Goal: Task Accomplishment & Management: Use online tool/utility

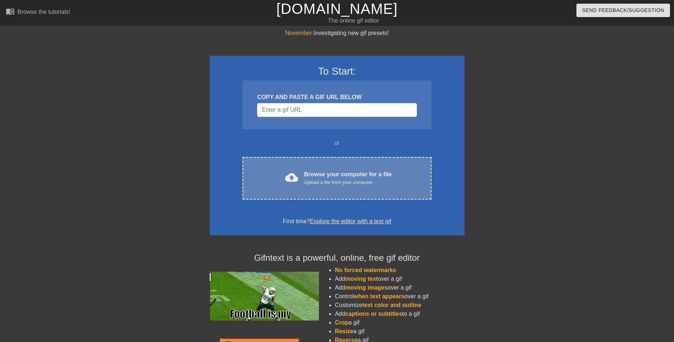
click at [320, 173] on div "Browse your computer for a file Upload a file from your computer" at bounding box center [348, 178] width 88 height 16
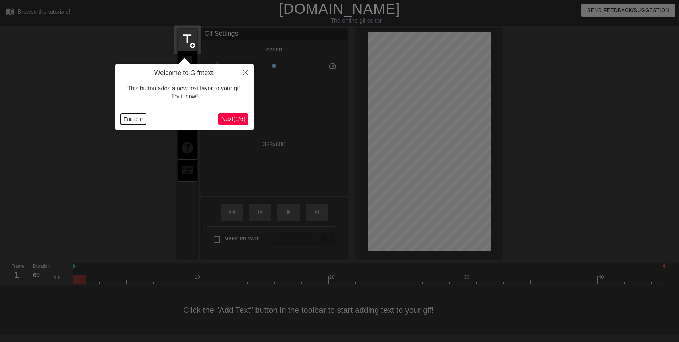
click at [131, 118] on button "End tour" at bounding box center [133, 119] width 25 height 11
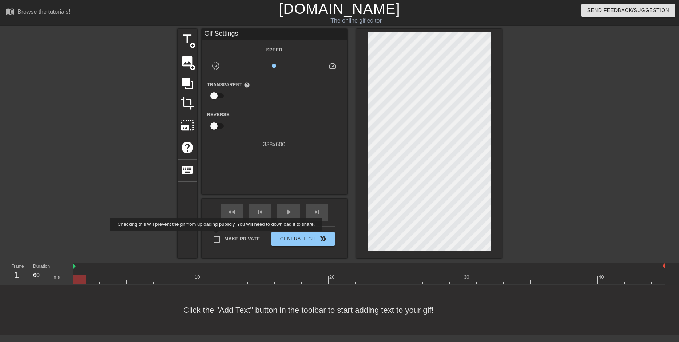
click at [218, 236] on input "Make Private" at bounding box center [216, 239] width 15 height 15
checkbox input "true"
click at [291, 213] on span "play_arrow" at bounding box center [288, 212] width 9 height 9
click at [291, 213] on span "pause" at bounding box center [288, 212] width 9 height 9
click at [78, 273] on div at bounding box center [79, 274] width 13 height 9
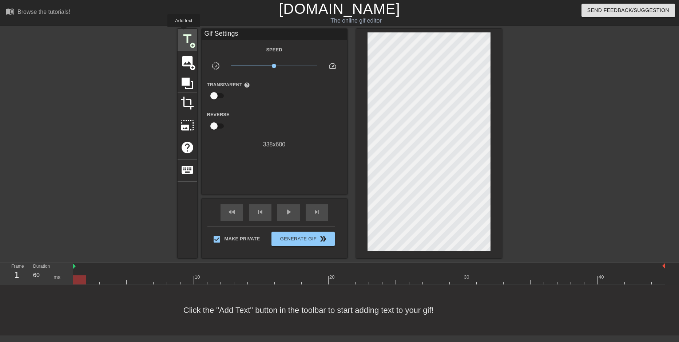
click at [184, 32] on span "title" at bounding box center [188, 39] width 14 height 14
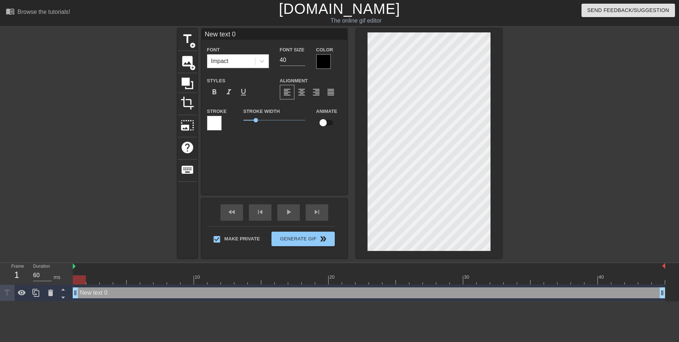
scroll to position [1, 2]
type input "New 0"
type textarea "New 0"
type input "New 0"
type textarea "New 0"
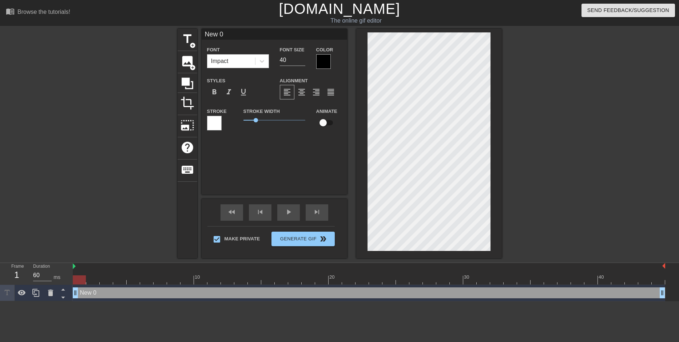
type input "Ne 0"
type textarea "Ne 0"
type input "N 0"
type textarea "N 0"
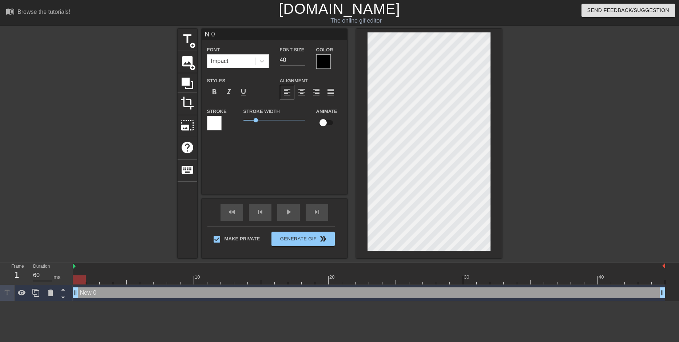
type input "0"
type textarea "0"
type input "Y 0"
type textarea "Y 0"
type input "Yo 0"
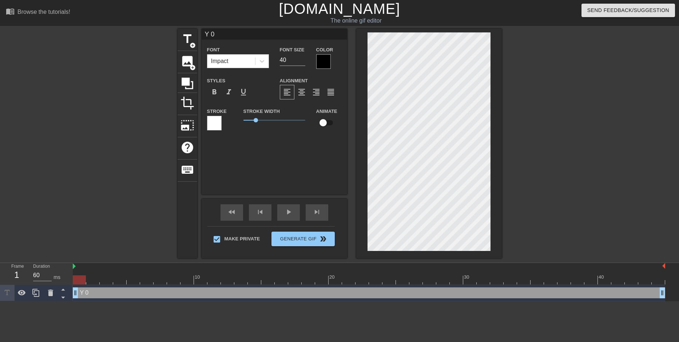
type textarea "Yo 0"
type input "You 0"
type textarea "You 0"
type input "You 0"
type textarea "You 0"
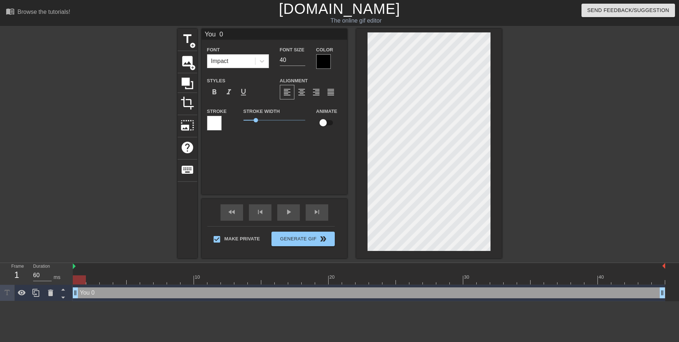
type input "You a 0"
type textarea "You a 0"
type input "You ar 0"
type textarea "You ar 0"
type input "You are 0"
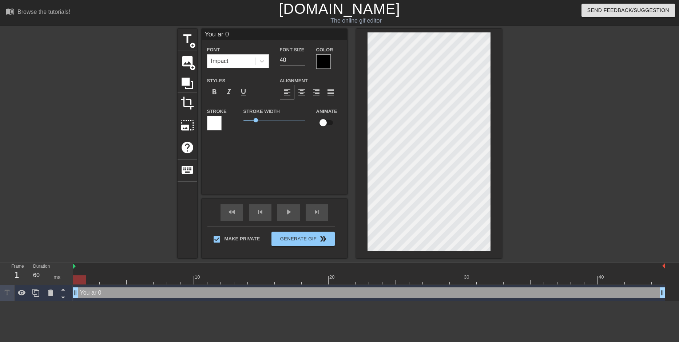
type textarea "You are 0"
type input "You are 0"
type textarea "You are 0"
type input "You are t 0"
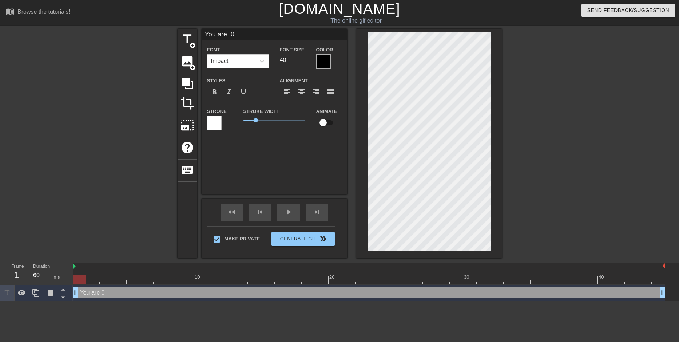
type textarea "You are t 0"
type input "You are th 0"
type textarea "You are th 0"
type input "You are the 0"
type textarea "You are the 0"
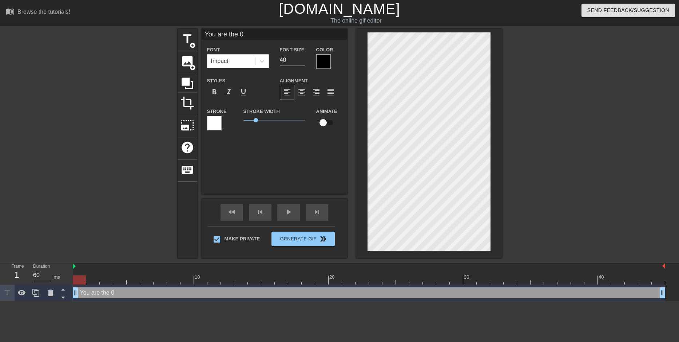
type input "You are the 0"
type textarea "You are the 0"
type input "You are the l 0"
type textarea "You are the l 0"
type input "You are the lo 0"
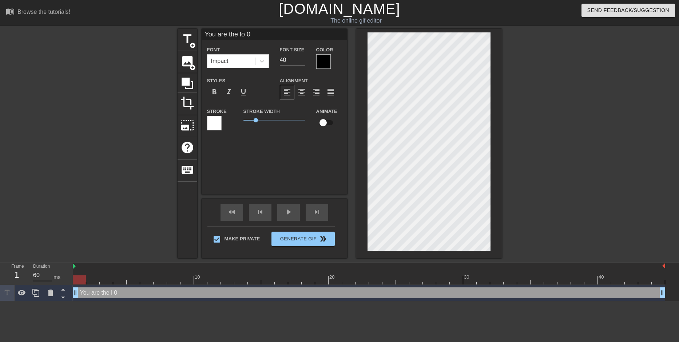
type textarea "You are the lo 0"
type input "You are the los 0"
type textarea "You are the los 0"
type input "You are the lose 0"
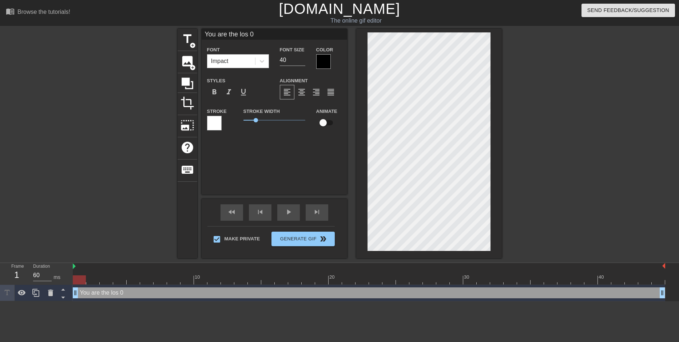
type textarea "You are the lose 0"
type input "You are the loser 0"
type textarea "You are the loser 0"
type input "You are the loser: 0"
type textarea "You are the loser: 0"
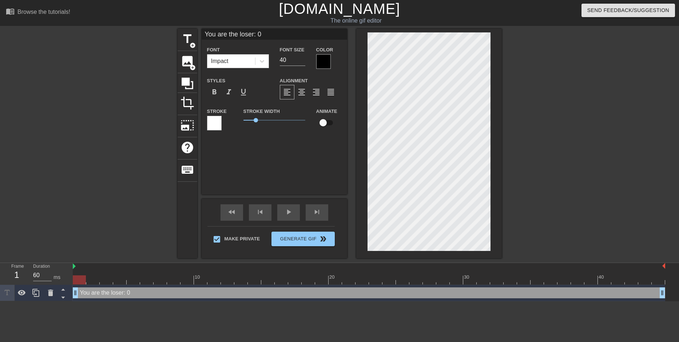
type input "You are the loser: 0"
type textarea "You are the loser: 0"
type input "You are the loser:Y 0"
type textarea "You are the loser: Y 0"
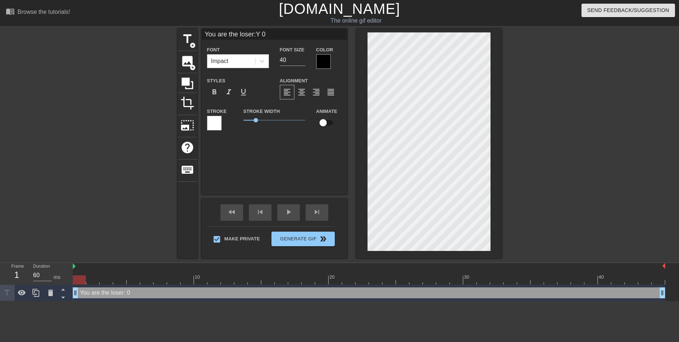
type input "You are the loser:Yo 0"
type textarea "You are the loser: Yo 0"
type input "You are the loser:You 0"
type textarea "You are the loser: You 0"
type input "You are the loser:You 0"
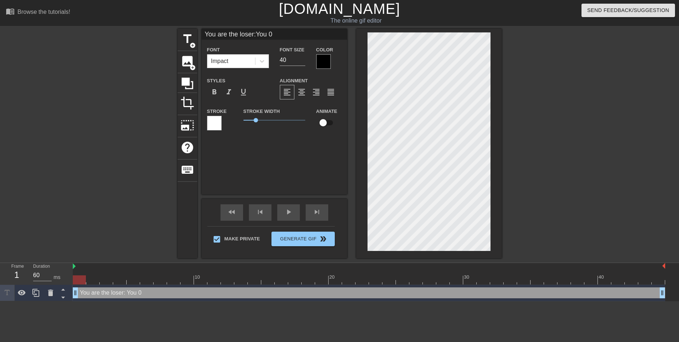
type textarea "You are the loser: You 0"
type input "You are the loser:You g 0"
type textarea "You are the loser: You g 0"
type input "You are the loser:You ge 0"
type textarea "You are the loser: You ge 0"
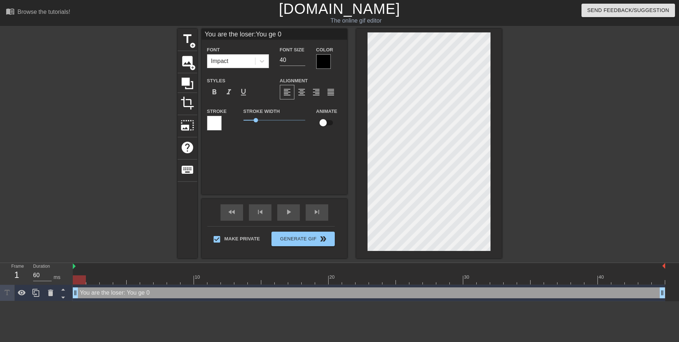
type input "You are the loser:You get 0"
type textarea "You are the loser: You get 0"
type input "You are the loser:You get 0"
type textarea "You are the loser: You get 0"
type input "You are the loser:You get f 0"
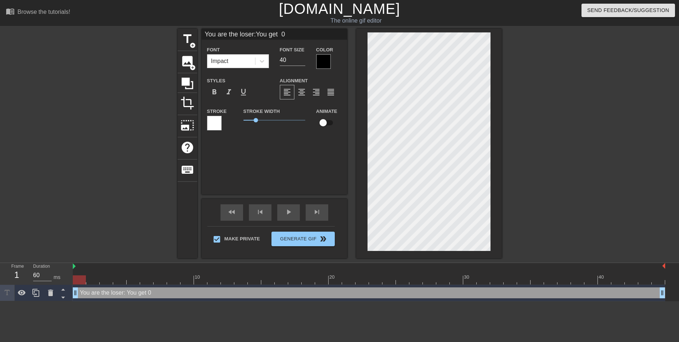
type textarea "You are the loser: You get f 0"
type input "You are the loser:You get fu 0"
type textarea "You are the loser: You get fu 0"
type input "You are the loser:You get fuc 0"
type textarea "You are the loser: You get fuc 0"
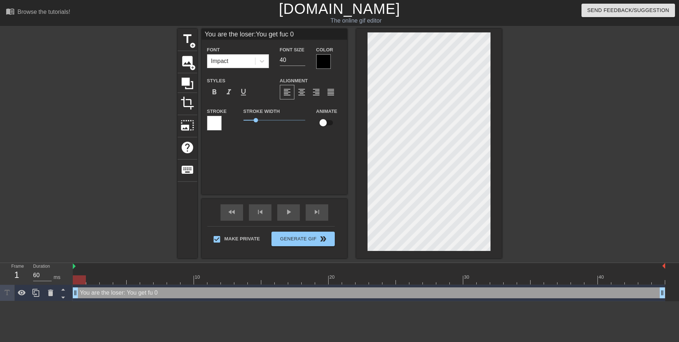
type input "You are the loser:You get fuck 0"
type textarea "You are the loser: You get fuck 0"
type input "You are the loser:You get fucke 0"
type textarea "You are the loser: You get fucke 0"
type input "You are the loser:You get fucked 0"
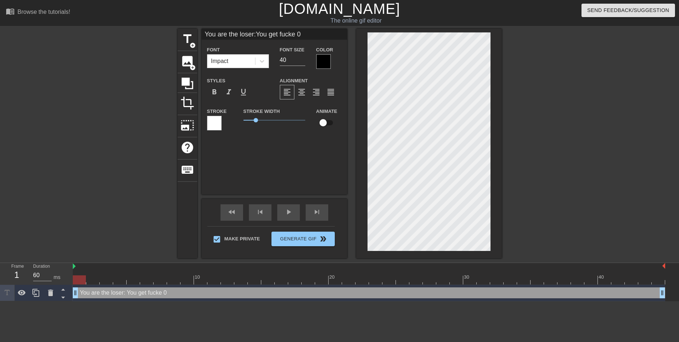
type textarea "You are the loser: You get fucked 0"
type input "You are the loser:You get fucked! 0"
type textarea "You are the loser: You get fucked! 0"
type input "You are the loser:You get fucked!0"
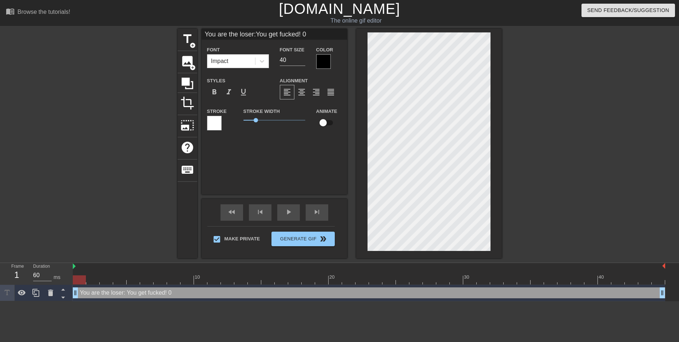
type textarea "You are the loser: You get fucked!0"
type input "You are the loser:You get fucked!"
type textarea "You are the loser: You get fucked!"
type input "You are the loser:You get fucked!"
type textarea "You are the loser: You get fucked!"
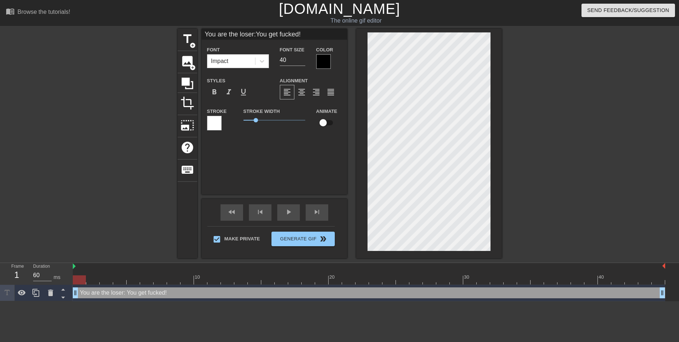
scroll to position [2, 1]
type input "You are the loser:You get fucked!1"
type textarea "You are the loser: You get fucked! 1"
type input "You are the loser:You get fucked!15"
type textarea "You are the loser: You get fucked! 15"
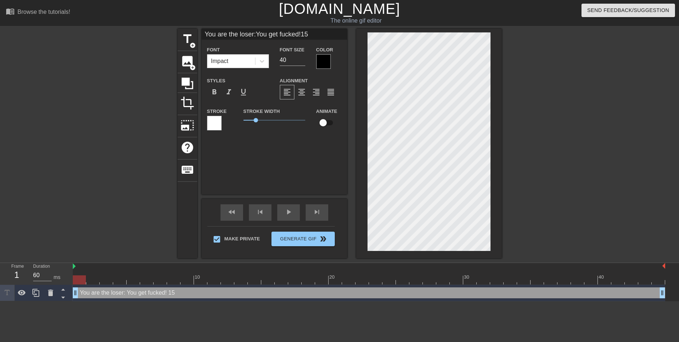
type input "You are the loser:You get fucked!15"
type textarea "You are the loser: You get fucked! 15"
type input "You are the loser:You get fucked!15 m"
type textarea "You are the loser: You get fucked! 15 m"
type input "You are the loser:You get fucked!15 mi"
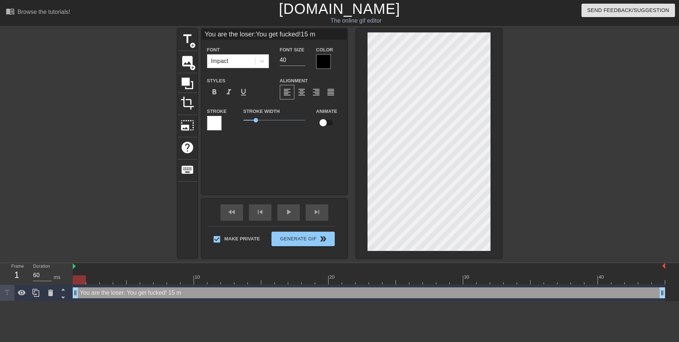
type textarea "You are the loser: You get fucked! 15 mi"
type input "You are the loser:You get fucked!15 min"
type textarea "You are the loser: You get fucked! 15 min"
type input "You are the loser:You get fucked!15 min"
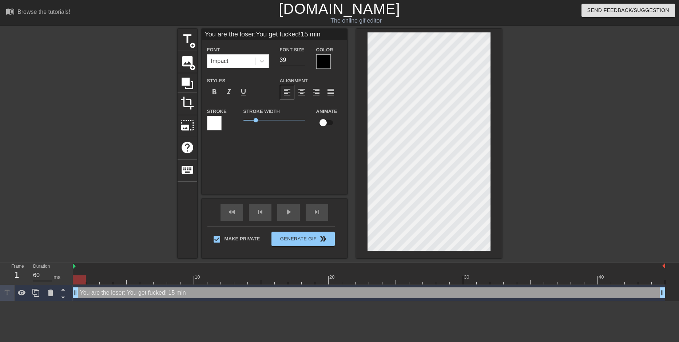
type input "39"
click at [301, 61] on input "39" at bounding box center [292, 60] width 25 height 12
type input "You are the loser:You get fucked!15 min"
type input "38"
click at [301, 61] on input "38" at bounding box center [292, 60] width 25 height 12
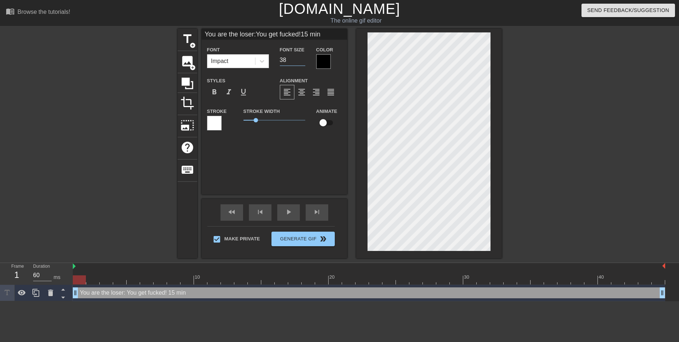
type input "You are the loser:You get fucked!15 min"
type input "37"
click at [301, 61] on input "37" at bounding box center [292, 60] width 25 height 12
type input "You are the loser:You get fucked!15 min"
type input "36"
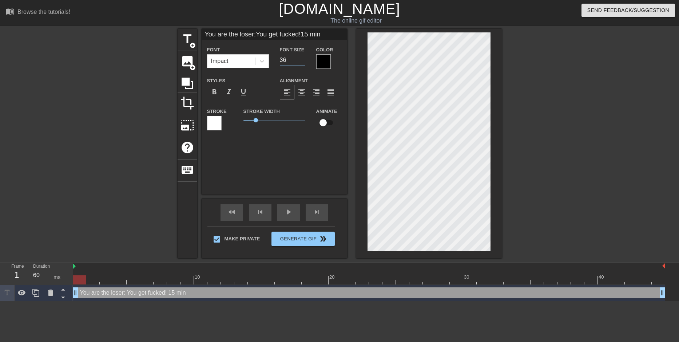
click at [301, 61] on input "36" at bounding box center [292, 60] width 25 height 12
type input "You are the loser:You get fucked!15 min"
type input "35"
click at [301, 61] on input "35" at bounding box center [292, 60] width 25 height 12
type input "You are the loser:You get fucked!15 min"
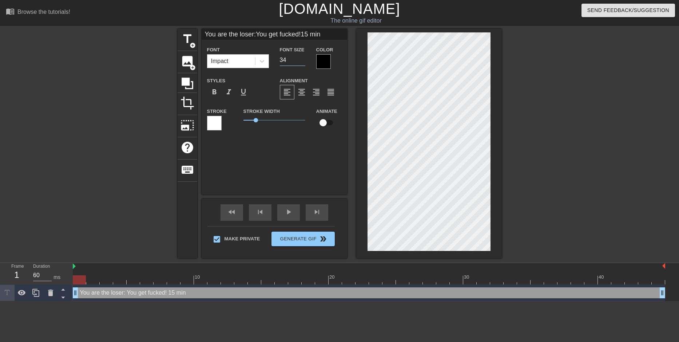
type input "34"
click at [301, 61] on input "34" at bounding box center [292, 60] width 25 height 12
type input "You are the loser:You get fucked!15 min"
type input "33"
click at [301, 61] on input "33" at bounding box center [292, 60] width 25 height 12
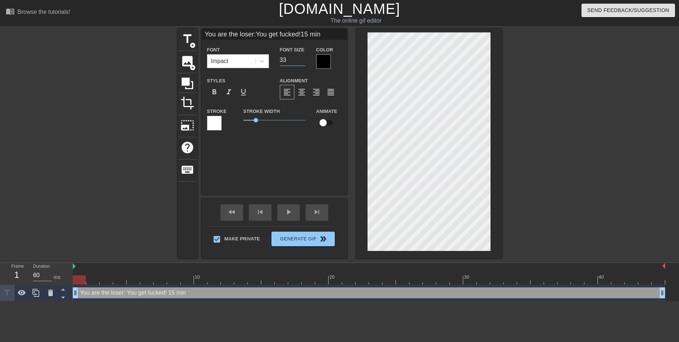
type input "You are the loser:You get fucked!15 min"
type input "32"
click at [301, 61] on input "32" at bounding box center [292, 60] width 25 height 12
type input "You are the loser:You get fucked!15 min"
type input "31"
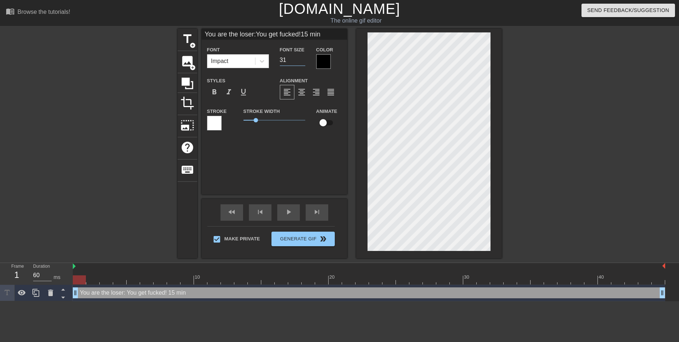
click at [301, 61] on input "31" at bounding box center [292, 60] width 25 height 12
type input "You are the loser:You get fucked!15 min"
type input "30"
click at [301, 61] on input "30" at bounding box center [292, 60] width 25 height 12
type input "You are the loser:You get fucked!15 min"
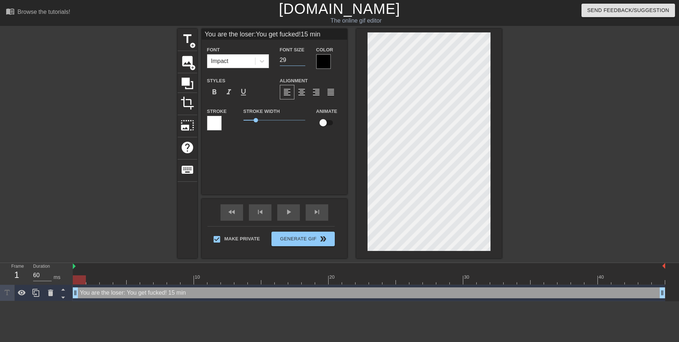
type input "29"
click at [301, 61] on input "29" at bounding box center [292, 60] width 25 height 12
type input "You are the loser:You get fucked!15 min"
type input "28"
click at [301, 61] on input "28" at bounding box center [292, 60] width 25 height 12
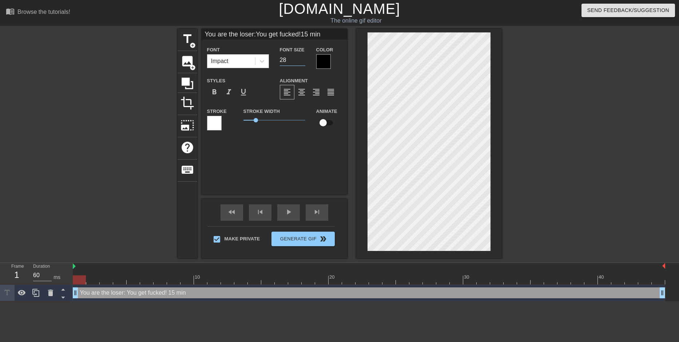
type input "You are the loser:You get fucked!15 min"
type input "27"
click at [301, 61] on input "27" at bounding box center [292, 60] width 25 height 12
type input "You are the loser:You get fucked!15 min"
type input "26"
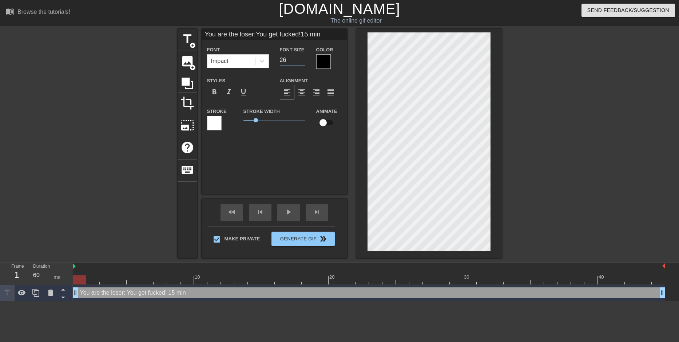
click at [301, 61] on input "26" at bounding box center [292, 60] width 25 height 12
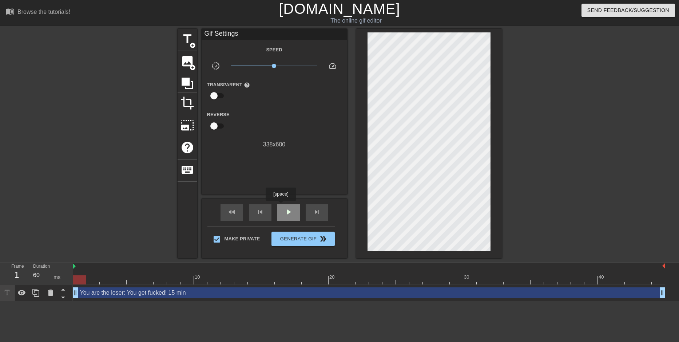
click at [281, 206] on div "play_arrow" at bounding box center [288, 212] width 23 height 16
click at [281, 206] on div "pause" at bounding box center [288, 212] width 23 height 16
click at [185, 97] on span "crop" at bounding box center [188, 103] width 14 height 14
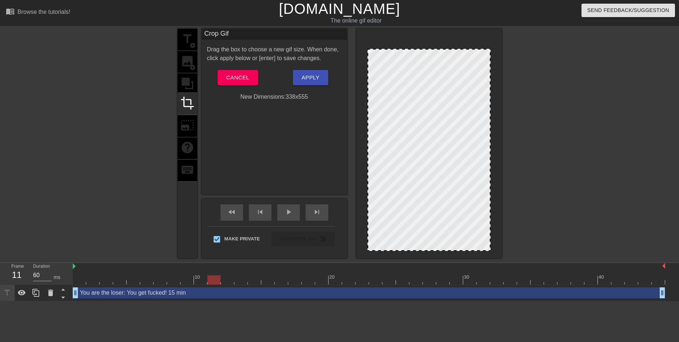
drag, startPoint x: 426, startPoint y: 35, endPoint x: 426, endPoint y: 51, distance: 16.4
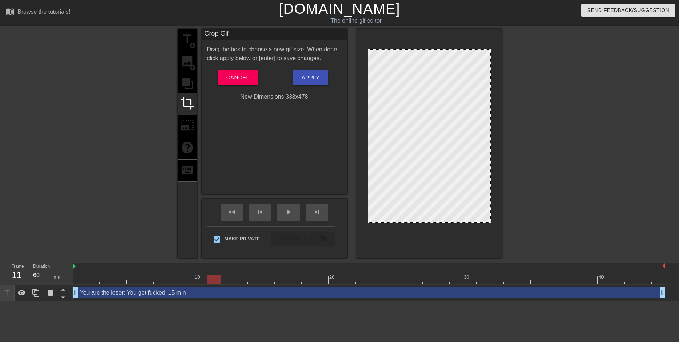
drag, startPoint x: 431, startPoint y: 250, endPoint x: 428, endPoint y: 222, distance: 28.1
click at [309, 78] on span "Apply" at bounding box center [311, 77] width 18 height 9
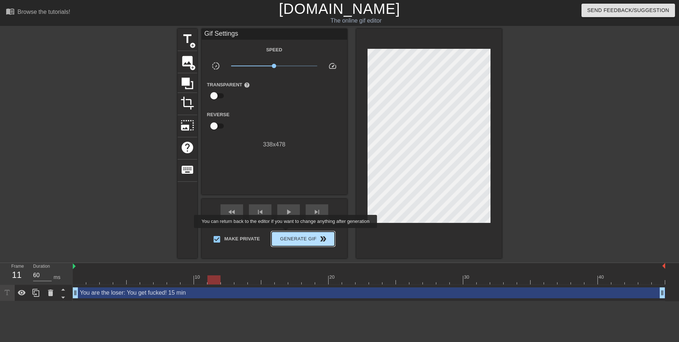
click at [287, 233] on button "Generate Gif double_arrow" at bounding box center [303, 239] width 63 height 15
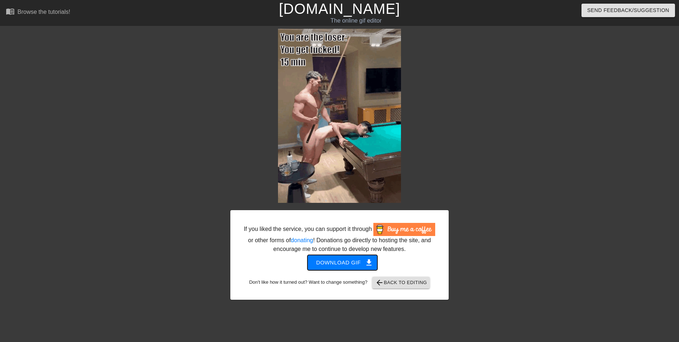
click at [357, 260] on span "Download gif get_app" at bounding box center [342, 262] width 53 height 9
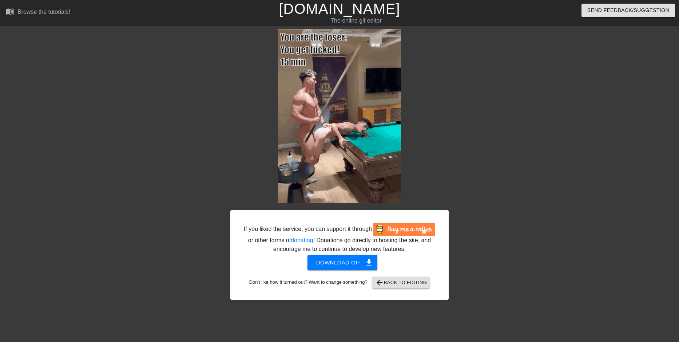
click at [359, 10] on link "[DOMAIN_NAME]" at bounding box center [339, 9] width 121 height 16
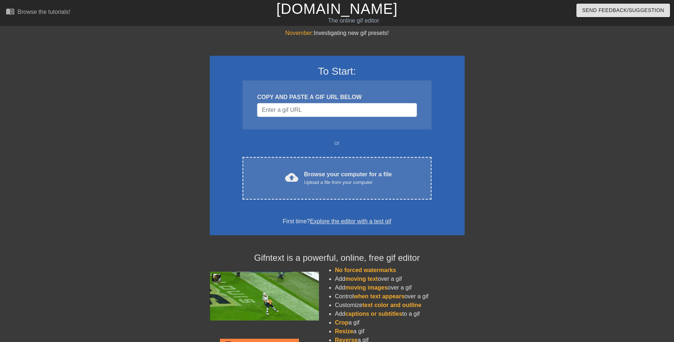
click at [322, 175] on div "Browse your computer for a file Upload a file from your computer" at bounding box center [348, 178] width 88 height 16
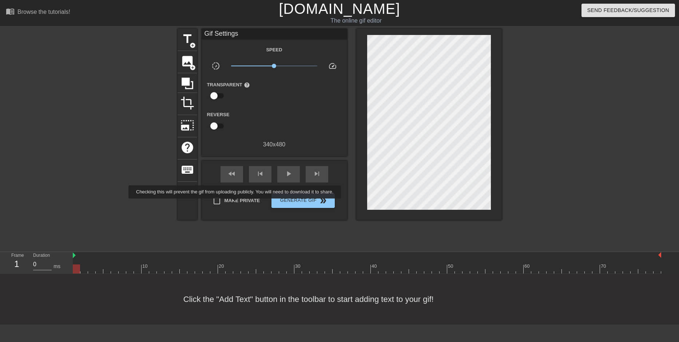
click at [236, 204] on label "Make Private" at bounding box center [234, 200] width 51 height 15
click at [225, 204] on input "Make Private" at bounding box center [216, 200] width 15 height 15
checkbox input "true"
click at [279, 180] on div "play_arrow" at bounding box center [288, 174] width 23 height 16
click at [291, 171] on span "pause" at bounding box center [288, 173] width 9 height 9
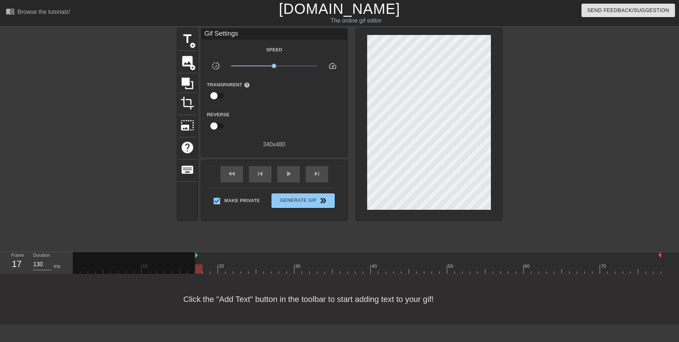
drag, startPoint x: 74, startPoint y: 256, endPoint x: 193, endPoint y: 247, distance: 120.1
click at [193, 247] on div "menu_book Browse the tutorials! Gifntext.com The online gif editor Send Feedbac…" at bounding box center [339, 162] width 679 height 324
click at [279, 171] on div "play_arrow" at bounding box center [288, 174] width 23 height 16
type input "130"
click at [279, 171] on div "pause" at bounding box center [288, 174] width 23 height 16
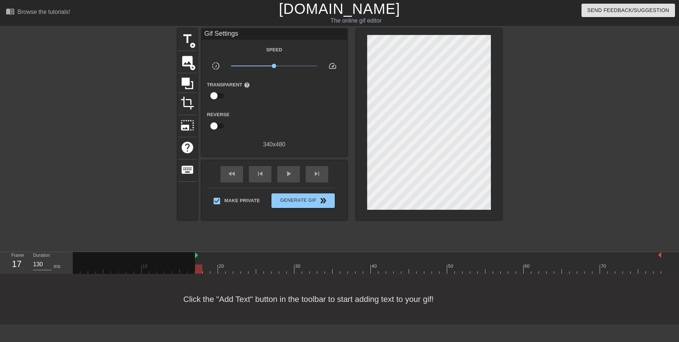
click at [199, 268] on div at bounding box center [367, 268] width 589 height 9
click at [181, 34] on span "title" at bounding box center [188, 39] width 14 height 14
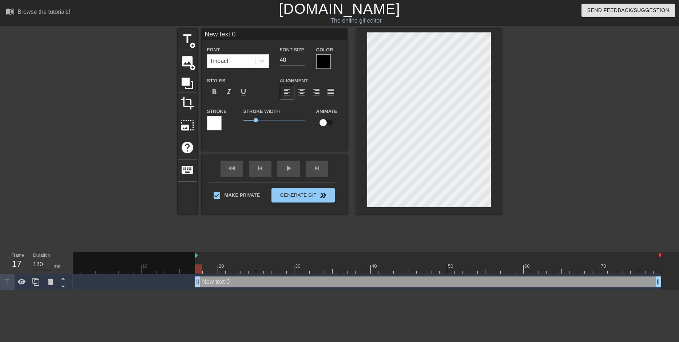
scroll to position [1, 1]
type input "L text 0"
type textarea "L text 0"
type input "Lo text 0"
type textarea "Lo text 0"
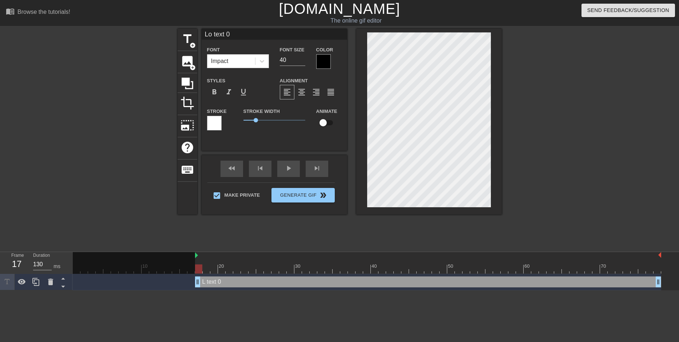
type input "Los text 0"
type textarea "Los text 0"
type input "Lost text 0"
type textarea "Lost text 0"
type input "Lost text 0"
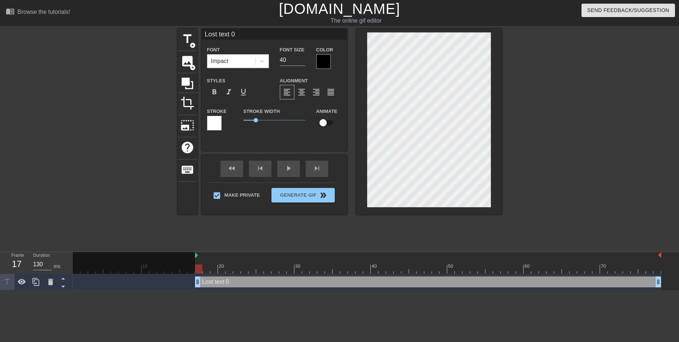
type textarea "Lost text 0"
type input "Lost a text 0"
type textarea "Lost a text 0"
type input "Lost a text 0"
type textarea "Lost a text 0"
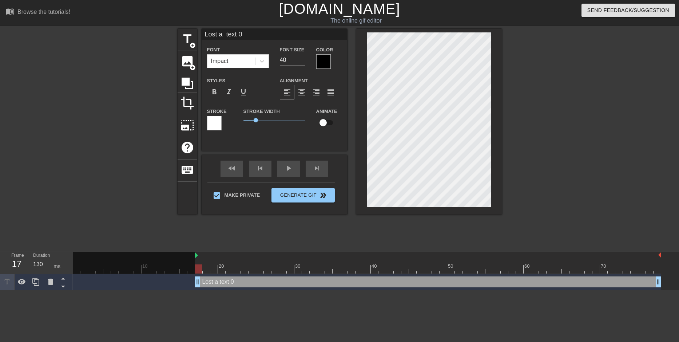
type input "Lost a b text 0"
type textarea "Lost a b text 0"
type input "Lost a be text 0"
type textarea "Lost a be text 0"
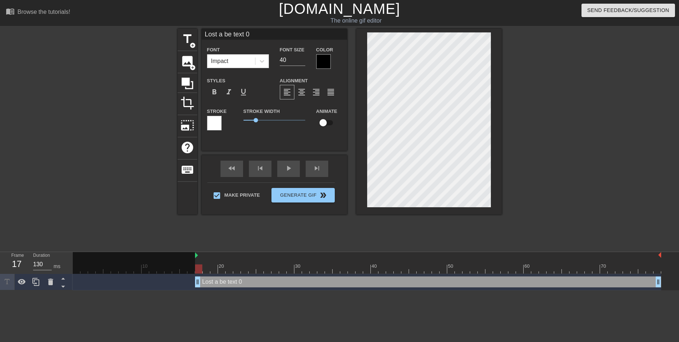
type input "Lost a bet text 0"
type textarea "Lost a bet text 0"
type input "Lost a bet: text 0"
type textarea "Lost a bet: text 0"
type input "Lost a bet: text 0"
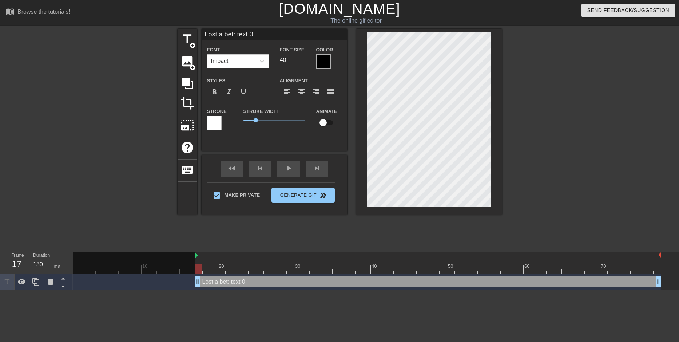
type textarea "Lost a bet: text 0"
type input "Lost a bet: text 0"
type textarea "Lost a bet: text 0"
type input "Lost a bet: ext 0"
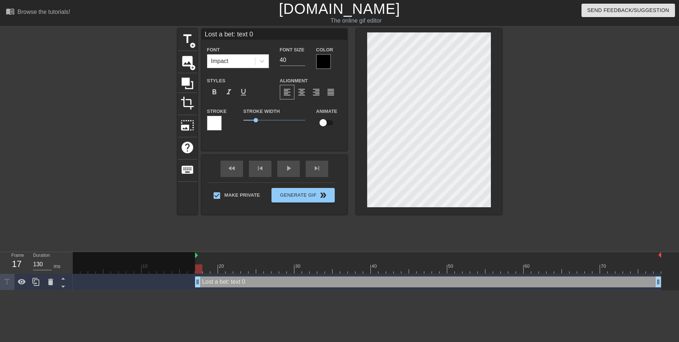
type textarea "Lost a bet: ext 0"
type input "Lost a bet: xt 0"
type textarea "Lost a bet: xt 0"
type input "Lost a bet: t 0"
type textarea "Lost a bet: t 0"
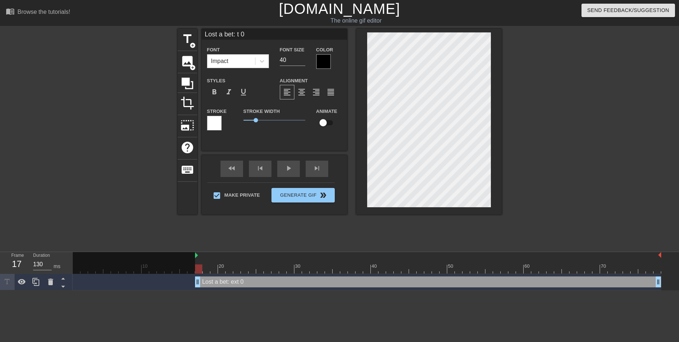
type input "Lost a bet: 0"
type textarea "Lost a bet: 0"
type input "Lost a bet: 0"
type textarea "Lost a bet: 0"
type input "Lost a bet:"
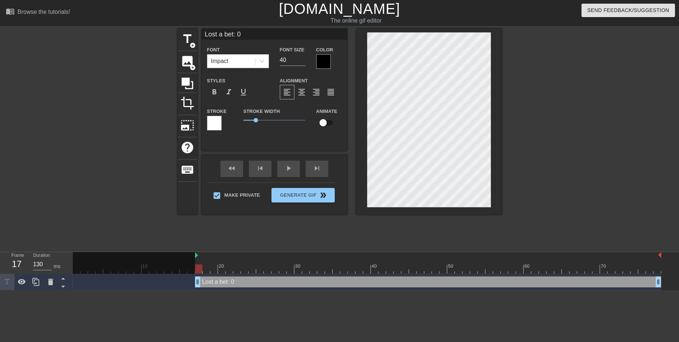
type textarea "Lost a bet:"
type input "Lost a bet: B"
type textarea "Lost a bet: B"
type input "Lost a bet: Ba"
type textarea "Lost a bet: Ba"
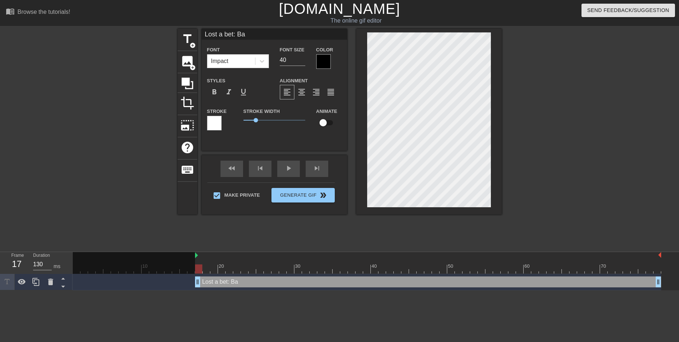
type input "Lost a bet: Bad"
type textarea "Lost a bet: Bad"
type input "Lost a bet: Bad"
type textarea "Lost a bet: Bad"
type input "Lost a bet: Bad b"
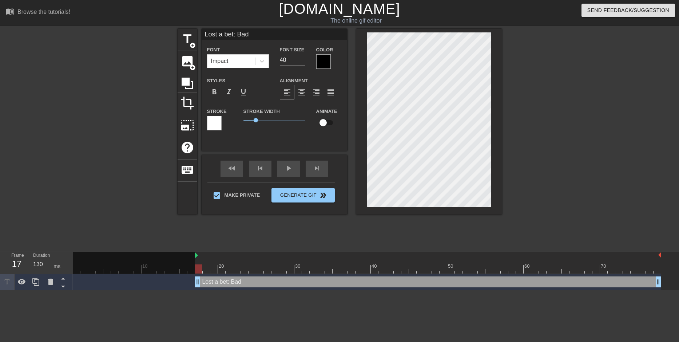
type textarea "Lost a bet: Bad b"
type input "Lost a bet: Bad bo"
type textarea "Lost a bet: Bad bo"
type input "Lost a bet: Bad boy"
type textarea "Lost a bet: Bad boy"
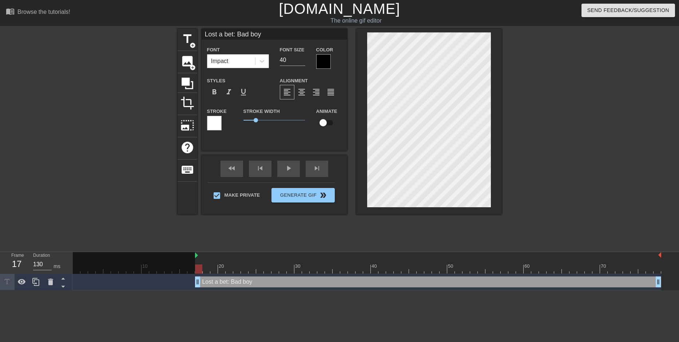
type input "Lost a bet: Bad boy"
type textarea "Lost a bet: Bad boy"
type input "Lost a bet: Bad boy g"
type textarea "Lost a bet: Bad boy g"
type input "Lost a bet: Bad boy gr"
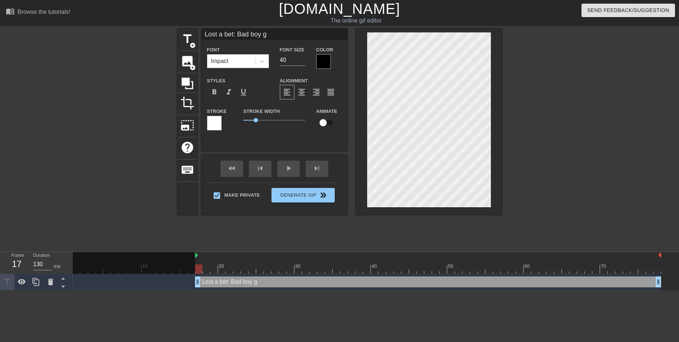
type textarea "Lost a bet: Bad boy gr"
type input "Lost a bet: Bad boy gra"
type textarea "Lost a bet: Bad boy gra"
type input "Lost a bet: Bad boy grad"
type textarea "Lost a bet: Bad boy grad"
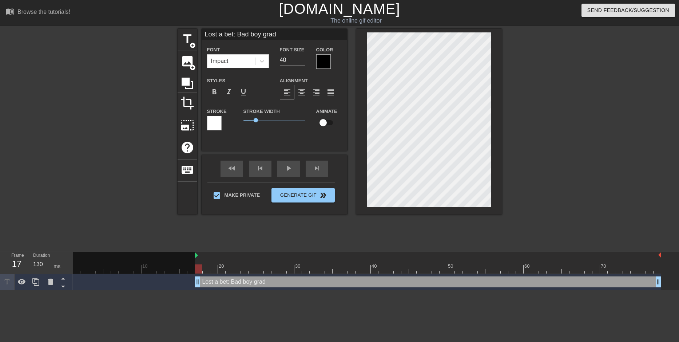
type input "Lost a bet: Bad boy gradu"
type textarea "Lost a bet: Bad boy gradu"
type input "Lost a bet: Bad boy gradua"
type textarea "Lost a bet: Bad boy gradua"
type input "Lost a bet: Bad boy graduat"
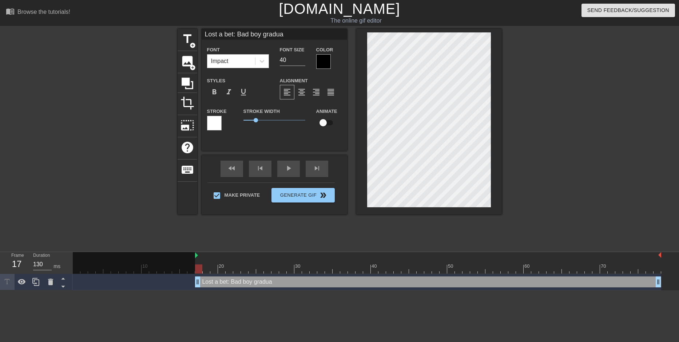
type textarea "Lost a bet: Bad boy graduat"
type input "Lost a bet: Bad boy graduate"
type textarea "Lost a bet: Bad boy graduate"
type input "Lost a bet: Bad boy graduated"
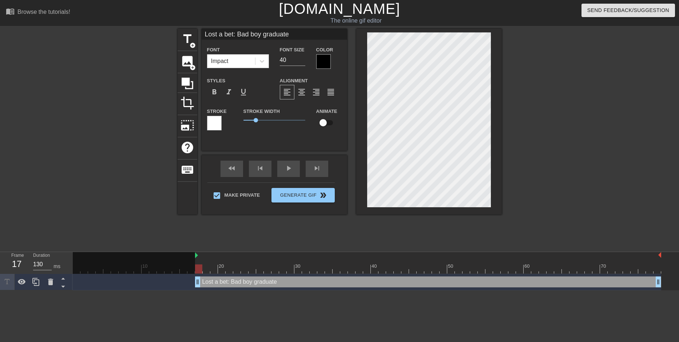
type textarea "Lost a bet: Bad boy graduated"
type input "Lost a bet: Bad boy graduated!"
type textarea "Lost a bet: Bad boy graduated!"
click at [300, 62] on input "39" at bounding box center [292, 60] width 25 height 12
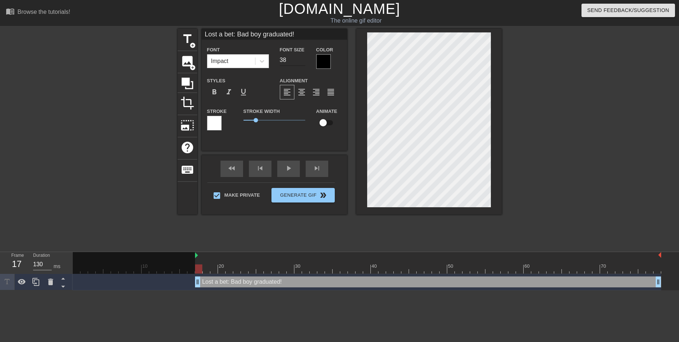
click at [300, 62] on input "38" at bounding box center [292, 60] width 25 height 12
click at [300, 62] on input "37" at bounding box center [292, 60] width 25 height 12
click at [300, 62] on input "36" at bounding box center [292, 60] width 25 height 12
click at [300, 62] on input "35" at bounding box center [292, 60] width 25 height 12
click at [300, 62] on input "34" at bounding box center [292, 60] width 25 height 12
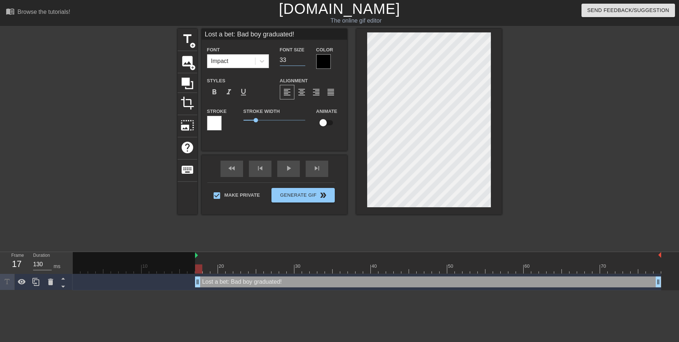
click at [300, 62] on input "33" at bounding box center [292, 60] width 25 height 12
click at [300, 62] on input "32" at bounding box center [292, 60] width 25 height 12
click at [300, 62] on input "31" at bounding box center [292, 60] width 25 height 12
click at [300, 62] on input "30" at bounding box center [292, 60] width 25 height 12
click at [300, 62] on input "29" at bounding box center [292, 60] width 25 height 12
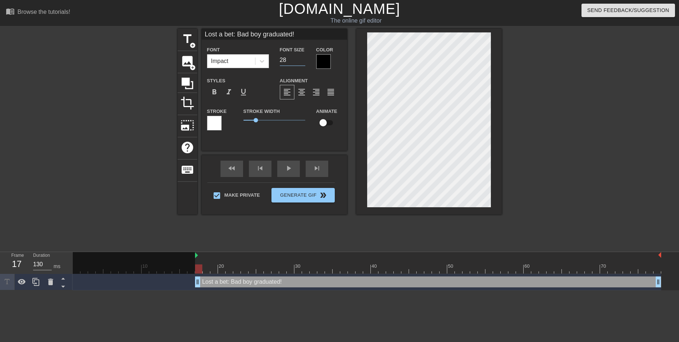
click at [300, 62] on input "28" at bounding box center [292, 60] width 25 height 12
click at [300, 62] on input "27" at bounding box center [292, 60] width 25 height 12
type input "26"
click at [300, 62] on input "26" at bounding box center [292, 60] width 25 height 12
type input "Lost a bet: Bad boy graduated!"
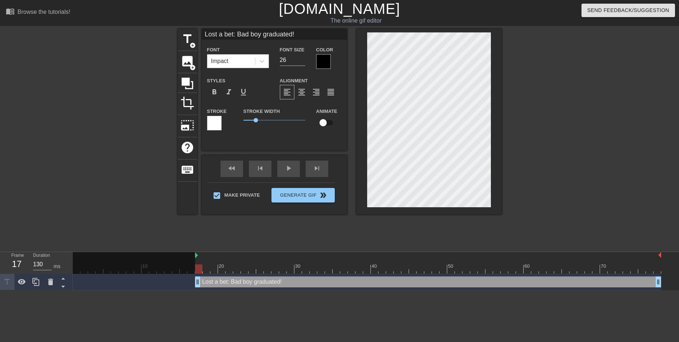
type textarea "Lost a bet: Bad boy graduated!"
type input "Lost a bet: Bad boy graduated!1"
type textarea "Lost a bet: Bad boy graduated! 1"
type input "Lost a bet: Bad boy graduated!12"
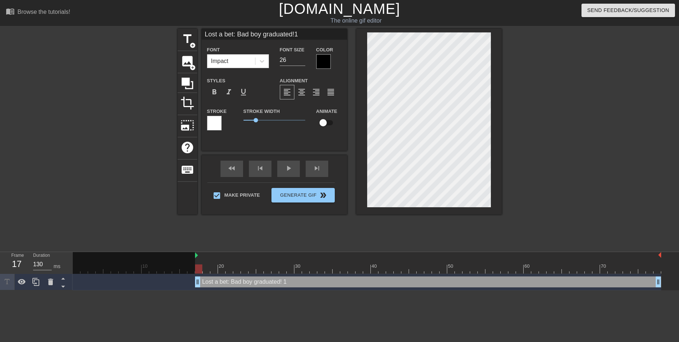
type textarea "Lost a bet: Bad boy graduated! 12"
type input "Lost a bet: Bad boy graduated!12"
type textarea "Lost a bet: Bad boy graduated! 12"
type input "Lost a bet: Bad boy graduated!12 h"
type textarea "Lost a bet: Bad boy graduated! 12 h"
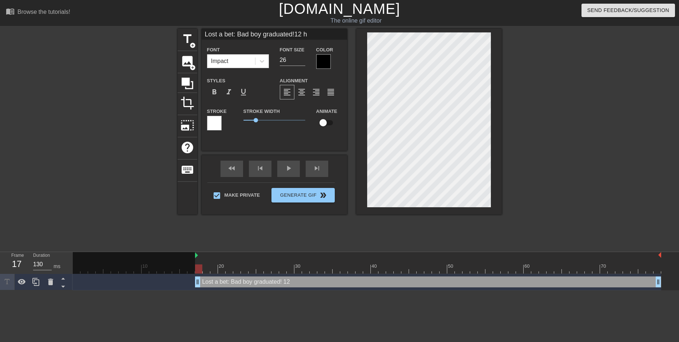
type input "Lost a bet: Bad boy graduated!12 ha"
type textarea "Lost a bet: Bad boy graduated! 12 ha"
type input "Lost a bet: Bad boy graduated!12 har"
type textarea "Lost a bet: Bad boy graduated! 12 har"
type input "Lost a bet: Bad boy graduated!12 hars"
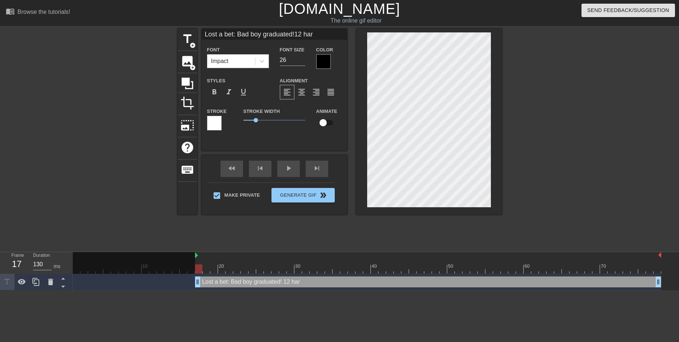
type textarea "Lost a bet: Bad boy graduated! 12 hars"
type input "Lost a bet: Bad boy graduated!12 harsh"
type textarea "Lost a bet: Bad boy graduated! 12 harsh"
type input "Lost a bet: Bad boy graduated!12 harsh"
type textarea "Lost a bet: Bad boy graduated! 12 harsh"
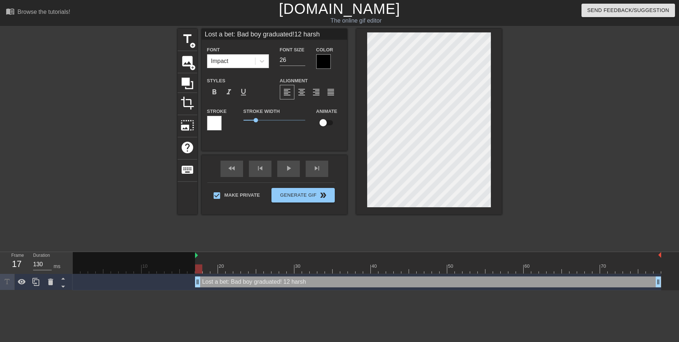
type input "Lost a bet: Bad boy graduated!12 harsh n"
type textarea "Lost a bet: Bad boy graduated! 12 harsh n"
type input "Lost a bet: Bad boy graduated!12 harsh nu"
type textarea "Lost a bet: Bad boy graduated! 12 harsh nu"
type input "Lost a bet: Bad boy graduated!12 harsh nut"
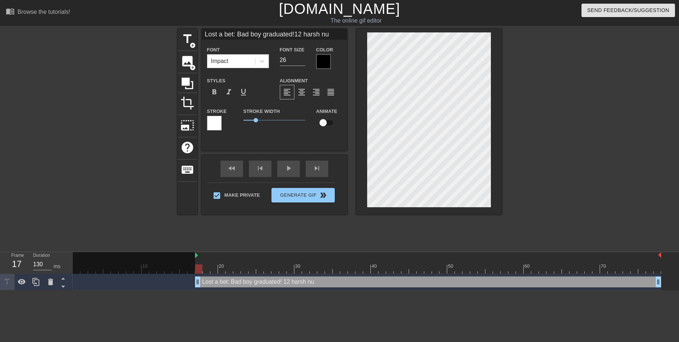
type textarea "Lost a bet: Bad boy graduated! 12 harsh nut"
type input "Lost a bet: Bad boy graduated!12 harsh nuts"
type textarea "Lost a bet: Bad boy graduated! 12 harsh nutsh"
type input "Lost a bet: Bad boy graduated!12 harsh nutsho"
type textarea "Lost a bet: Bad boy graduated! 12 harsh nutsho"
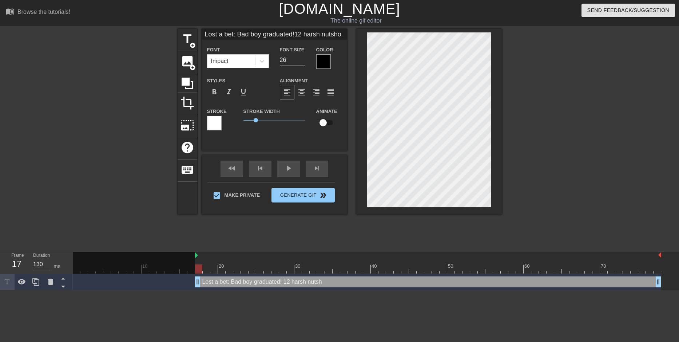
type input "Lost a bet: Bad boy graduated!12 harsh nutshot"
type textarea "Lost a bet: Bad boy graduated! 12 harsh nutshot"
type input "Lost a bet: Bad boy graduated!12 harsh nutshots"
type textarea "Lost a bet: Bad boy graduated! 12 harsh nutshots"
type input "Lost a bet: Bad boy graduated!12 harsh nutshots"
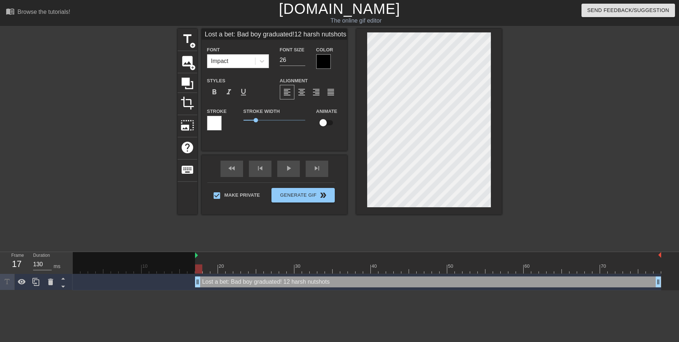
type textarea "Lost a bet: Bad boy graduated! 12 harsh nutshots"
type input "Lost a bet: Bad boy graduated!12 harsh nutshots a"
type textarea "Lost a bet: Bad boy graduated! 12 harsh nutshots a"
type input "Lost a bet: Bad boy graduated!12 harsh nutshots an"
type textarea "Lost a bet: Bad boy graduated! 12 harsh nutshots an"
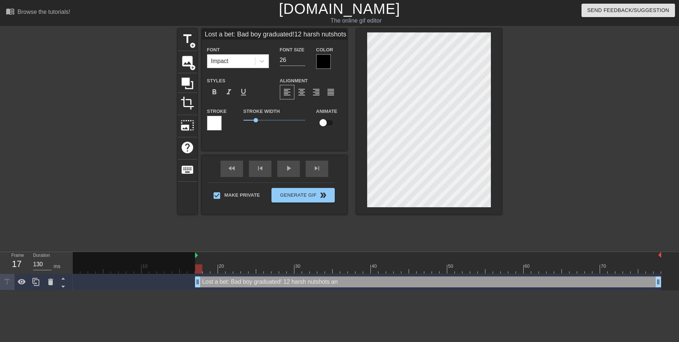
type input "Lost a bet: Bad boy graduated!12 harsh nutshots and"
type textarea "Lost a bet: Bad boy graduated! 12 harsh nutshots and"
type input "Lost a bet: Bad boy graduated!12 harsh nutshots and"
type textarea "Lost a bet: Bad boy graduated! 12 harsh nutshots and"
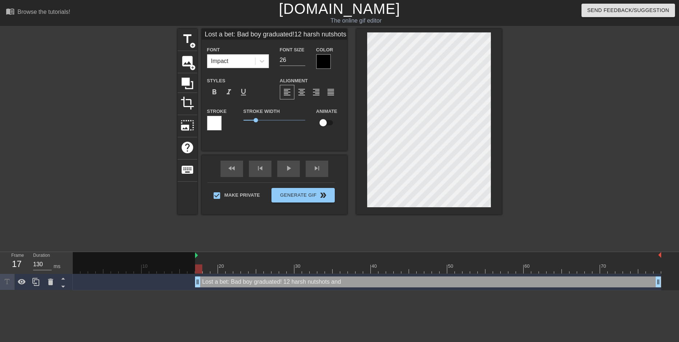
type input "Lost a bet: Bad boy graduated!12 harsh nutshots and 2"
type textarea "Lost a bet: Bad boy graduated! 12 harsh nutshots and 2"
type input "Lost a bet: Bad boy graduated!12 harsh nutshots and 20"
type textarea "Lost a bet: Bad boy graduated! 12 harsh nutshots and 20"
type input "Lost a bet: Bad boy graduated!12 harsh nutshots and 20"
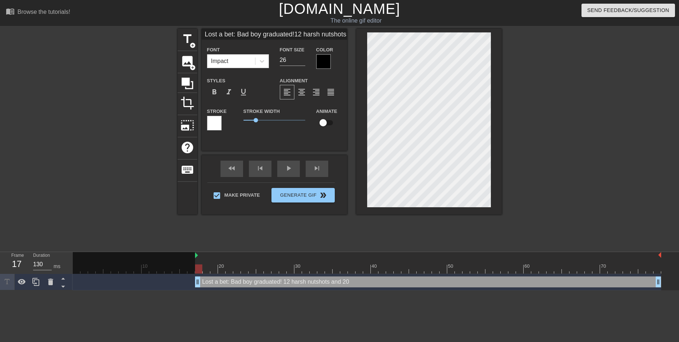
type textarea "Lost a bet: Bad boy graduated! 12 harsh nutshots and 20"
type input "Lost a bet: Bad boy graduated!12 harsh nutshots and 20 m"
type textarea "Lost a bet: Bad boy graduated! 12 harsh nutshots and 20 m"
type input "Lost a bet: Bad boy graduated!12 harsh nutshots and 20 mi"
type textarea "Lost a bet: Bad boy graduated! 12 harsh nutshots and 20 mi"
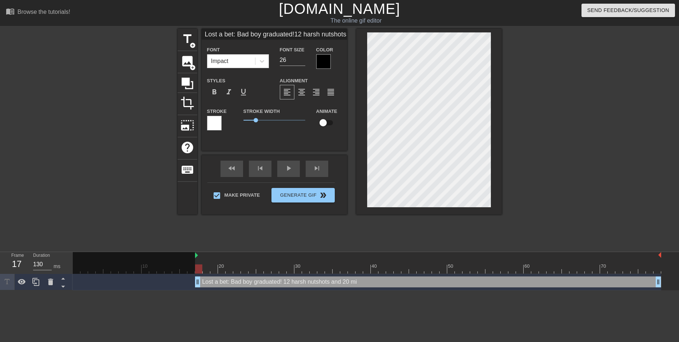
type input "Lost a bet: Bad boy graduated!12 harsh nutshots and 20 min"
type textarea "Lost a bet: Bad boy graduated! 12 harsh nutshots and 20 min"
type input "Lost a bet: Bad boy graduated!12 harsh nutshots and 20 min"
type textarea "Lost a bet: Bad boy graduated! 12 harsh nutshots and 20 min"
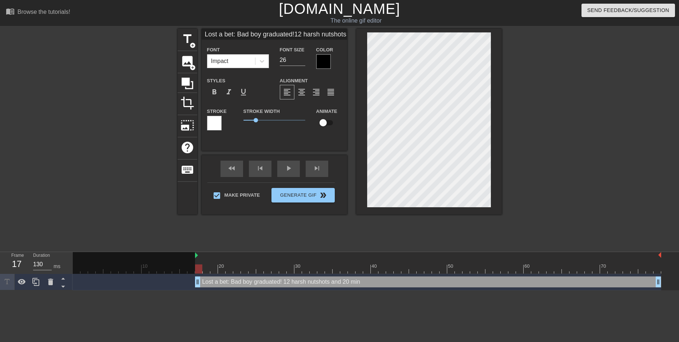
scroll to position [1, 1]
type input "Lost a bet: Bad boy graduated!12 harsh nutshots and 20 minh"
type textarea "Lost a bet: Bad boy graduated! 12 harsh nutshots and 20 min h"
type input "Lost a bet: Bad boy graduated!12 harsh nutshots and 20 minha"
type textarea "Lost a bet: Bad boy graduated! 12 harsh nutshots and 20 min ha"
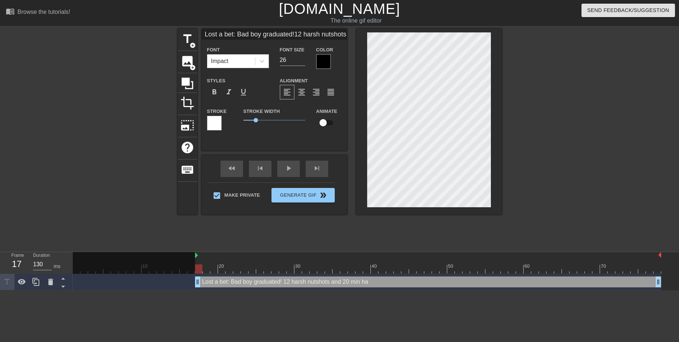
type input "Lost a bet: Bad boy graduated!12 harsh nutshots and 20 minhar"
type textarea "Lost a bet: Bad boy graduated! 12 harsh nutshots and 20 min har"
type input "Lost a bet: Bad boy graduated!12 harsh nutshots and 20 minhard"
type textarea "Lost a bet: Bad boy graduated! 12 harsh nutshots and 20 min hard"
type input "Lost a bet: Bad boy graduated!12 harsh nutshots and 20 minhard"
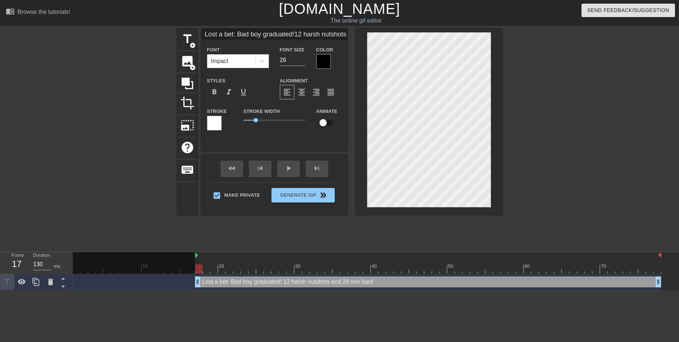
type textarea "Lost a bet: Bad boy graduated! 12 harsh nutshots and 20 min hard"
type input "Lost a bet: Bad boy graduated!12 harsh nutshots and 20 minhard"
type textarea "Lost a bet: Bad boy graduated! 12 harsh nutshots and 20 min hard"
type input "Lost a bet: Bad boy graduated!12 harsh nutshots and 20 minhar"
type textarea "Lost a bet: Bad boy graduated! 12 harsh nutshots and 20 min har"
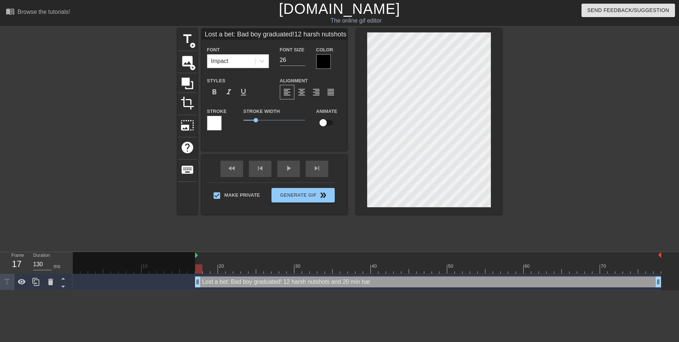
type input "Lost a bet: Bad boy graduated!12 harsh nutshots and 20 minha"
type textarea "Lost a bet: Bad boy graduated! 12 harsh nutshots and 20 min ha"
type input "Lost a bet: Bad boy graduated!12 harsh nutshots and 20 minh"
type textarea "Lost a bet: Bad boy graduated! 12 harsh nutshots and 20 min h"
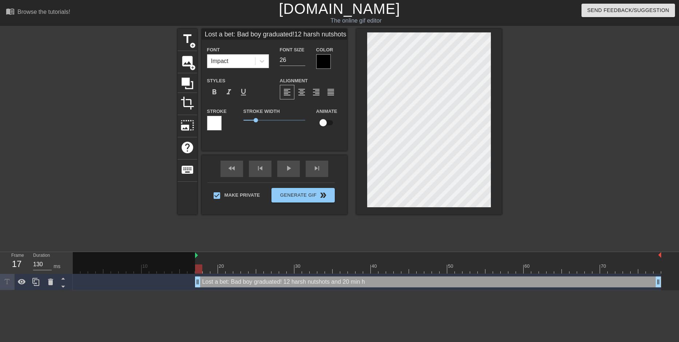
type input "Lost a bet: Bad boy graduated!12 harsh nutshots and 20 minha"
type textarea "Lost a bet: Bad boy graduated! 12 harsh nutshots and 20 min ha"
type input "Lost a bet: Bad boy graduated!12 harsh nutshots and 20 minhat"
type textarea "Lost a bet: Bad boy graduated! 12 harsh nutshots and 20 min hat"
type input "Lost a bet: Bad boy graduated!12 harsh nutshots and 20 minhate"
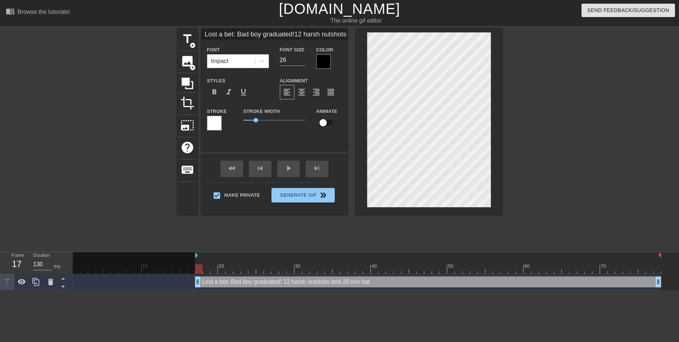
type textarea "Lost a bet: Bad boy graduated! 12 harsh nutshots and 20 min hate"
type input "Lost a bet: Bad boy graduated!12 harsh nutshots and 20 minhate"
type textarea "Lost a bet: Bad boy graduated! 12 harsh nutshots and 20 min hate"
type input "Lost a bet: Bad boy graduated!12 harsh nutshots and 20 minhate f"
type textarea "Lost a bet: Bad boy graduated! 12 harsh nutshots and 20 min hate f"
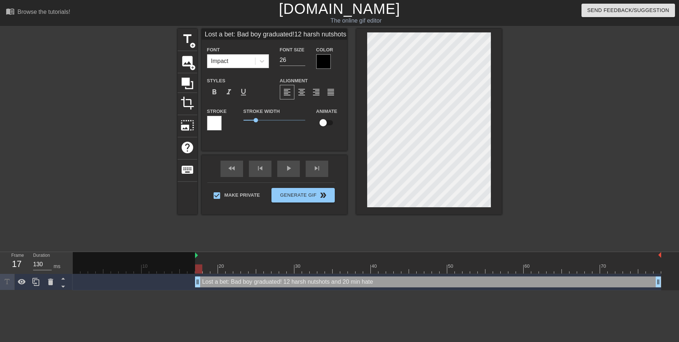
scroll to position [1, 1]
type input "Lost a bet: Bad boy graduated!12 harsh nutshots and 20 minhate fu"
type textarea "Lost a bet: Bad boy graduated! 12 harsh nutshots and 20 min hate fu"
type input "Lost a bet: Bad boy graduated!12 harsh nutshots and 20 minhate fuc"
type textarea "Lost a bet: Bad boy graduated! 12 harsh nutshots and 20 min hate fuc"
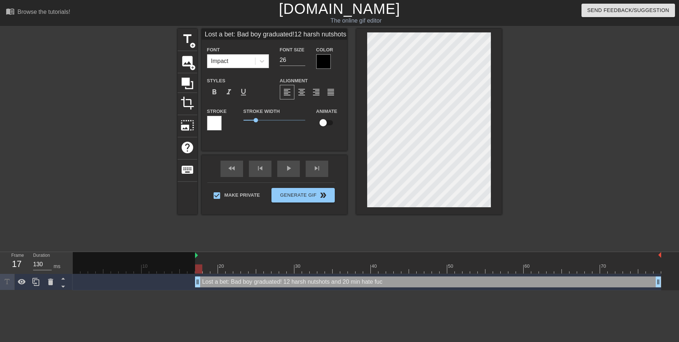
type input "Lost a bet: Bad boy graduated!12 harsh nutshots and 20 minhate fuck"
type textarea "Lost a bet: Bad boy graduated! 12 harsh nutshots and 20 min hate fuck"
type input "Lost a bet: Bad boy graduated!12 harsh nutshots and 20 minhate fucki"
type textarea "Lost a bet: Bad boy graduated! 12 harsh nutshots and 20 min hate fucki"
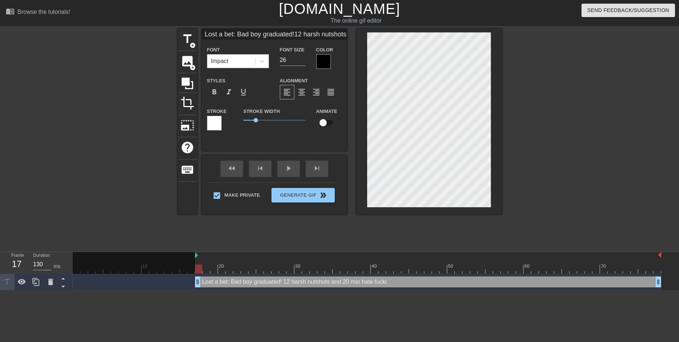
type input "Lost a bet: Bad boy graduated!12 harsh nutshots and 20 minhate fuckin"
type textarea "Lost a bet: Bad boy graduated! 12 harsh nutshots and 20 min hate fuckin"
type input "Lost a bet: Bad boy graduated!12 harsh nutshots and 20 minhate fuckin'"
type textarea "Lost a bet: Bad boy graduated! 12 harsh nutshots and 20 min hate fuckin'"
type input "Lost a bet: Bad boy graduated!12 harsh nutshots and 20 minhate fuckin'"
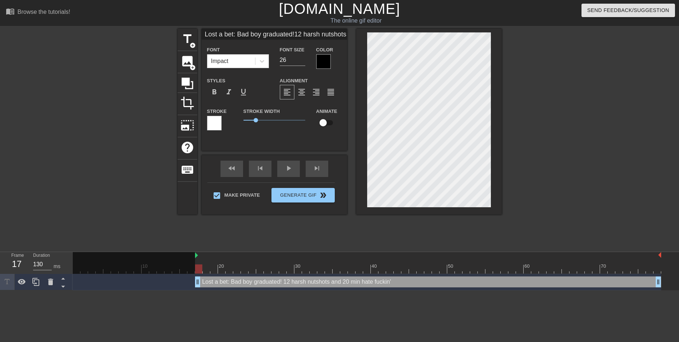
type textarea "Lost a bet: Bad boy graduated! 12 harsh nutshots and 20 min hate fuckin'"
type input "Lost a bet: Bad boy graduated!12 harsh nutshots and 20 minhate fuckin' y"
type textarea "Lost a bet: Bad boy graduated! 12 harsh nutshots and 20 min hate fuckin' y"
type input "Lost a bet: Bad boy graduated!12 harsh nutshots and 20 minhate fuckin' yo"
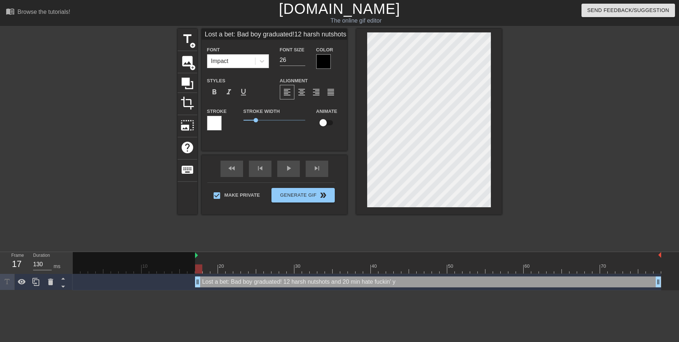
type textarea "Lost a bet: Bad boy graduated! 12 harsh nutshots and 20 min hate fuckin' yo"
type input "Lost a bet: Bad boy graduated!12 harsh nutshots and 20 minhate fuckin' you"
type textarea "Lost a bet: Bad boy graduated! 12 harsh nutshots and 20 min hate fuckin' you"
type input "Lost a bet: Bad boy graduated!12 harsh nutshots and 20 minhate fuckin' your"
type textarea "Lost a bet: Bad boy graduated! 12 harsh nutshots and 20 min hate fuckin' your"
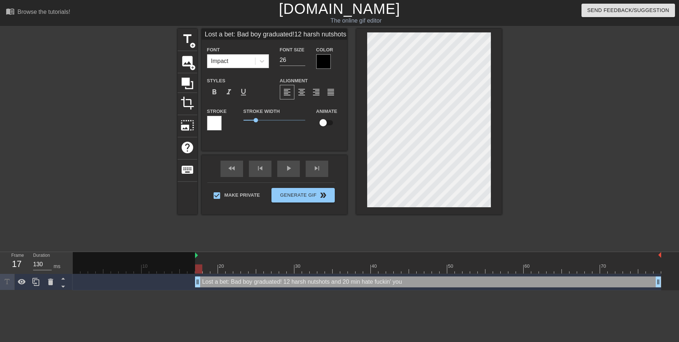
type input "Lost a bet: Bad boy graduated!12 harsh nutshots and 20 minhate fuckin' your"
type textarea "Lost a bet: Bad boy graduated! 12 harsh nutshots and 20 min hate fuckin' your"
type input "Lost a bet: Bad boy graduated!12 harsh nutshots and 20 minhate fuckin' your a"
type textarea "Lost a bet: Bad boy graduated! 12 harsh nutshots and 20 min hate fuckin' your a"
type input "Lost a bet: Bad boy graduated!12 harsh nutshots and 20 minhate fuckin' your as"
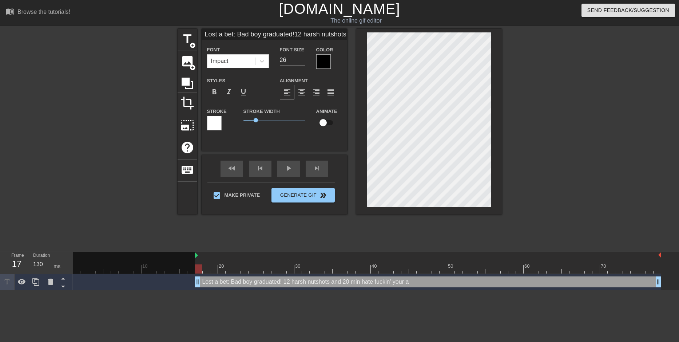
type textarea "Lost a bet: Bad boy graduated! 12 harsh nutshots and 20 min hate fuckin' your as"
type input "Lost a bet: Bad boy graduated!12 harsh nutshots and 20 minhate fuckin' your ass"
type textarea "Lost a bet: Bad boy graduated! 12 harsh nutshots and 20 min hate fuckin' your a…"
type input "Lost a bet: Bad boy graduated!12 harsh nutshots and 20 minhate fuckin' your ass."
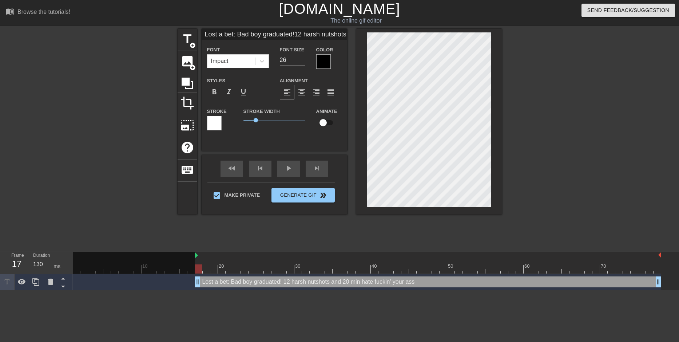
type textarea "Lost a bet: Bad boy graduated! 12 harsh nutshots and 20 min hate fuckin' your a…"
type input "Lost a bet: Bad boy graduated!12 harsh nutshots and 20 minhate fuckin' your ass…"
type textarea "Lost a bet: Bad boy graduated! 12 harsh nutshots and 20 min hate fuckin' your a…"
type input "Lost a bet: Bad boy graduated!12 harsh nutshots and 20 minhate fuckin' your ass…"
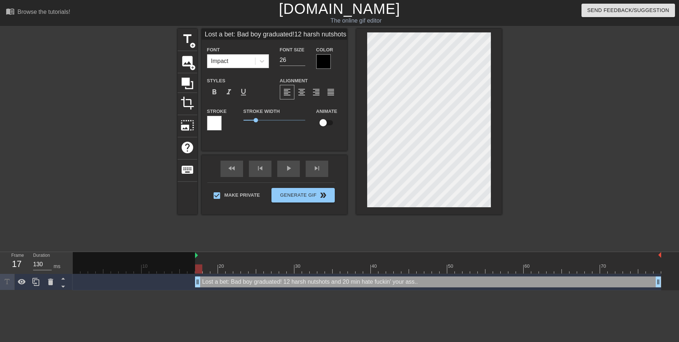
type textarea "Lost a bet: Bad boy graduated! 12 harsh nutshots and 20 min hate fuckin' your a…"
type input "Lost a bet: Bad boy graduated!12 harsh nutshots and 20 minhate fuckin' your ass…"
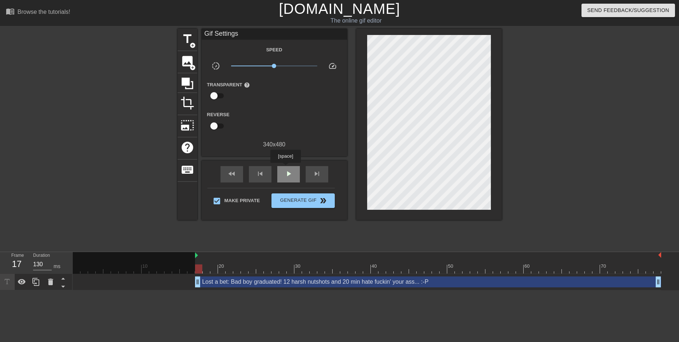
click at [285, 168] on div "play_arrow" at bounding box center [288, 174] width 23 height 16
click at [285, 168] on div "pause" at bounding box center [288, 174] width 23 height 16
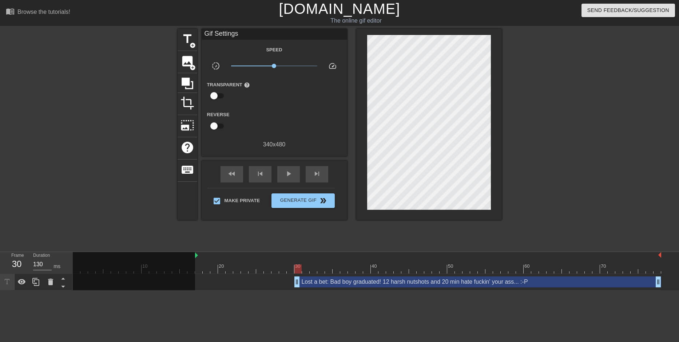
drag, startPoint x: 196, startPoint y: 281, endPoint x: 294, endPoint y: 283, distance: 98.3
click at [294, 283] on div "Lost a bet: Bad boy graduated! 12 harsh nutshots and 20 min hate fuckin' your a…" at bounding box center [367, 281] width 589 height 11
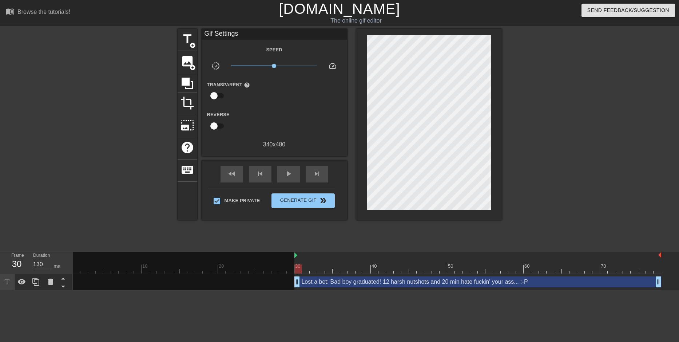
drag, startPoint x: 196, startPoint y: 255, endPoint x: 296, endPoint y: 256, distance: 100.1
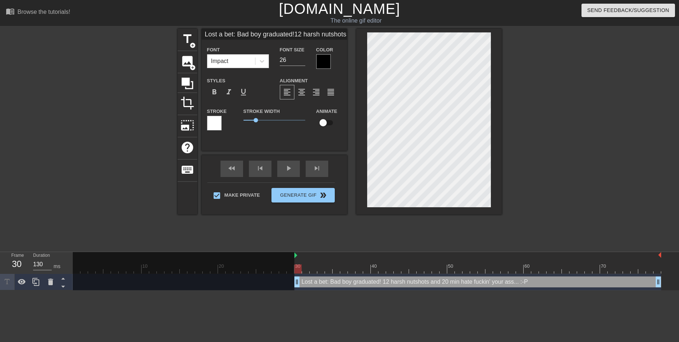
scroll to position [2, 1]
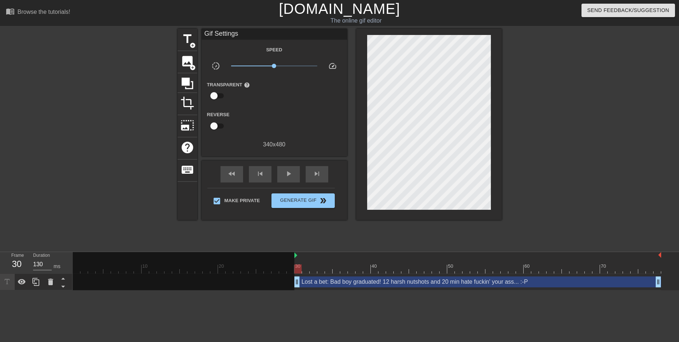
click at [361, 75] on div at bounding box center [429, 124] width 146 height 191
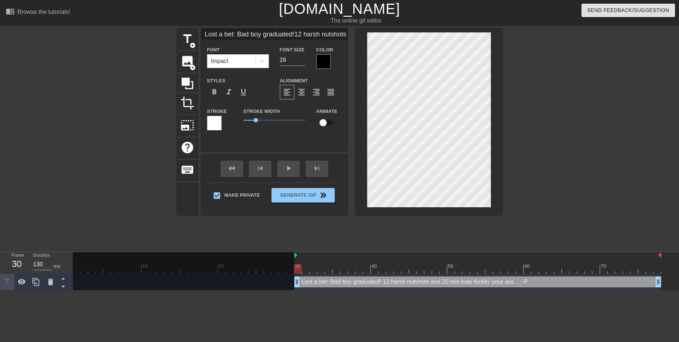
click at [322, 63] on div at bounding box center [323, 61] width 15 height 15
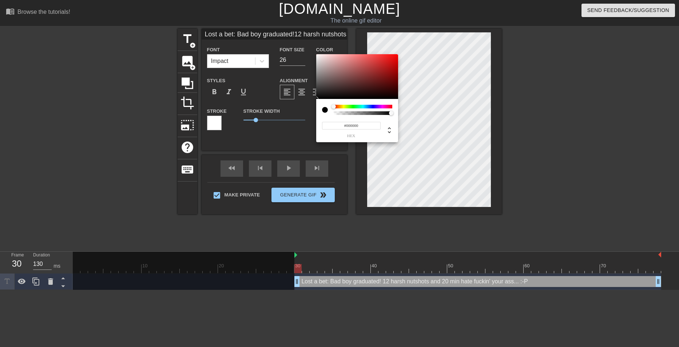
click at [381, 106] on div at bounding box center [363, 107] width 59 height 4
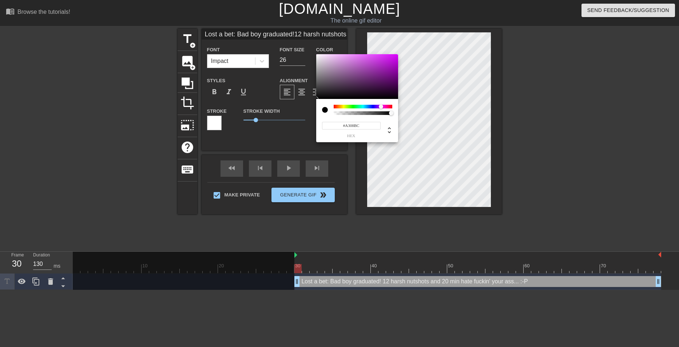
click at [395, 66] on div at bounding box center [357, 76] width 82 height 45
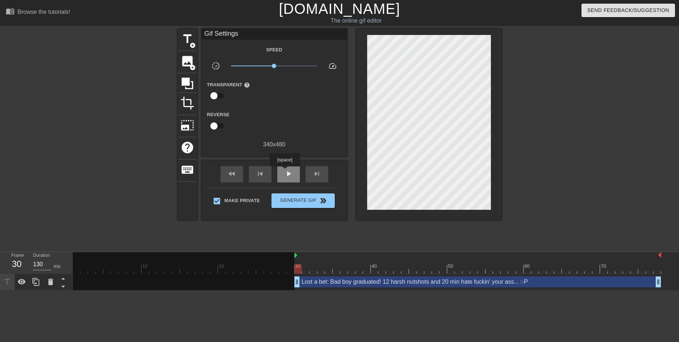
click at [285, 171] on span "play_arrow" at bounding box center [288, 173] width 9 height 9
click at [285, 171] on span "pause" at bounding box center [288, 173] width 9 height 9
click at [292, 196] on span "Generate Gif double_arrow" at bounding box center [302, 200] width 57 height 9
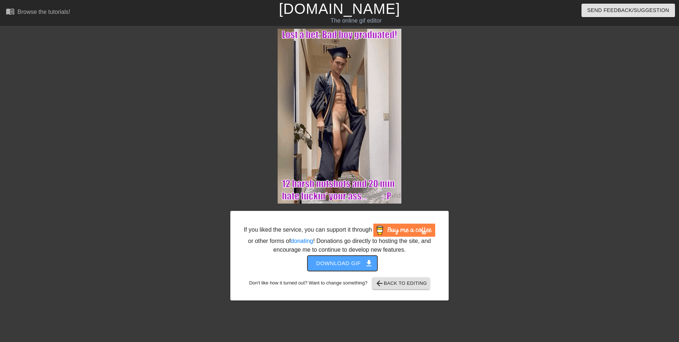
click at [360, 258] on button "Download gif get_app" at bounding box center [343, 263] width 70 height 15
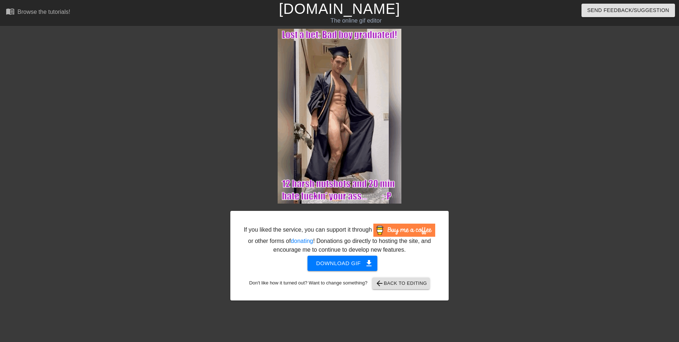
click at [363, 11] on link "[DOMAIN_NAME]" at bounding box center [339, 9] width 121 height 16
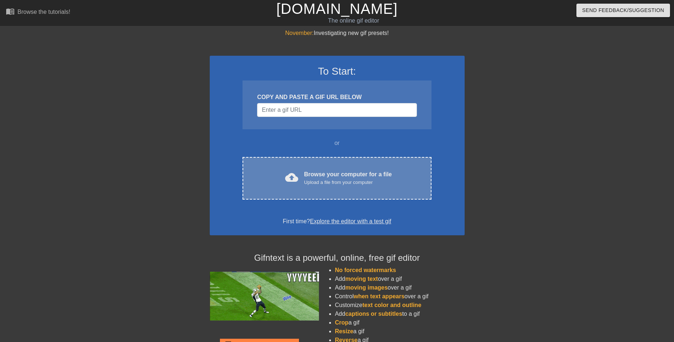
click at [319, 188] on div "cloud_upload Browse your computer for a file Upload a file from your computer C…" at bounding box center [336, 178] width 189 height 43
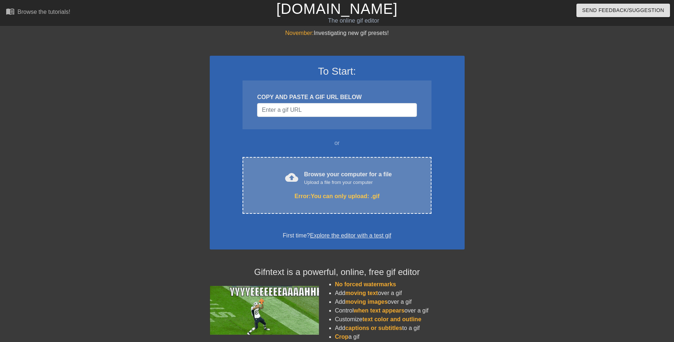
click at [338, 187] on div "cloud_upload Browse your computer for a file Upload a file from your computer E…" at bounding box center [336, 185] width 189 height 57
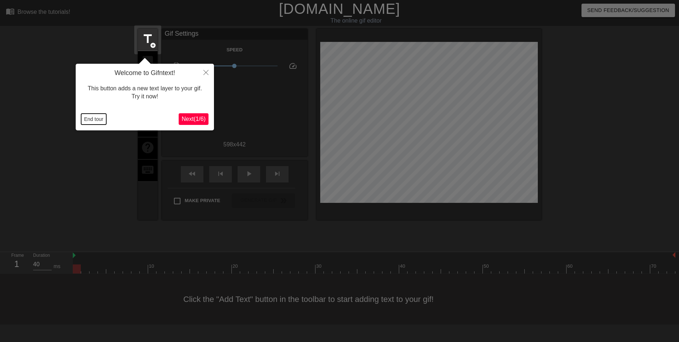
click at [89, 122] on button "End tour" at bounding box center [93, 119] width 25 height 11
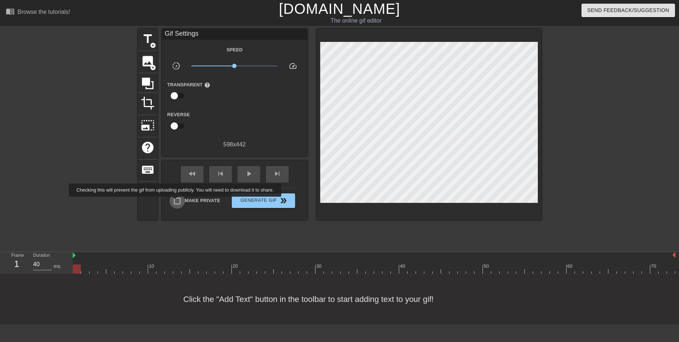
click at [177, 202] on input "Make Private" at bounding box center [177, 200] width 15 height 15
checkbox input "true"
click at [242, 171] on div "play_arrow" at bounding box center [249, 174] width 23 height 16
click at [242, 171] on div "pause" at bounding box center [249, 174] width 23 height 16
click at [254, 173] on div "play_arrow" at bounding box center [249, 174] width 23 height 16
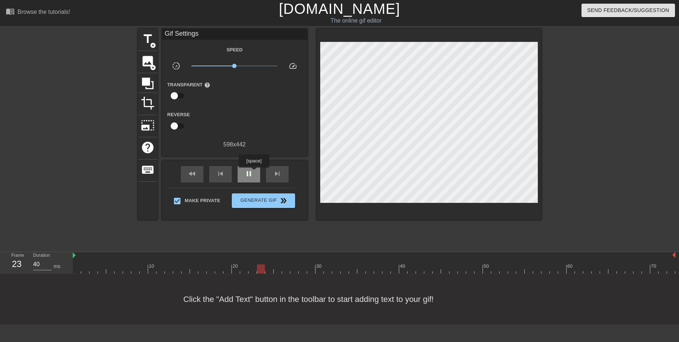
click at [254, 173] on div "pause" at bounding box center [249, 174] width 23 height 16
click at [77, 267] on div at bounding box center [374, 268] width 603 height 9
click at [147, 33] on span "title" at bounding box center [148, 39] width 14 height 14
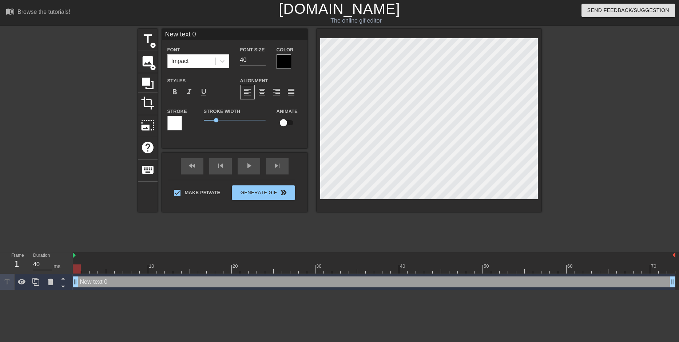
scroll to position [1, 2]
type input "S text 0"
type textarea "S text 0"
type input "Sh text 0"
type textarea "Sh text 0"
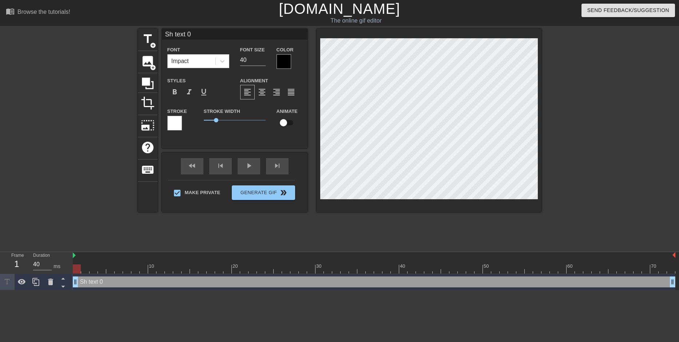
type input "Sho text 0"
type textarea "Sho text 0"
type input "Shoc text 0"
type textarea "Shoc text 0"
type input "Shock text 0"
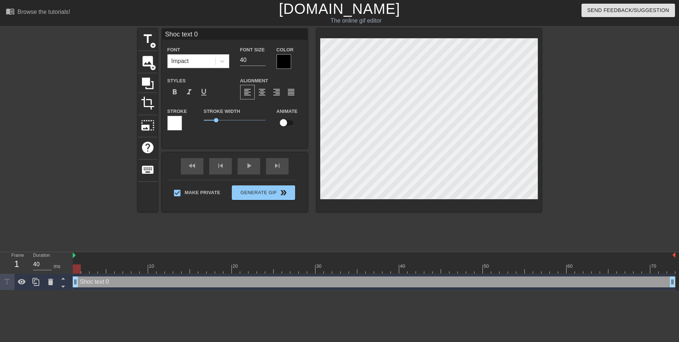
type textarea "Shock text 0"
type input "Shock text 0"
type textarea "Shock text 0"
type input "Shock y text 0"
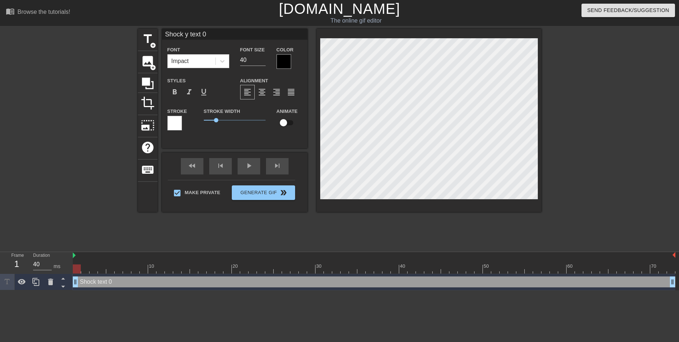
type textarea "Shock y text 0"
type input "Shock yo text 0"
type textarea "Shock yo text 0"
type input "Shock you text 0"
type textarea "Shock you text 0"
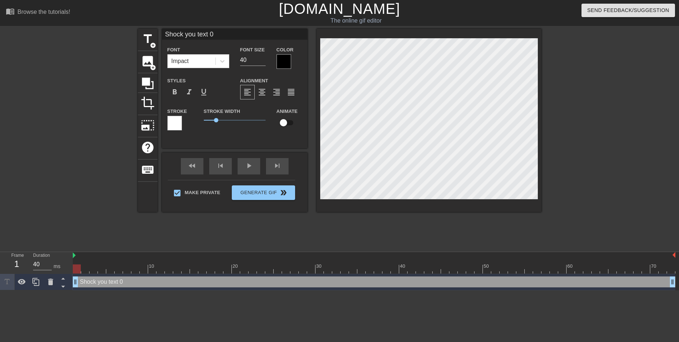
type input "Shock your text 0"
type textarea "Shock your text 0"
type input "Shock your text 0"
type textarea "Shock your text 0"
type input "Shock your b text 0"
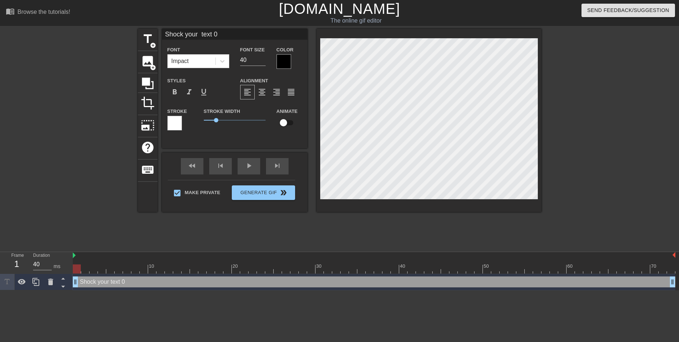
type textarea "Shock your b text 0"
type input "Shock your ba text 0"
type textarea "Shock your ba text 0"
type input "Shock your bal text 0"
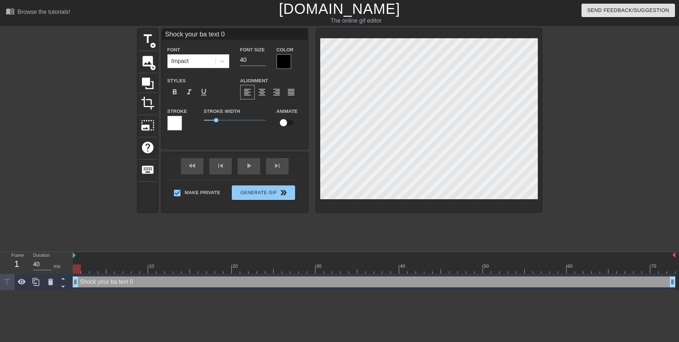
type textarea "Shock your bal text 0"
type input "Shock your ball text 0"
type textarea "Shock your ball text 0"
type input "Shock your balls text 0"
type textarea "Shock your balls text 0"
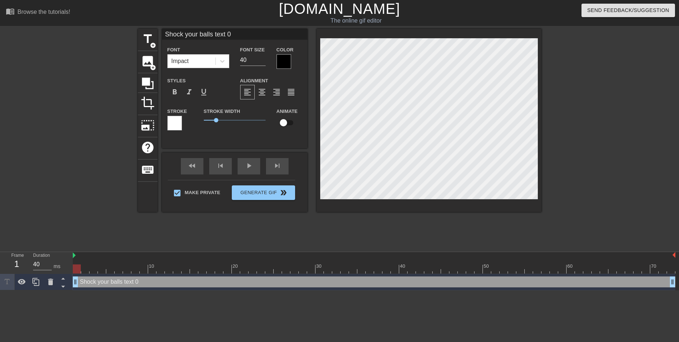
type input "Shock your balls, text 0"
type textarea "Shock your balls, text 0"
type input "Shock your balls, text 0"
type textarea "Shock your balls, text 0"
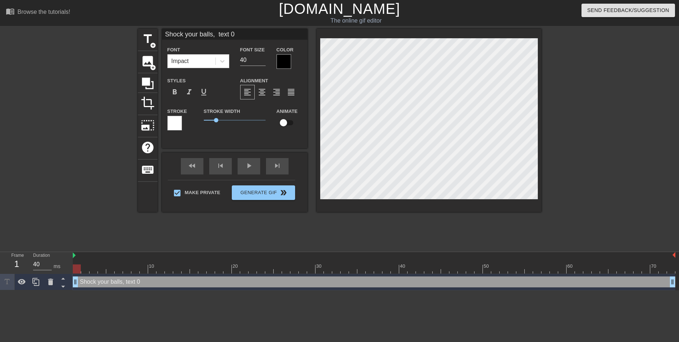
type input "Shock your balls, text 0"
type textarea "Shock your balls, text 0"
type input "Shock your balls text 0"
type textarea "Shock your balls text 0"
type input "Shock your balls text 0"
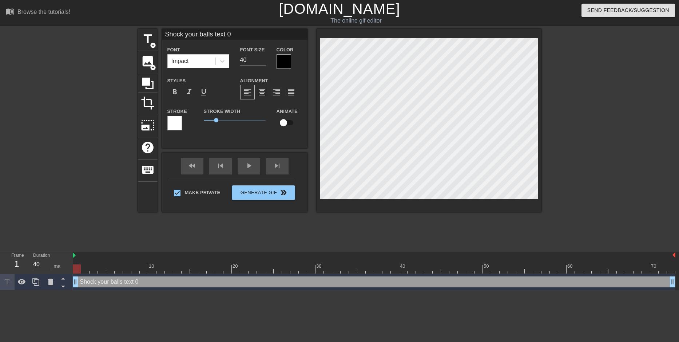
type textarea "Shock your balls text 0"
type input "Shock your balls a text 0"
type textarea "Shock your balls a text 0"
type input "Shock your balls an text 0"
type textarea "Shock your balls an text 0"
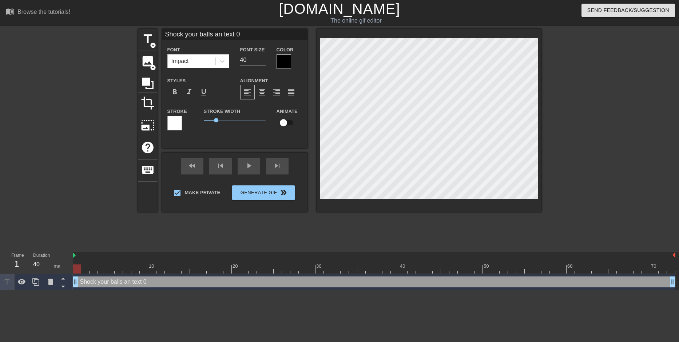
type input "Shock your balls and text 0"
type textarea "Shock your balls and text 0"
type input "Shock your balls and text 0"
type textarea "Shock your balls and text 0"
type input "Shock your balls and m text 0"
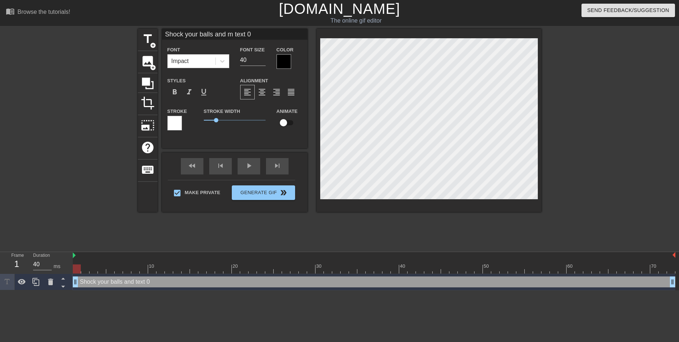
type textarea "Shock your balls and m text 0"
type input "Shock your balls and mi text 0"
type textarea "Shock your balls and mi text 0"
type input "Shock your balls and mil text 0"
type textarea "Shock your balls and mil text 0"
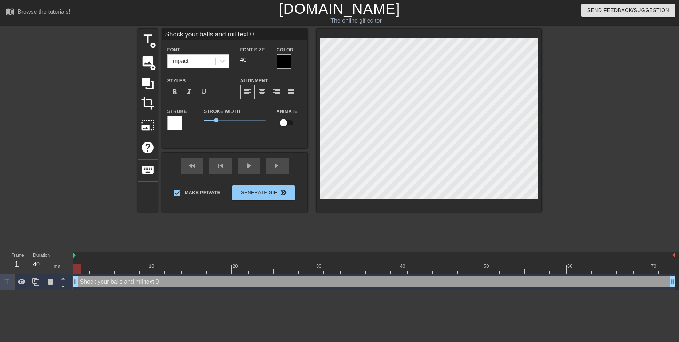
type input "Shock your balls and milk text 0"
type textarea "Shock your balls and milk text 0"
type input "Shock your balls and milk text 0"
type textarea "Shock your balls and milk text 0"
type input "Shock your balls and milk t text 0"
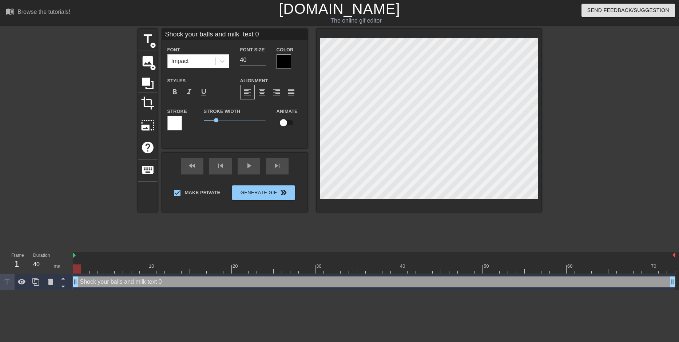
type textarea "Shock your balls and milk t text 0"
type input "Shock your balls and milk th text 0"
type textarea "Shock your balls and milk th text 0"
type input "Shock your balls and milk the text 0"
type textarea "Shock your balls and milk the text 0"
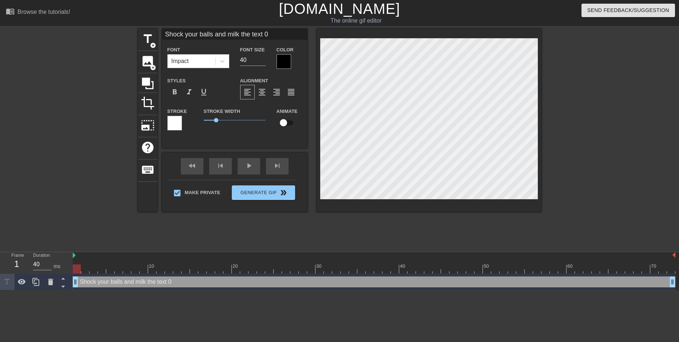
type input "Shock your balls and milk them text 0"
type textarea "Shock your balls and milk them text 0"
type input "Shock your balls and milk them text 0"
type textarea "Shock your balls and milk them text 0"
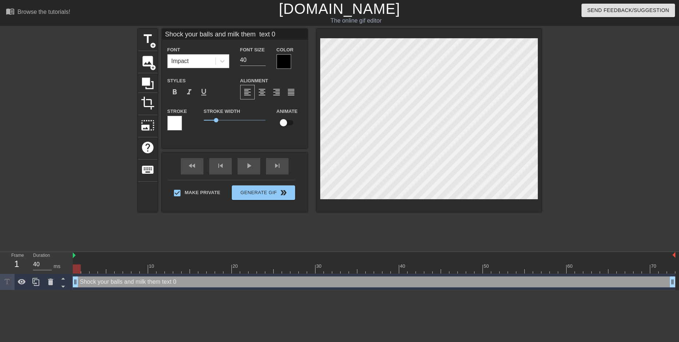
type input "Shock your balls and milk them d text 0"
type textarea "Shock your balls and milk them d text 0"
type input "Shock your balls and milk them dr text 0"
type textarea "Shock your balls and milk them dr text 0"
type input "Shock your balls and milk them dry text 0"
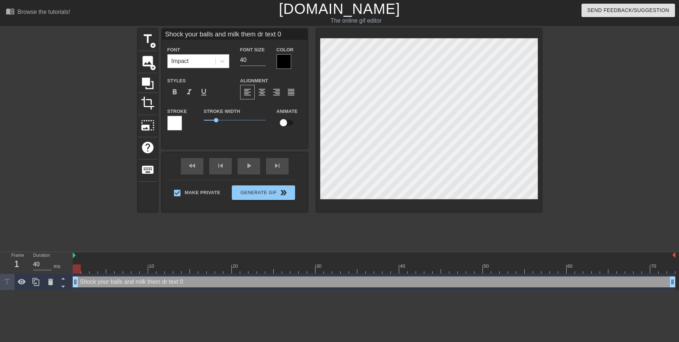
type textarea "Shock your balls and milk them dry text 0"
type input "Shock your balls and milk them dry! text 0"
type textarea "Shock your balls and milk them dry! text 0"
type input "Shock your balls and milk them dry!text 0"
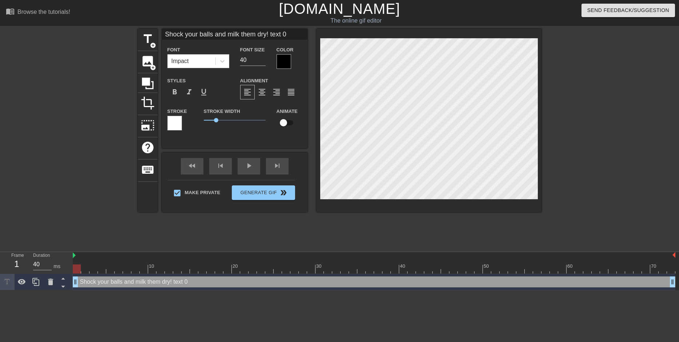
type textarea "Shock your balls and milk them dry!text 0"
type input "Shock your balls and milk them dry!ext 0"
type textarea "Shock your balls and milk them dry!ext 0"
type input "Shock your balls and milk them dry!xt 0"
type textarea "Shock your balls and milk them dry!xt 0"
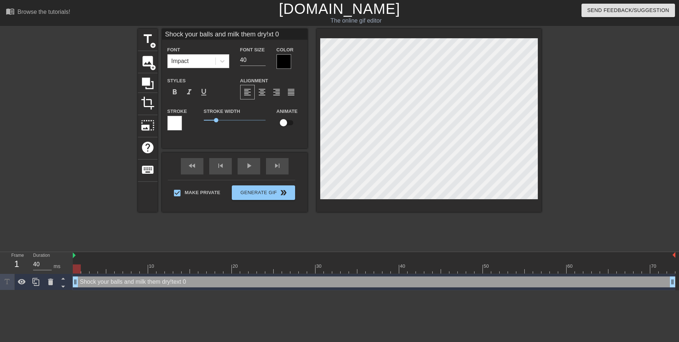
type input "Shock your balls and milk them dry!t 0"
type textarea "Shock your balls and milk them dry!t 0"
type input "Shock your balls and milk them dry! 0"
type textarea "Shock your balls and milk them dry! 0"
type input "Shock your balls and milk them dry!0"
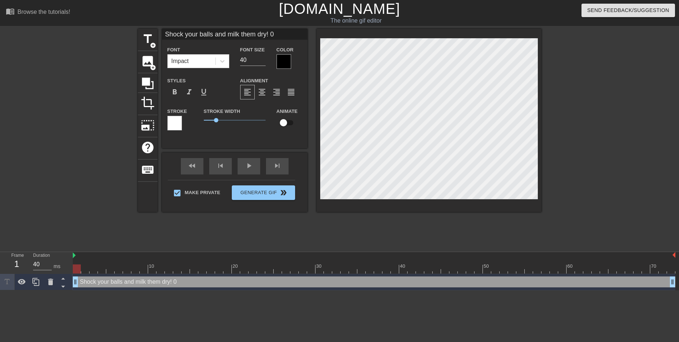
type textarea "Shock your balls and milk them dry!0"
type input "Shock your balls and milk them dry!"
type textarea "Shock your balls and milk them dry!"
click at [263, 62] on input "39" at bounding box center [252, 60] width 25 height 12
click at [263, 62] on input "38" at bounding box center [252, 60] width 25 height 12
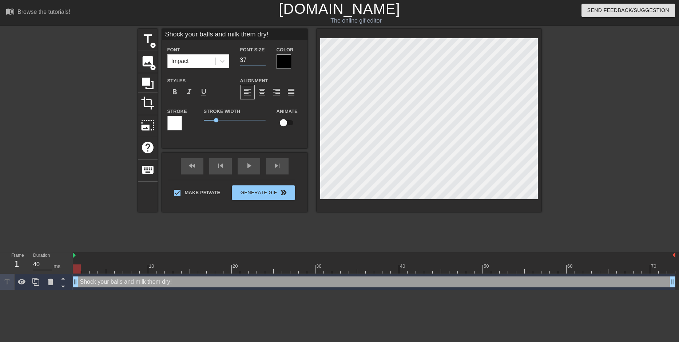
click at [263, 62] on input "37" at bounding box center [252, 60] width 25 height 12
click at [263, 62] on input "36" at bounding box center [252, 60] width 25 height 12
click at [263, 62] on input "35" at bounding box center [252, 60] width 25 height 12
type input "34"
click at [263, 62] on input "34" at bounding box center [252, 60] width 25 height 12
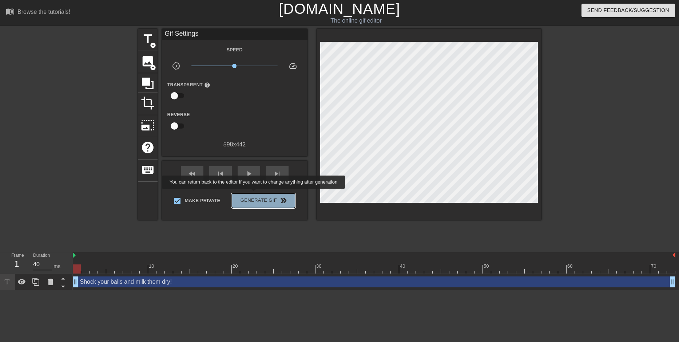
click at [254, 194] on button "Generate Gif double_arrow" at bounding box center [263, 200] width 63 height 15
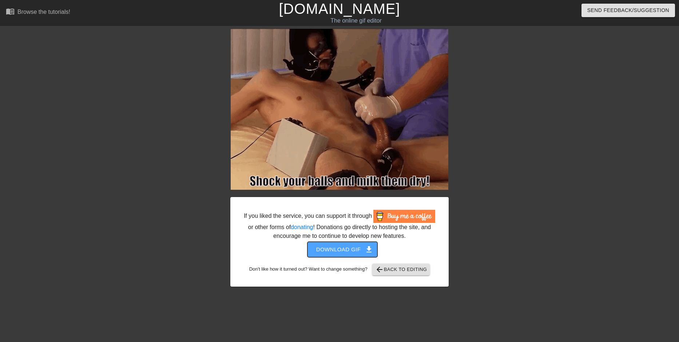
click at [326, 248] on span "Download gif get_app" at bounding box center [342, 249] width 53 height 9
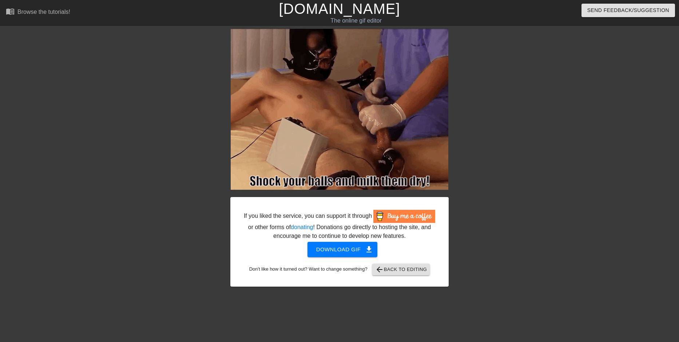
click at [371, 15] on link "[DOMAIN_NAME]" at bounding box center [339, 9] width 121 height 16
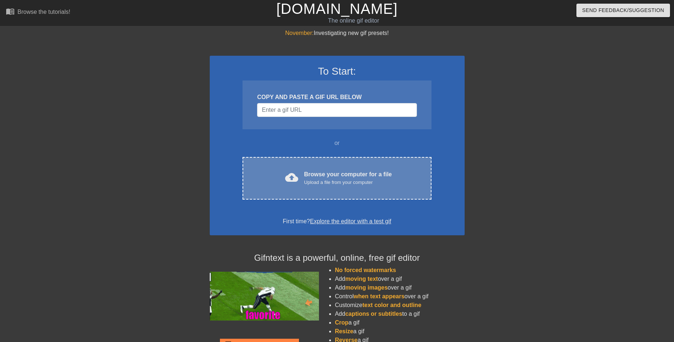
click at [334, 178] on div "Browse your computer for a file Upload a file from your computer" at bounding box center [348, 178] width 88 height 16
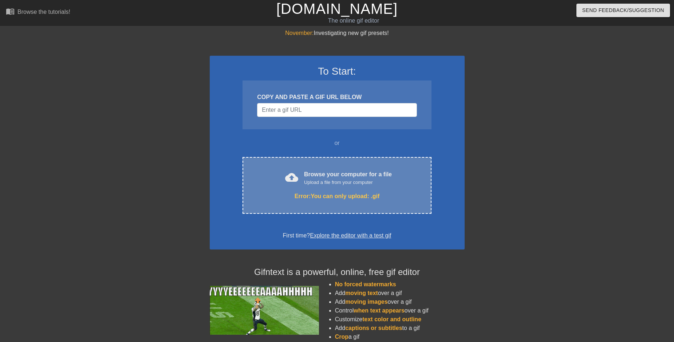
click at [346, 183] on div "Upload a file from your computer" at bounding box center [348, 182] width 88 height 7
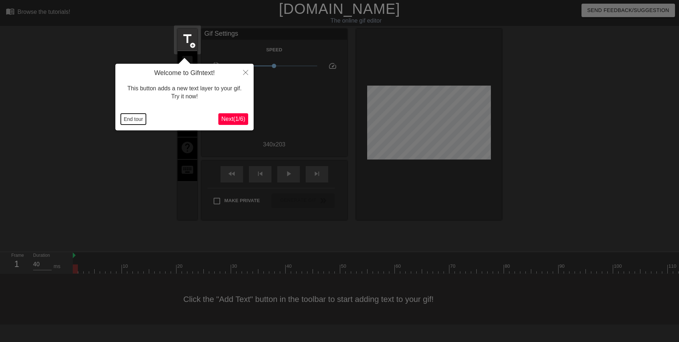
click at [127, 114] on button "End tour" at bounding box center [133, 119] width 25 height 11
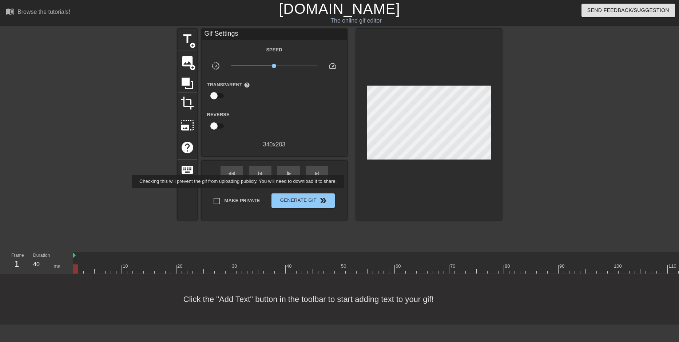
click at [240, 193] on label "Make Private" at bounding box center [234, 200] width 51 height 15
click at [225, 193] on input "Make Private" at bounding box center [216, 200] width 15 height 15
checkbox input "true"
click at [283, 175] on div "play_arrow" at bounding box center [288, 174] width 23 height 16
click at [283, 175] on div "pause" at bounding box center [288, 174] width 23 height 16
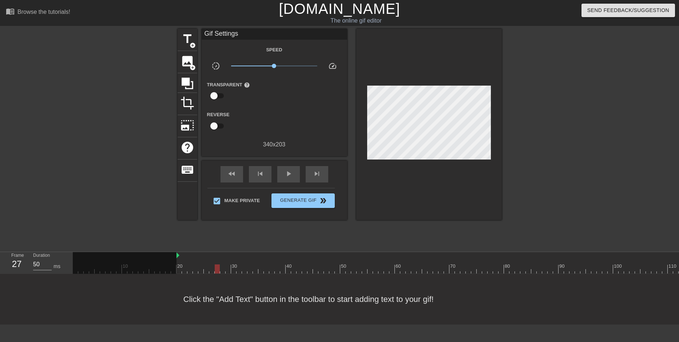
drag, startPoint x: 73, startPoint y: 256, endPoint x: 175, endPoint y: 261, distance: 101.7
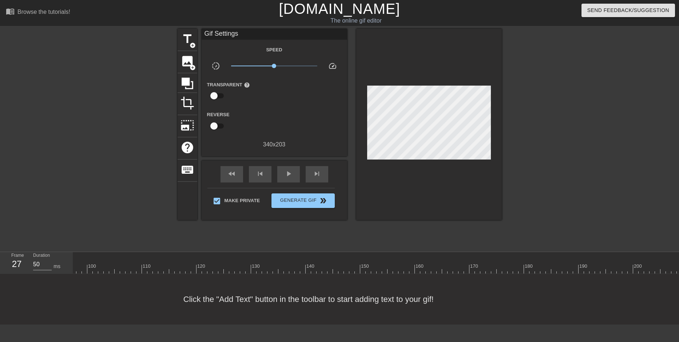
click at [610, 273] on div "10 20 30 40 50 60 70 80 90 100 110 120 130 140 150 160" at bounding box center [199, 263] width 1305 height 22
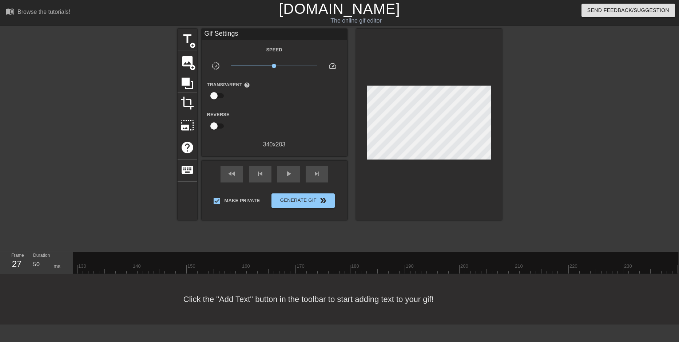
drag, startPoint x: 671, startPoint y: 254, endPoint x: 12, endPoint y: 269, distance: 659.1
click at [12, 269] on div "Frame 27 Duration 50 ms 10 20 30 40 50 60 70 80 90 100 110 120 130 140 150" at bounding box center [339, 263] width 679 height 22
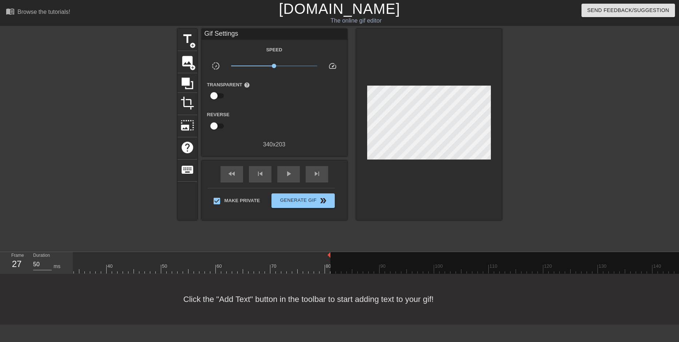
drag, startPoint x: 536, startPoint y: 256, endPoint x: 327, endPoint y: 269, distance: 209.4
click at [327, 269] on div "10 20 30 40 50 60 70 80 90 100 110 120 130 140 150 160" at bounding box center [546, 262] width 1305 height 21
click at [327, 269] on div at bounding box center [546, 268] width 1305 height 9
click at [292, 174] on span "play_arrow" at bounding box center [288, 173] width 9 height 9
click at [292, 174] on span "pause" at bounding box center [288, 173] width 9 height 9
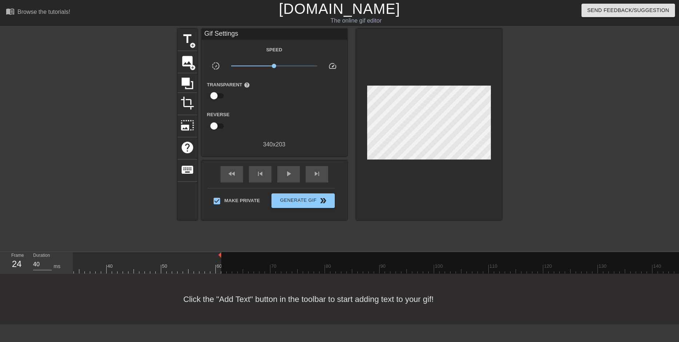
drag, startPoint x: 329, startPoint y: 253, endPoint x: 221, endPoint y: 260, distance: 107.6
click at [221, 260] on div "10 20 30 40 50 60 70 80 90 100 110 120 130 140 150 160" at bounding box center [546, 262] width 1305 height 21
click at [281, 173] on div "play_arrow" at bounding box center [288, 174] width 23 height 16
type input "40"
click at [281, 173] on div "pause" at bounding box center [288, 174] width 23 height 16
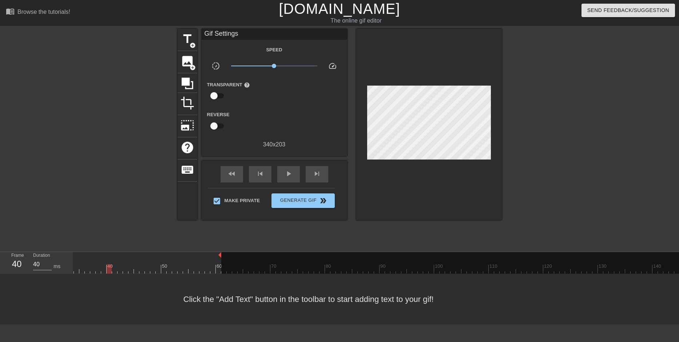
scroll to position [0, 0]
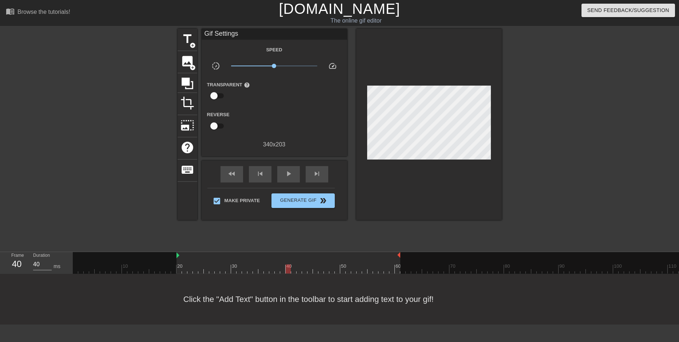
click at [185, 40] on span "title" at bounding box center [188, 39] width 14 height 14
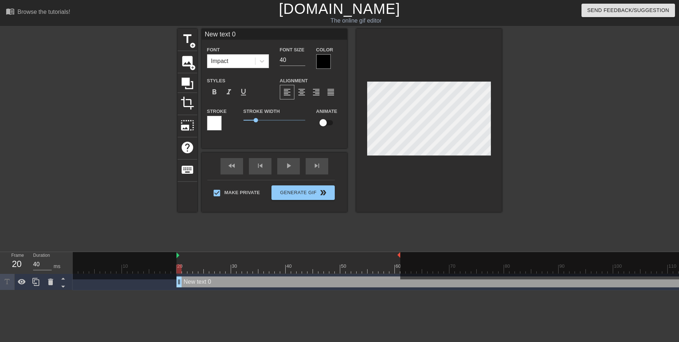
scroll to position [1, 1]
type input "C text 0"
type textarea "C text 0"
type input "Ch text 0"
type textarea "Ch text 0"
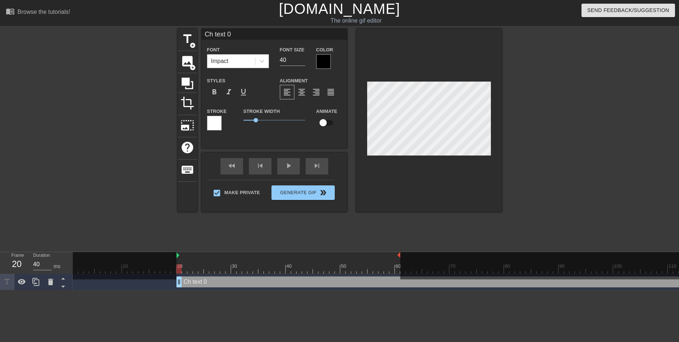
type input "Chi text 0"
type textarea "Chi text 0"
type input "Chir text 0"
type textarea "Chir text 0"
type input "Chire text 0"
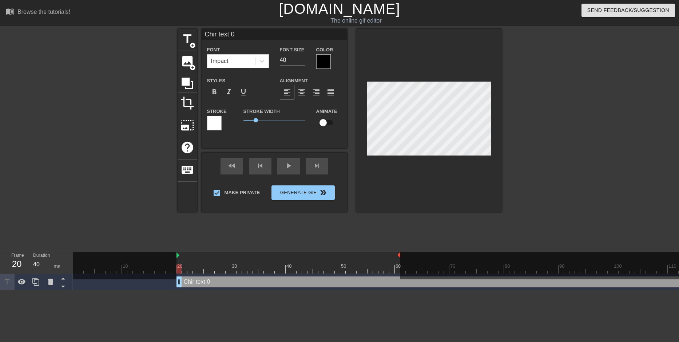
type textarea "Chire text 0"
type input "Chiren text 0"
type textarea "Chiren text 0"
type input "Chireno text 0"
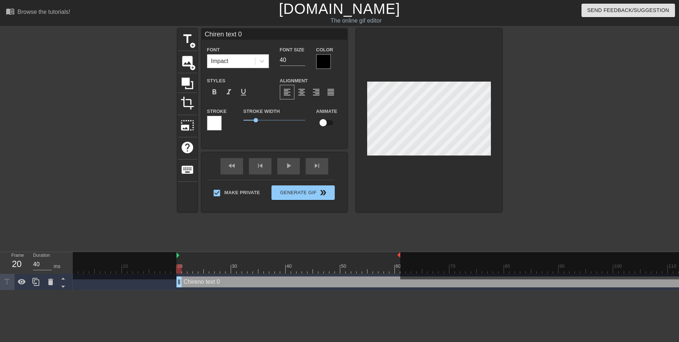
type textarea "Chireno text 0"
type input "Chirenon text 0"
type textarea "Chirenon text 0"
type input "Chirenon text 0"
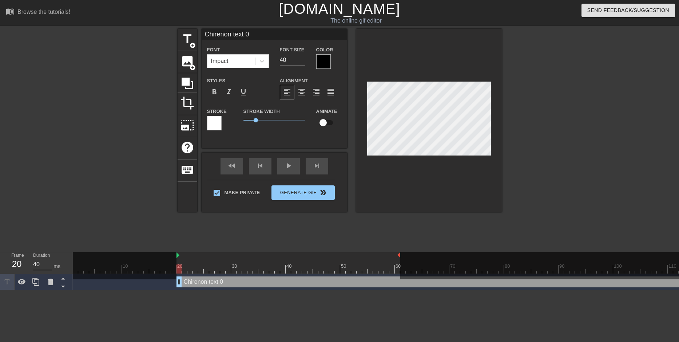
type textarea "Chirenon text 0"
type input "Chirenon f text 0"
type textarea "Chirenon f text 0"
type input "Chirenon fu text 0"
type textarea "Chirenon fu text 0"
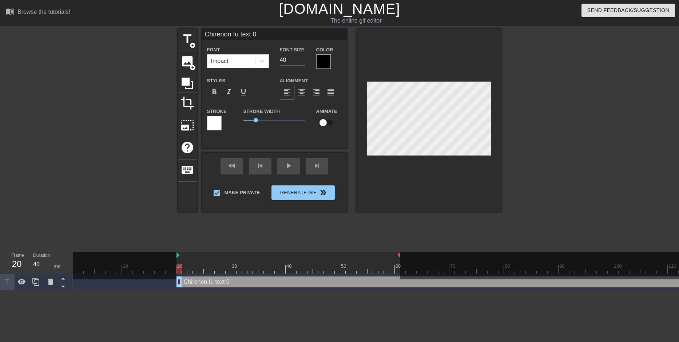
type input "Chirenon fuc text 0"
type textarea "Chirenon fuc text 0"
type input "Chirenon fuck text 0"
type textarea "Chirenon fuck text 0"
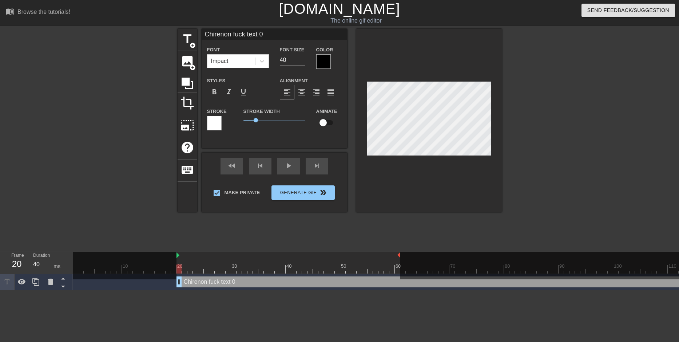
type input "Chirenon fucks text 0"
type textarea "Chirenon fucks text 0"
type input "Chirenon fucks text 0"
type textarea "Chirenon fucks text 0"
type input "Chirenon fucks h text 0"
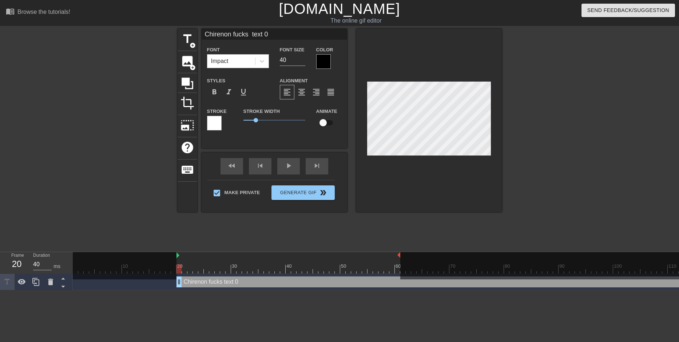
type textarea "Chirenon fucks h text 0"
type input "Chirenon fucks he text 0"
type textarea "Chirenon fucks he text 0"
type input "Chirenon fucks her text 0"
type textarea "Chirenon fucks her text 0"
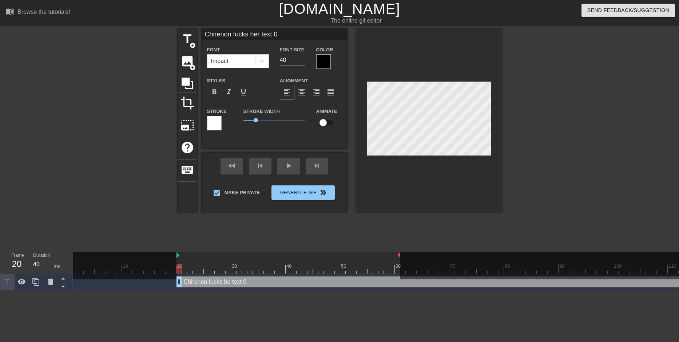
scroll to position [1, 4]
type input "Chirenon fucks her text 0"
type textarea "Chirenon fucks her text 0"
type input "Chirenon fucks her g text 0"
type textarea "Chirenon fucks her g text 0"
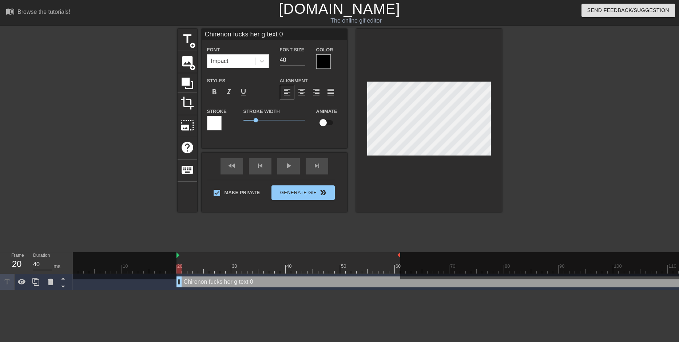
type input "Chirenon fucks her go text 0"
type textarea "Chirenon fucks her go text 0"
type input "Chirenon fucks her goo text 0"
type textarea "Chirenon fucks her goo text 0"
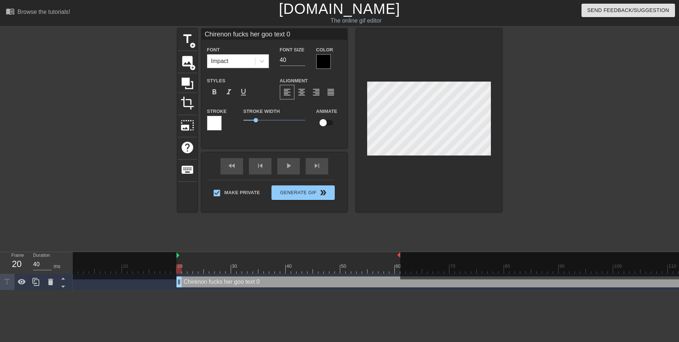
type input "Chirenon fucks her good text 0"
type textarea "Chirenon fucks her good text 0"
type input "Chirenon fucks her good. text 0"
type textarea "Chirenon fucks her good. text 0"
type input "Chirenon fucks her good. text 0"
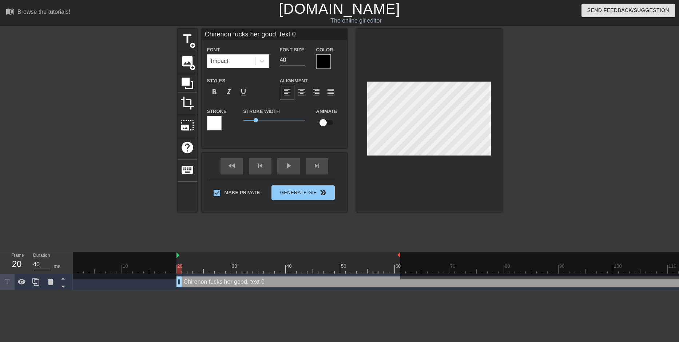
type textarea "Chirenon fucks her good. text 0"
type input "Chirenon fucks her good.text 0"
type textarea "Chirenon fucks her good. text 0"
type input "Chirenon fucks her good.ext 0"
type textarea "Chirenon fucks her good. ext 0"
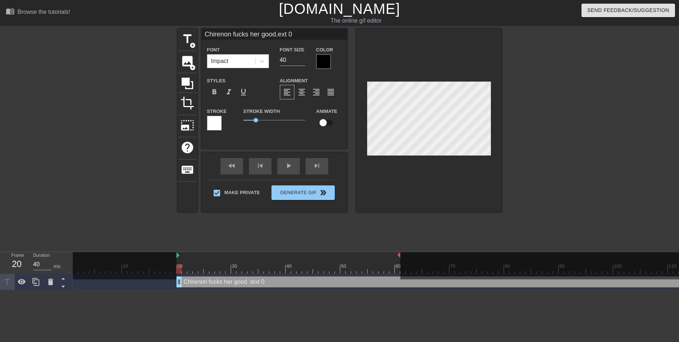
type input "Chirenon fucks her good.xt 0"
type textarea "Chirenon fucks her good. xt 0"
type input "Chirenon fucks her good.t 0"
type textarea "Chirenon fucks her good. t 0"
type input "Chirenon fucks her good. 0"
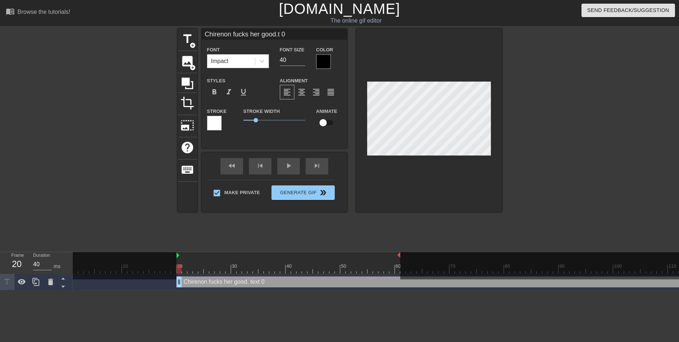
type textarea "Chirenon fucks her good. 0"
type input "Chirenon fucks her good.0"
type textarea "Chirenon fucks her good. 0"
type input "Chirenon fucks her good."
type textarea "Chirenon fucks her good."
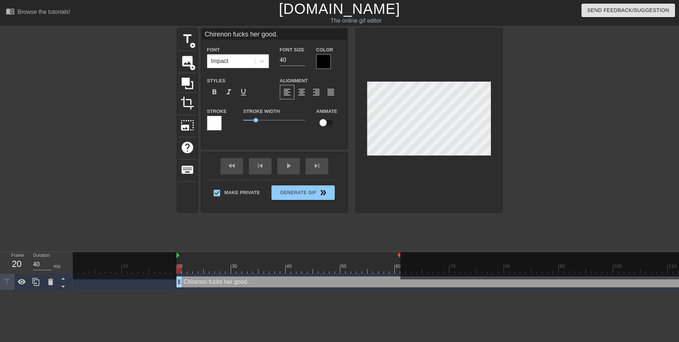
scroll to position [1, 1]
type input "Chirenon fucks her good.Y"
type textarea "Chirenon fucks her good. Y"
type input "Chirenon fucks her good.Yo"
type textarea "Chirenon fucks her good. Yo"
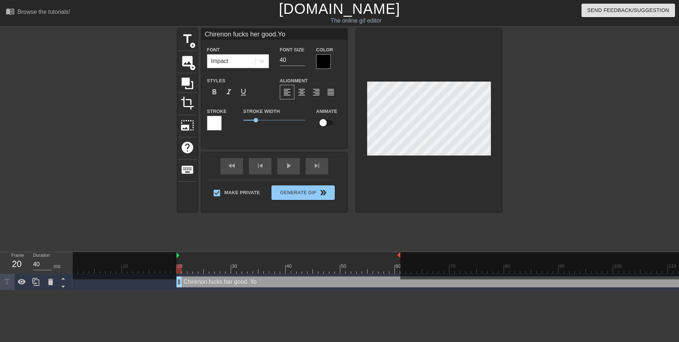
type input "Chirenon fucks her good.You"
type textarea "Chirenon fucks her good. You"
type input "Chirenon fucks her good.You"
type textarea "Chirenon fucks her good. You"
type input "Chirenon fucks her good.You s"
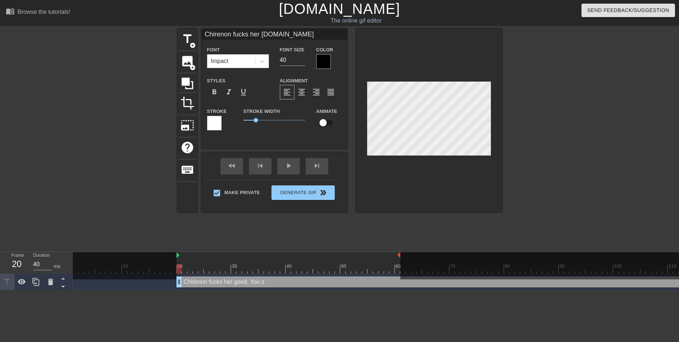
type textarea "Chirenon fucks her good. You s"
type input "Chirenon fucks her good.You st"
type textarea "Chirenon fucks her good. You st"
type input "Chirenon fucks her good.You sta"
type textarea "Chirenon fucks her good. You sta"
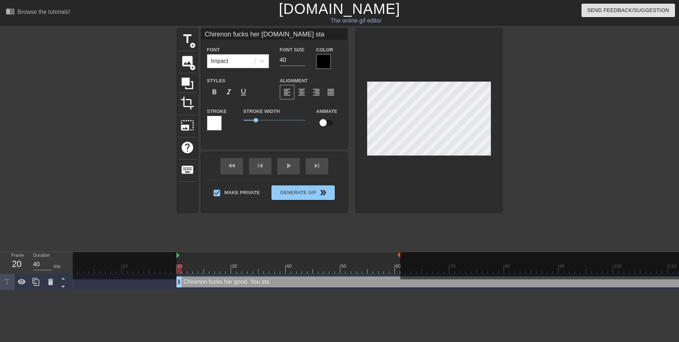
scroll to position [1, 1]
type input "Chirenon fucks her good.You stay"
type textarea "Chirenon fucks her good. You stay"
type input "Chirenon fucks her good.You stay"
type textarea "Chirenon fucks her good. You stay"
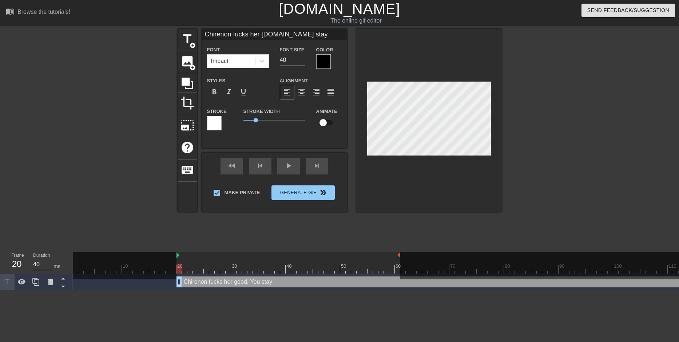
type input "Chirenon fucks her good.You stay l"
type textarea "Chirenon fucks her good. You stay l"
type input "Chirenon fucks her good.You stay lo"
type textarea "Chirenon fucks her good. You stay lo"
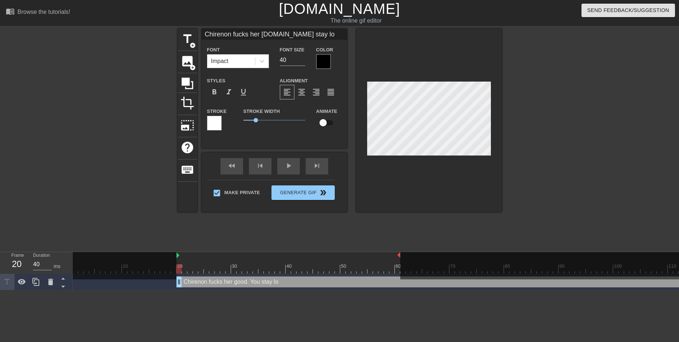
type input "Chirenon fucks her good.You stay loc"
type textarea "Chirenon fucks her good. You stay loc"
type input "Chirenon fucks her good.You stay lock"
type textarea "Chirenon fucks her good. You stay lock"
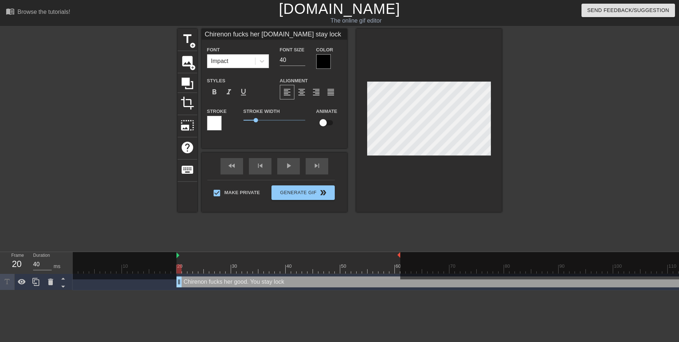
type input "Chirenon fucks her good.You stay locke"
type textarea "Chirenon fucks her good. You stay locke"
type input "Chirenon fucks her good.You stay locked"
type textarea "Chirenon fucks her good. You stay locked"
type input "Chirenon fucks her good.You stay locked."
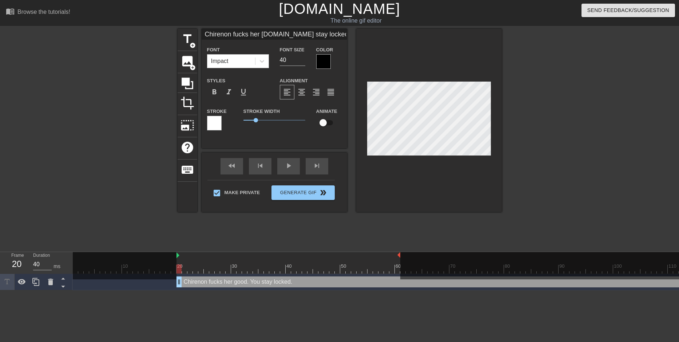
scroll to position [1, 3]
type textarea "Chirenon fucks her good. You stay locked."
type input "Chirenon fucks her good.You stay locked."
type input "39"
click at [303, 61] on input "39" at bounding box center [292, 60] width 25 height 12
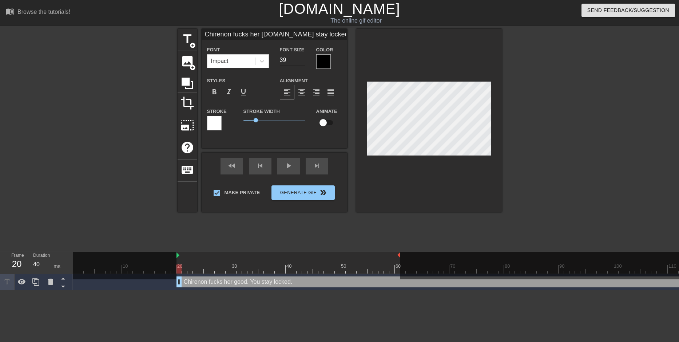
type input "Chirenon fucks her good.You stay locked."
type input "38"
click at [303, 61] on input "38" at bounding box center [292, 60] width 25 height 12
type input "Chirenon fucks her good.You stay locked."
type input "37"
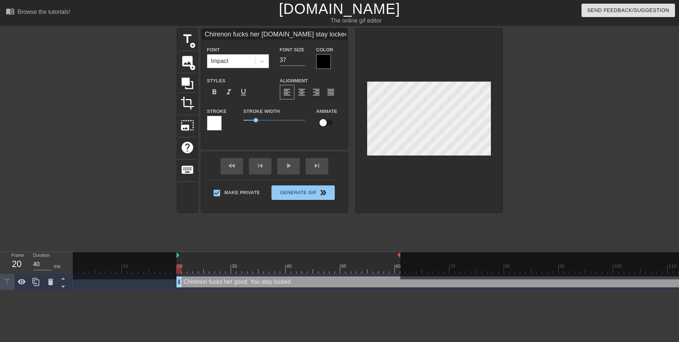
click at [303, 61] on input "37" at bounding box center [292, 60] width 25 height 12
type input "Chirenon fucks her good.You stay locked."
type input "36"
click at [303, 61] on input "36" at bounding box center [292, 60] width 25 height 12
type input "Chirenon fucks her good.You stay locked."
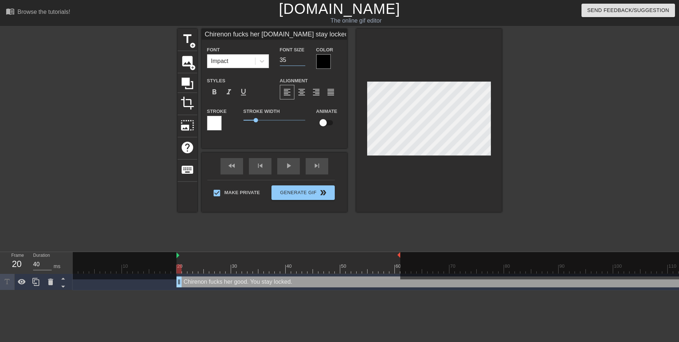
type input "35"
click at [303, 61] on input "35" at bounding box center [292, 60] width 25 height 12
type input "Chirenon fucks her good.You stay locked."
type input "34"
click at [303, 61] on input "34" at bounding box center [292, 60] width 25 height 12
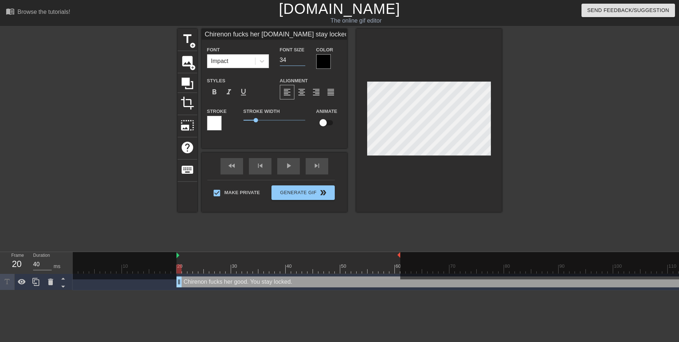
type input "Chirenon fucks her good.You stay locked."
type input "33"
click at [303, 61] on input "33" at bounding box center [292, 60] width 25 height 12
type input "Chirenon fucks her good.You stay locked."
type input "32"
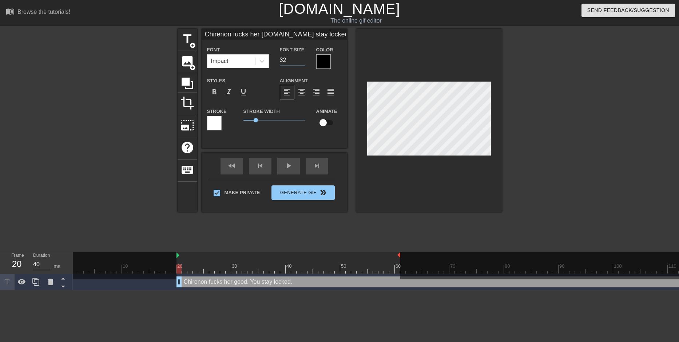
click at [303, 61] on input "32" at bounding box center [292, 60] width 25 height 12
type input "Chirenon fucks her good.You stay locked."
type input "31"
click at [303, 61] on input "31" at bounding box center [292, 60] width 25 height 12
type input "Chirenon fucks her good.You stay locked."
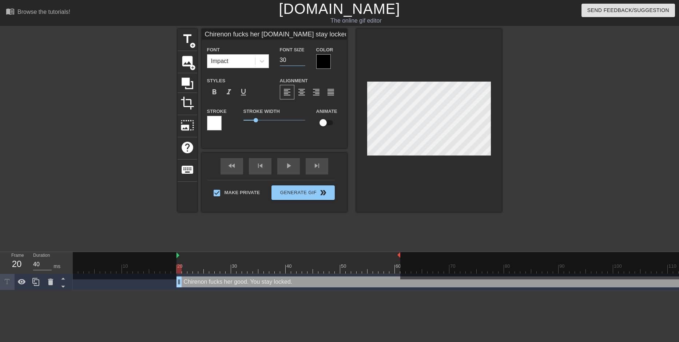
type input "30"
click at [303, 61] on input "30" at bounding box center [292, 60] width 25 height 12
type input "Chirenon fucks her good.You stay locked."
type input "29"
click at [303, 61] on input "29" at bounding box center [292, 60] width 25 height 12
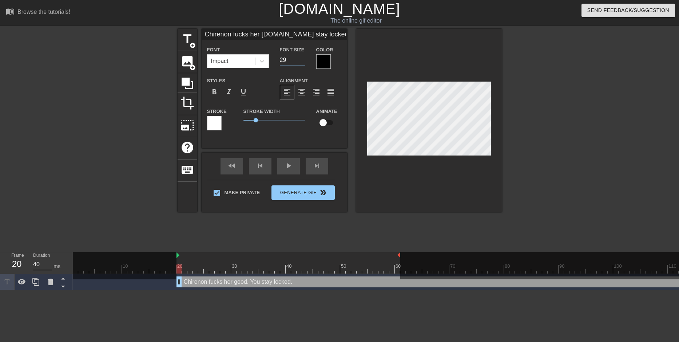
type input "Chirenon fucks her good.You stay locked."
type input "28"
click at [303, 61] on input "28" at bounding box center [292, 60] width 25 height 12
type input "Chirenon fucks her good.You stay locked."
type input "27"
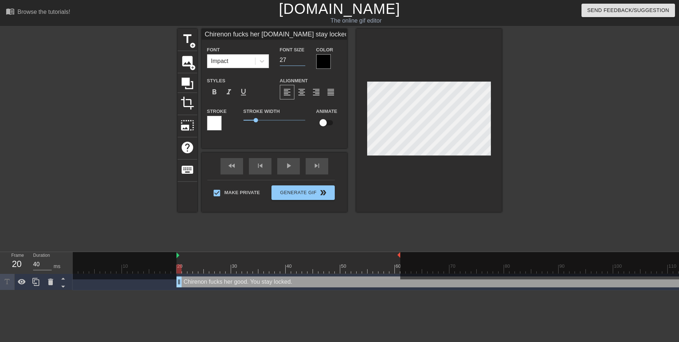
click at [303, 61] on input "27" at bounding box center [292, 60] width 25 height 12
type input "Chirenon fucks her good.You stay locked."
type input "26"
click at [303, 61] on input "26" at bounding box center [292, 60] width 25 height 12
type input "Chirenon fucks her good.You stay locked"
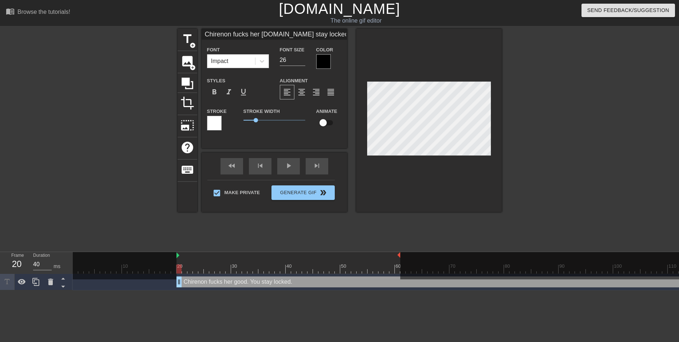
type textarea "Chirenon fucks her good. You stay locked"
type input "Chirenon fucks her good.You stay locked"
type textarea "Chirenon fucks her good. You stay locked"
type input "Chirenon fucks her good.You stay locked 3"
type textarea "Chirenon fucks her good. You stay locked 3"
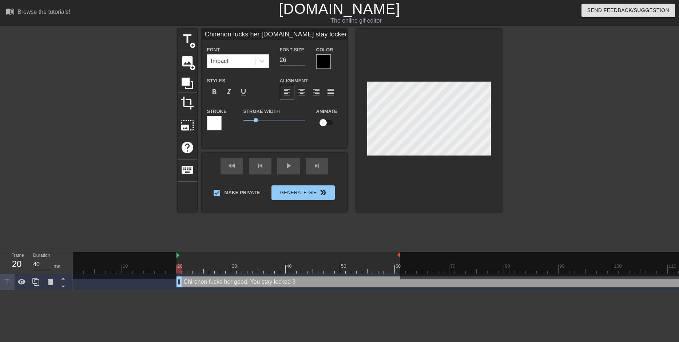
type input "Chirenon fucks her good.You stay locked 3"
type textarea "Chirenon fucks her good. You stay locked 3"
type input "Chirenon fucks her good.You stay locked 3 d"
type textarea "Chirenon fucks her good. You stay locked 3 d"
type input "Chirenon fucks her good.You stay locked 3 da"
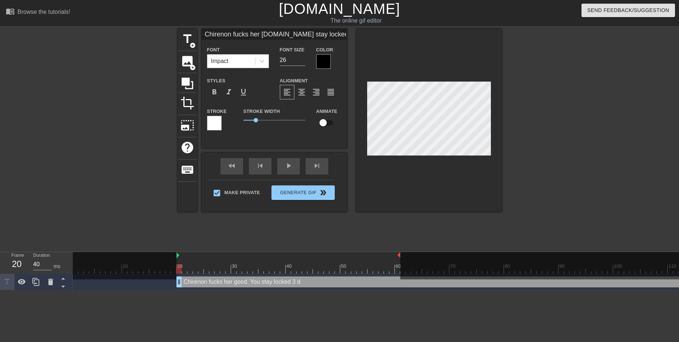
type textarea "Chirenon fucks her good. You stay locked 3 da"
type input "Chirenon fucks her good.You stay locked 3 day"
type textarea "Chirenon fucks her good. You stay locked 3 day"
type input "Chirenon fucks her good.You stay locked 3 days"
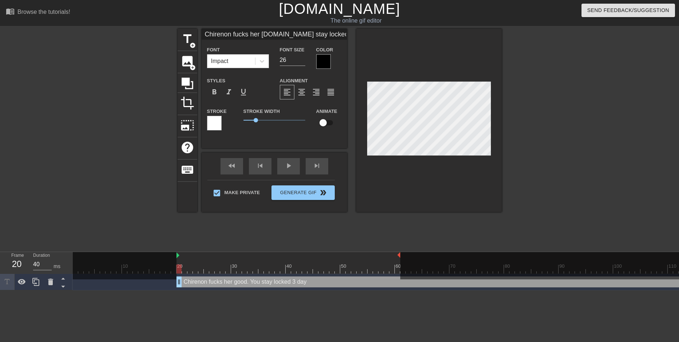
type textarea "Chirenon fucks her good. You stay locked 3 days"
type input "Chirenon fucks her good.You stay locked 3 days."
type textarea "Chirenon fucks her good. You stay locked 3 days."
type input "Chirenon fucks her good.You stay locked 3 days."
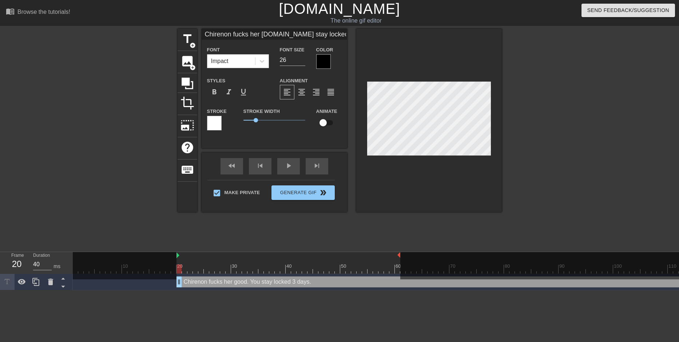
type textarea "Chirenon fucks her good. You stay locked 3 days."
type input "Chirenon fucks her good.You stay locked 3 days."
type textarea "Chirenon fucks her good. You stay locked 3 days."
type input "Chirenon fucks her good.You stay locked 3 days."
type textarea "Chirenon fucks her good. You stay locked 3 days."
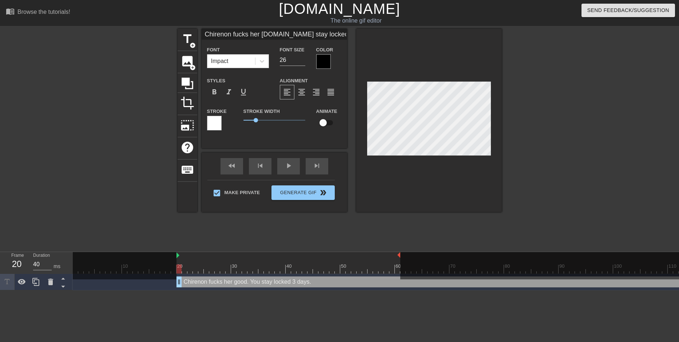
type input "Chirenon fucks her good.You stay locked 3 days."
type textarea "Chirenon fucks her good. You stay locked 3 days."
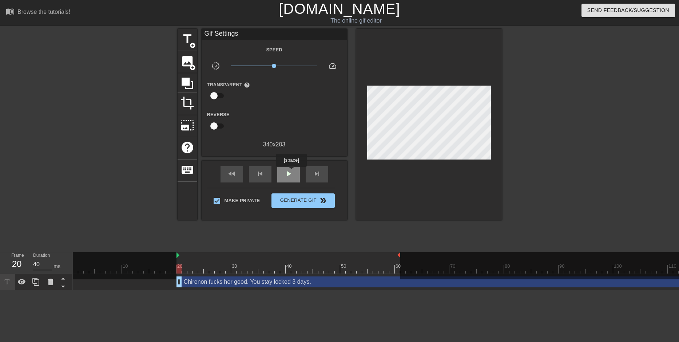
click at [291, 172] on span "play_arrow" at bounding box center [288, 173] width 9 height 9
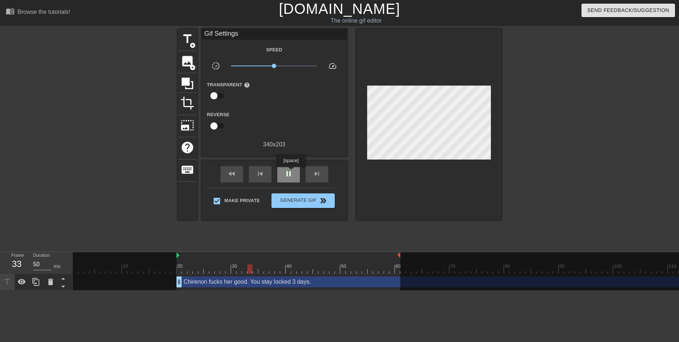
type input "40"
click at [291, 172] on span "pause" at bounding box center [288, 173] width 9 height 9
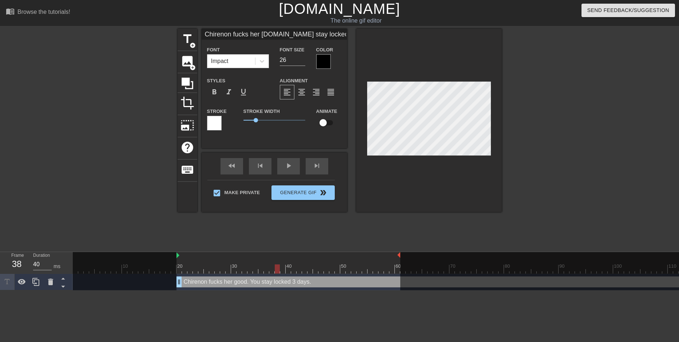
click at [324, 60] on div at bounding box center [323, 61] width 15 height 15
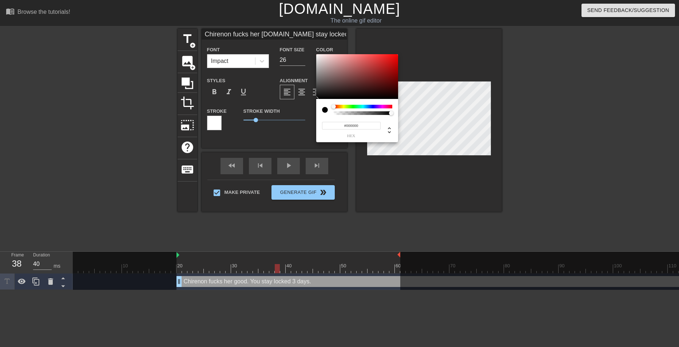
click at [342, 106] on div at bounding box center [363, 107] width 59 height 4
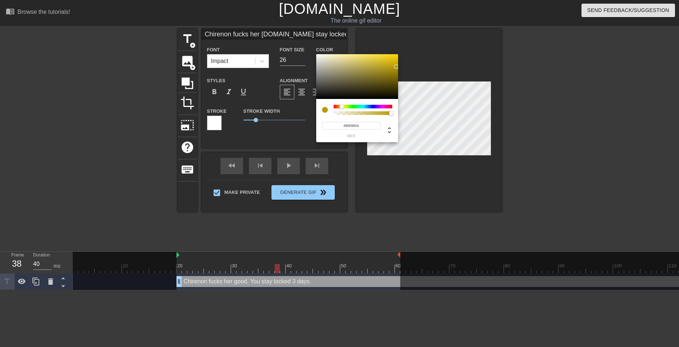
type input "Chirenon fucks her good.You stay locked 3 days."
type input "#B89B04"
click at [396, 67] on div at bounding box center [357, 76] width 82 height 45
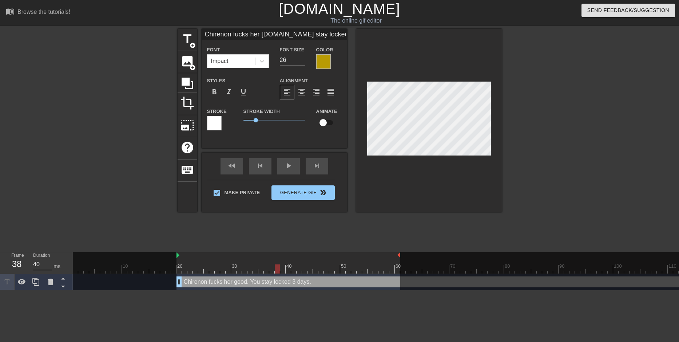
click at [214, 129] on div at bounding box center [214, 123] width 15 height 15
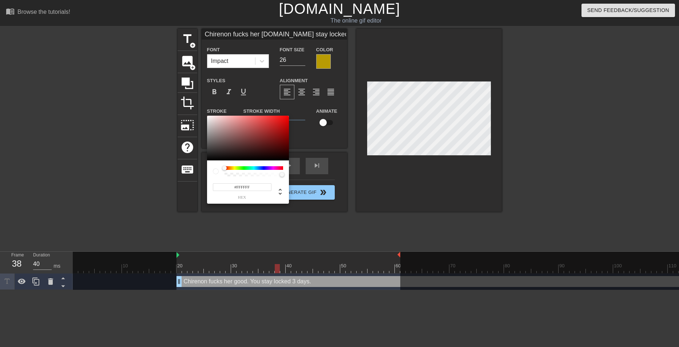
type input "Chirenon fucks her good.You stay locked 3 days."
type input "#CF0909"
click at [285, 124] on div at bounding box center [248, 138] width 82 height 45
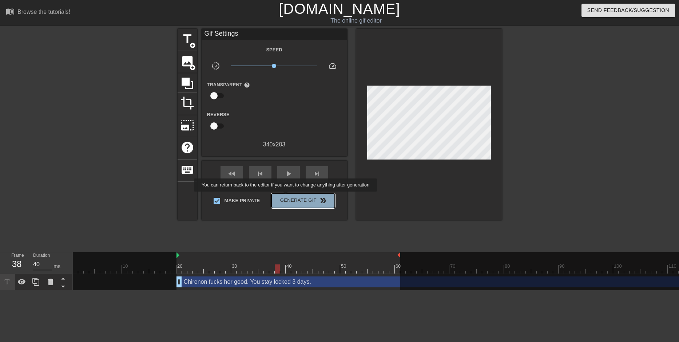
click at [287, 197] on span "Generate Gif double_arrow" at bounding box center [302, 200] width 57 height 9
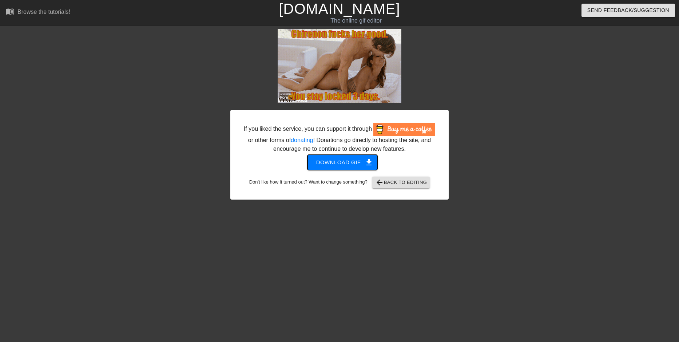
click at [351, 169] on button "Download gif get_app" at bounding box center [343, 162] width 70 height 15
click at [351, 3] on link "[DOMAIN_NAME]" at bounding box center [339, 9] width 121 height 16
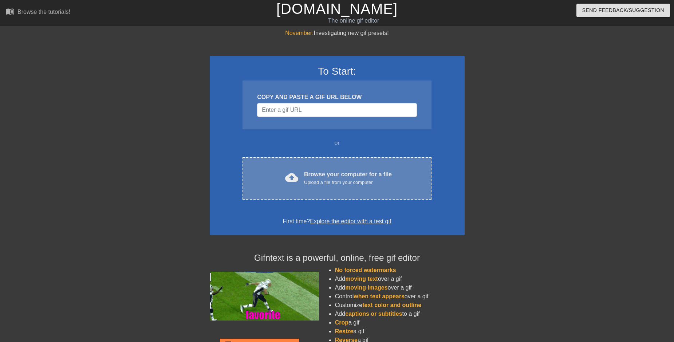
click at [336, 169] on div "cloud_upload Browse your computer for a file Upload a file from your computer C…" at bounding box center [336, 178] width 189 height 43
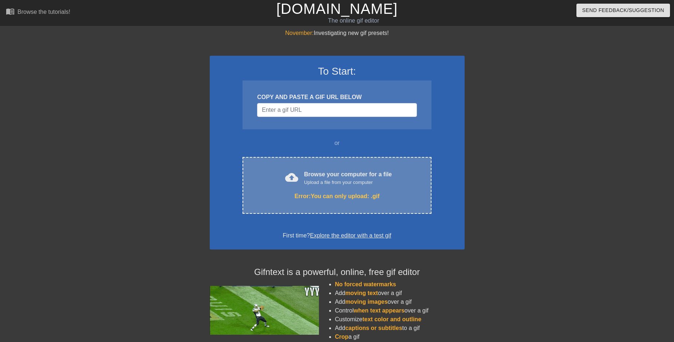
click at [389, 158] on div "cloud_upload Browse your computer for a file Upload a file from your computer E…" at bounding box center [336, 185] width 189 height 57
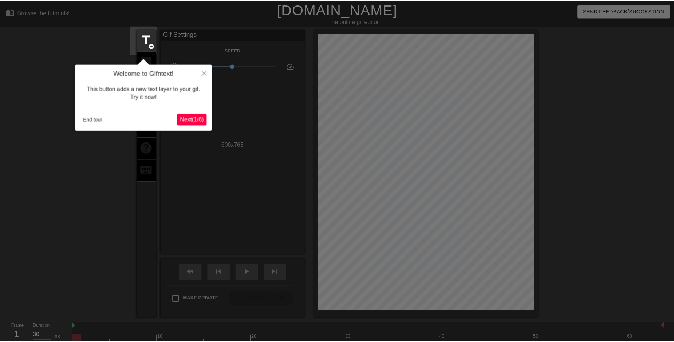
scroll to position [18, 0]
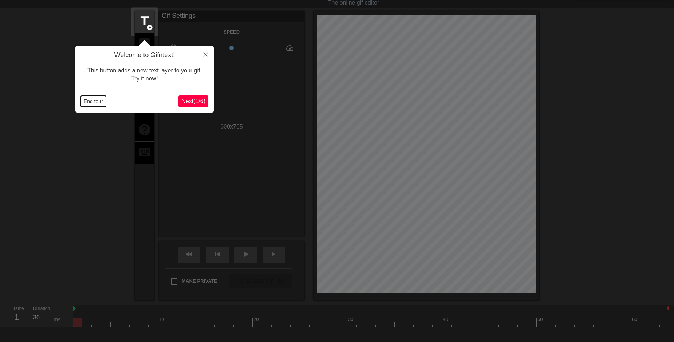
click at [91, 100] on button "End tour" at bounding box center [93, 101] width 25 height 11
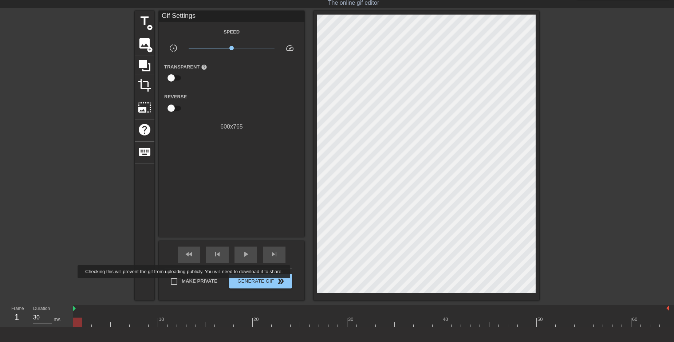
click at [185, 283] on span "Make Private" at bounding box center [200, 280] width 36 height 7
click at [182, 283] on input "Make Private" at bounding box center [173, 281] width 15 height 15
checkbox input "true"
click at [241, 260] on div "play_arrow" at bounding box center [245, 254] width 23 height 16
type input "30"
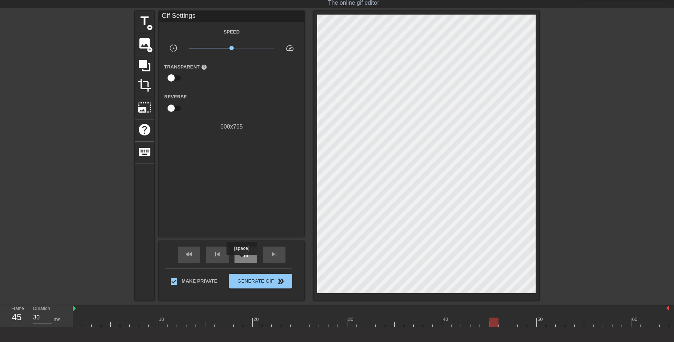
click at [241, 260] on div "pause" at bounding box center [245, 254] width 23 height 16
click at [76, 320] on div at bounding box center [371, 321] width 596 height 9
click at [143, 18] on span "title" at bounding box center [145, 21] width 14 height 14
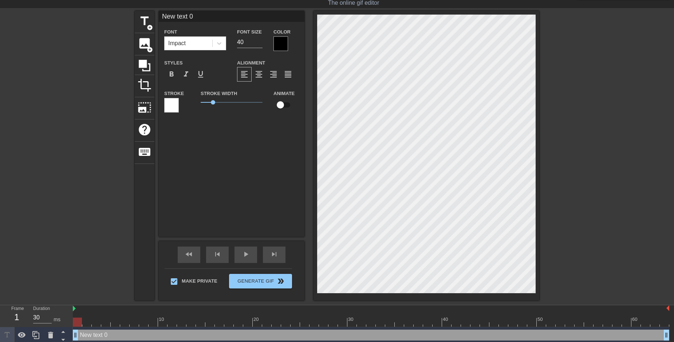
scroll to position [1, 1]
type input "P text 0"
type textarea "P text 0"
type input "Pu text 0"
type textarea "Pu text 0"
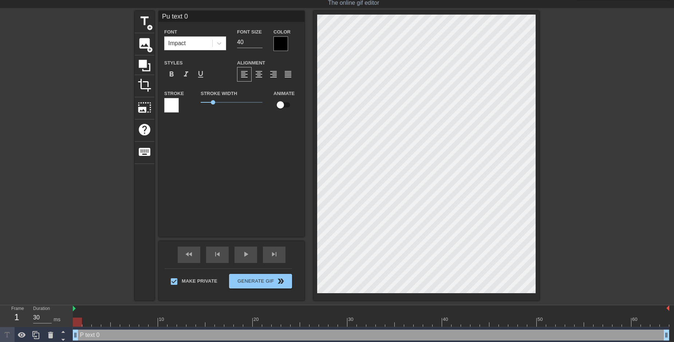
type input "Pun text 0"
type textarea "Pun text 0"
type input "Puns text 0"
type textarea "Puns text 0"
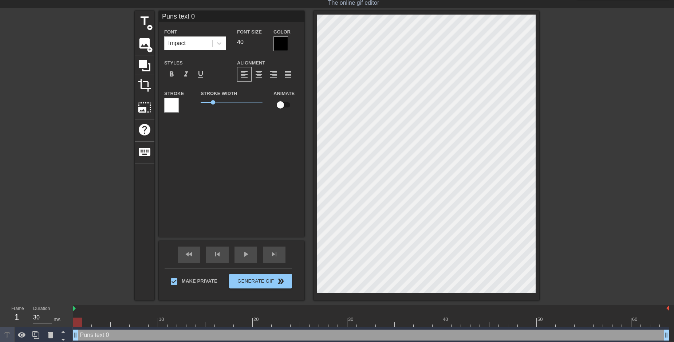
type input "Punsh text 0"
type textarea "Punsh text 0"
type input "Punshi text 0"
type textarea "Punshi text 0"
type input "Punshin text 0"
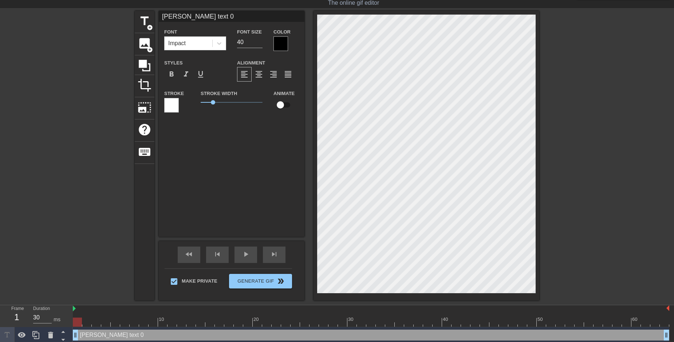
type textarea "Punshin text 0"
type input "Punshin' text 0"
type textarea "Punshin' text 0"
type input "Punshin' text 0"
type textarea "Punshin' text 0"
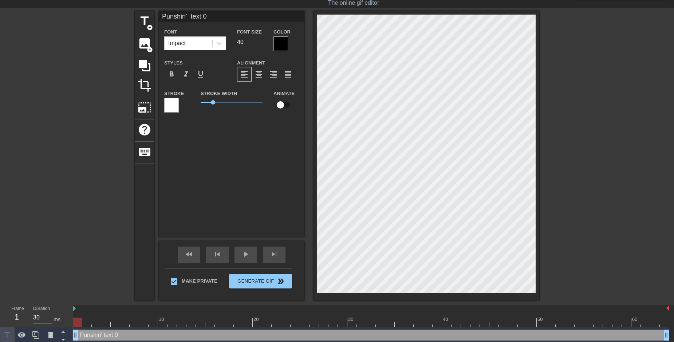
scroll to position [1, 2]
type input "Punshin' y text 0"
type textarea "Punshin' y text 0"
type input "Punshin' yo text 0"
type textarea "Punshin' yo text 0"
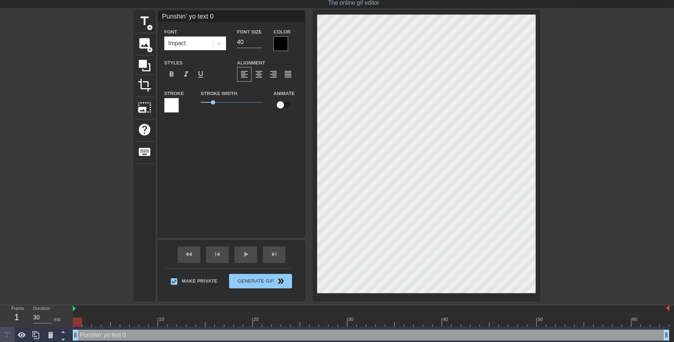
type input "Punshin' you text 0"
type textarea "Punshin' you text 0"
type input "Punshin' your text 0"
type textarea "Punshin' your text 0"
type input "Punshin' your text 0"
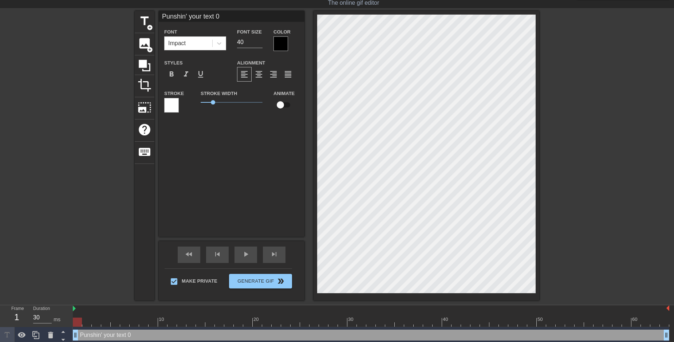
type textarea "Punshin' your text 0"
type input "Punshin' your n text 0"
type textarea "Punshin' your n text 0"
type input "Punshin' your nu text 0"
type textarea "Punshin' your nu text 0"
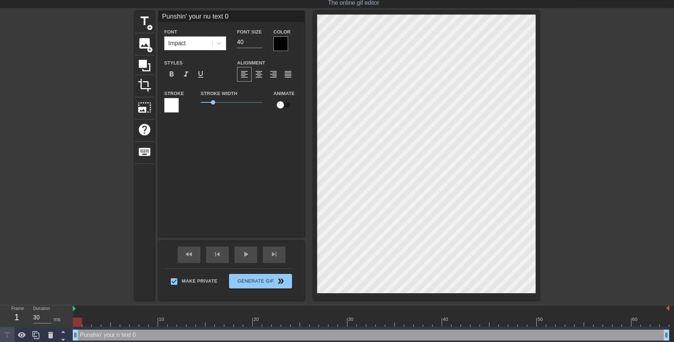
scroll to position [1, 3]
type input "Punshin' your nut text 0"
type textarea "Punshin' your nut text 0"
type input "Punshin' your nuts text 0"
type textarea "Punshin' your nuts text 0"
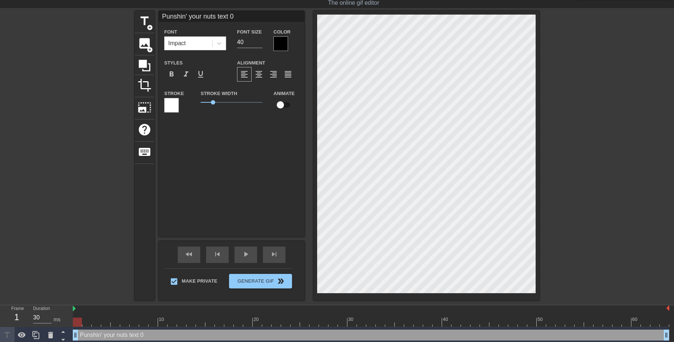
type input "Punshin' your nuts! text 0"
type textarea "Punshin' your nuts! text 0"
type input "Punshin' your nuts!! text 0"
type textarea "Punshin' your nuts!! text 0"
type input "Punshin' your nuts!!! text 0"
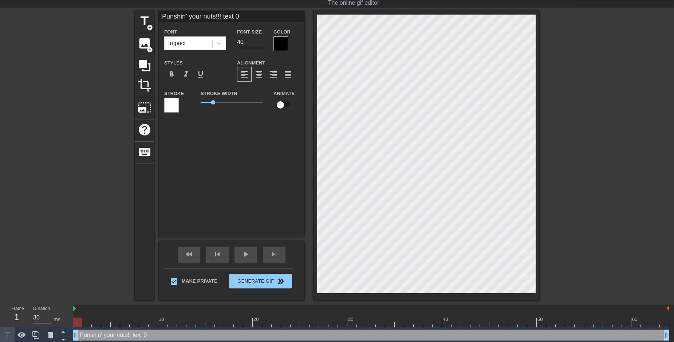
type textarea "Punshin' your nuts!!! text 0"
type input "Punshin' your nuts!!!text 0"
type textarea "Punshin' your nuts!!!text 0"
type input "Punshin' your nuts!!!ext 0"
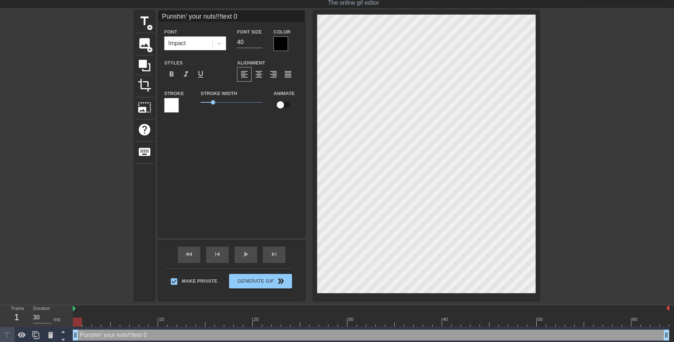
type textarea "Punshin' your nuts!!!ext 0"
type input "Punshin' your nuts!!!xt 0"
type textarea "Punshin' your nuts!!!xt 0"
type input "Punshin' your nuts!!!t 0"
type textarea "Punshin' your nuts!!!t 0"
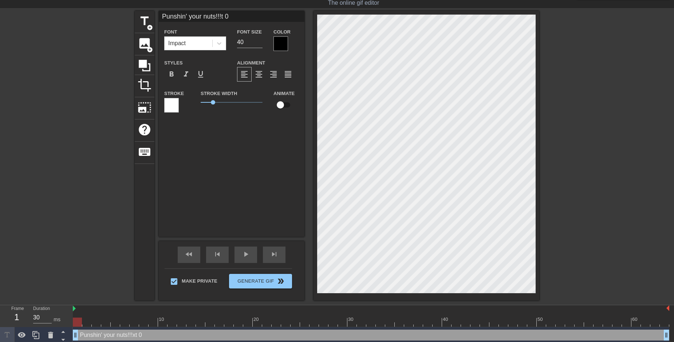
type input "Punshin' your nuts!!! 0"
type textarea "Punshin' your nuts!!! 0"
type input "Punshin' your nuts!!!0"
type textarea "Punshin' your nuts!!!0"
type input "Punshin' your nuts!!!"
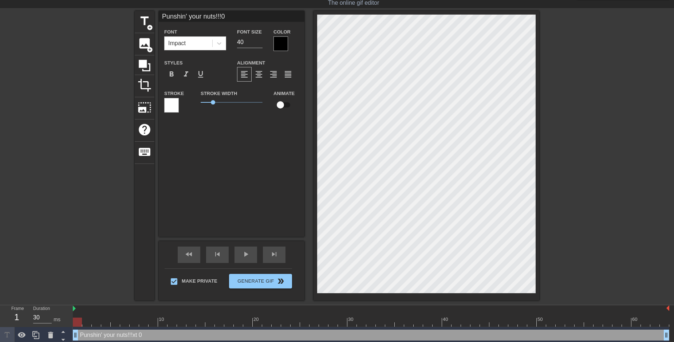
type textarea "Punshin' your nuts!!!"
type input "Punshin' your nuts!!!"
type textarea "Punshin' your nuts!!!"
type input "Punshin' your nuts!!!R"
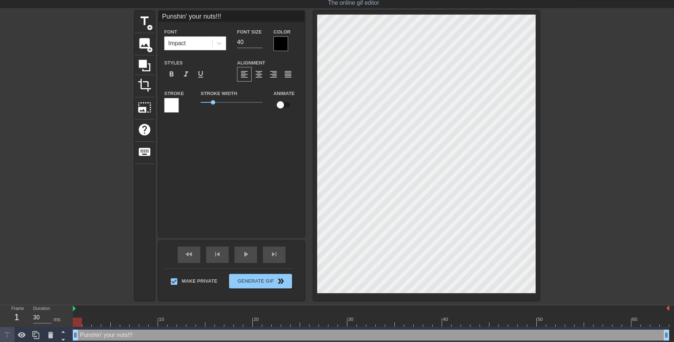
type textarea "Punshin' your nuts!!! R"
type input "Punshin' your nuts!!!Ro"
type textarea "Punshin' your nuts!!! Ro"
type input "Punshin' your nuts!!!Rol"
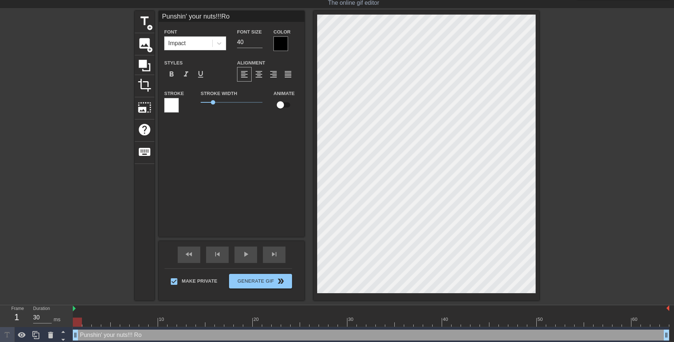
type textarea "Punshin' your nuts!!! Rol"
type input "Punshin' your nuts!!!Roll"
type textarea "Punshin' your nuts!!! Roll"
type input "Punshin' your nuts!!!Roll"
type textarea "Punshin' your nuts!!! Roll"
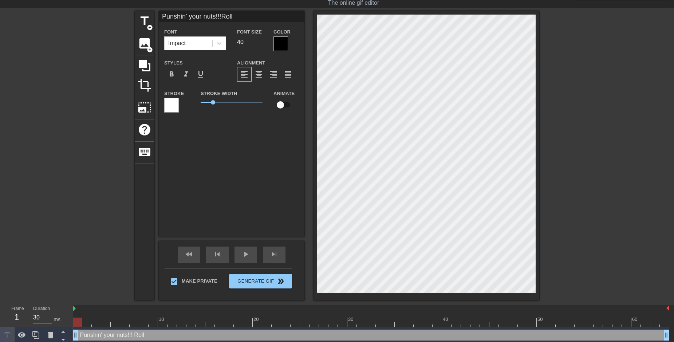
type input "Punshin' your nuts!!!Roll D"
type textarea "Punshin' your nuts!!! Roll D"
type input "Punshin' your nuts!!!Roll D6"
type textarea "Punshin' your nuts!!! Roll D6"
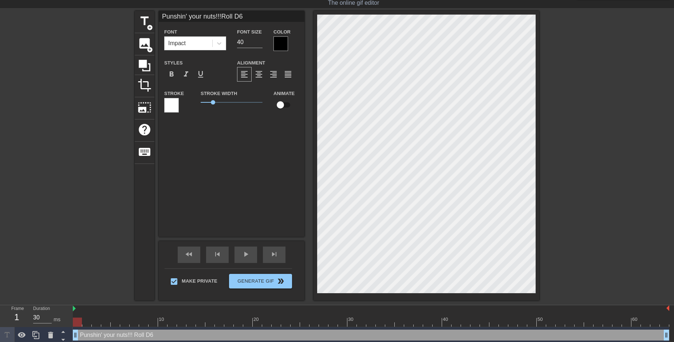
type input "Punshin' your nuts!!!Roll D6"
type textarea "Punshin' your nuts!!! Roll D6"
type input "Punshin' your nuts!!!Roll D6 f"
type textarea "Punshin' your nuts!!! Roll D6 f"
type input "Punshin' your nuts!!!Roll D6 fo"
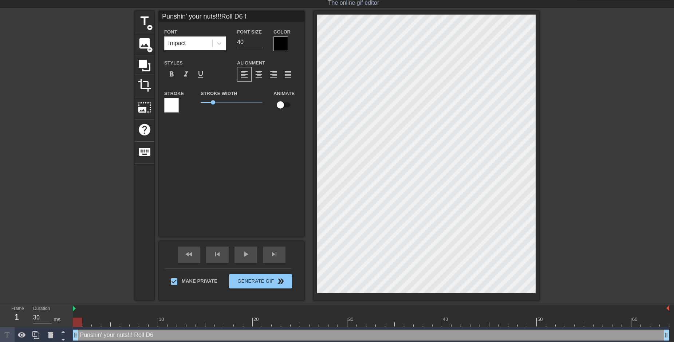
type textarea "Punshin' your nuts!!! Roll D6 fo"
type input "Punshin' your nuts!!!Roll D6 for"
type textarea "Punshin' your nuts!!! Roll D6 for"
type input "Punshin' your nuts!!!Roll D6 for"
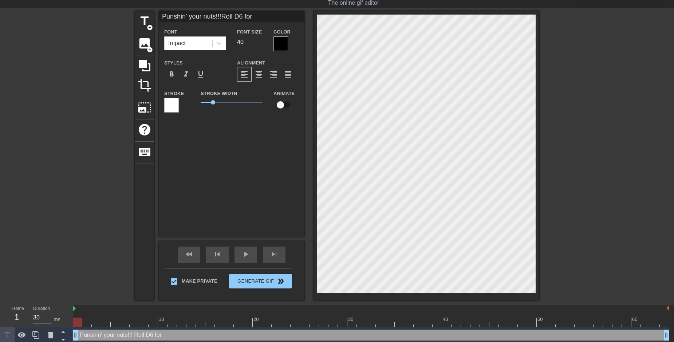
type textarea "Punshin' your nuts!!! Roll D6 for"
type input "Punshin' your nuts!!!Roll D6 for h"
type textarea "Punshin' your nuts!!! Roll D6 for h"
type input "Punshin' your nuts!!!Roll D6 for ha"
type textarea "Punshin' your nuts!!! Roll D6 for ha"
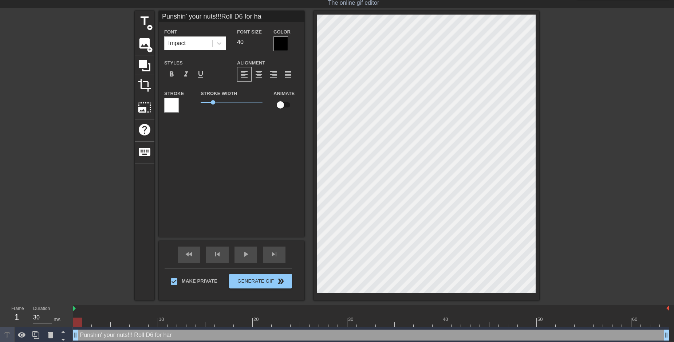
type input "Punshin' your nuts!!!Roll D6 for har"
type textarea "Punshin' your nuts!!! Roll D6 for har"
type input "Punshin' your nuts!!!Roll D6 for hars"
type textarea "Punshin' your nuts!!! Roll D6 for hars"
type input "Punshin' your nuts!!!Roll D6 for harsh"
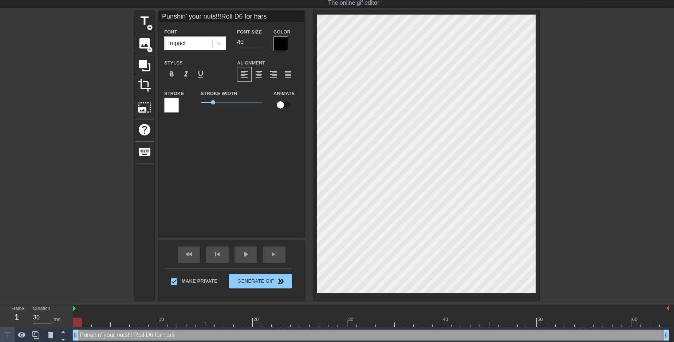
type textarea "Punshin' your nuts!!! Roll D6 for harsh"
type input "Punshin' your nuts!!!Roll D6 for harsh"
type textarea "Punshin' your nuts!!! Roll D6 for harsh"
type input "Punshin' your nuts!!!Roll D6 for harsh n"
type textarea "Punshin' your nuts!!! Roll D6 for harsh n"
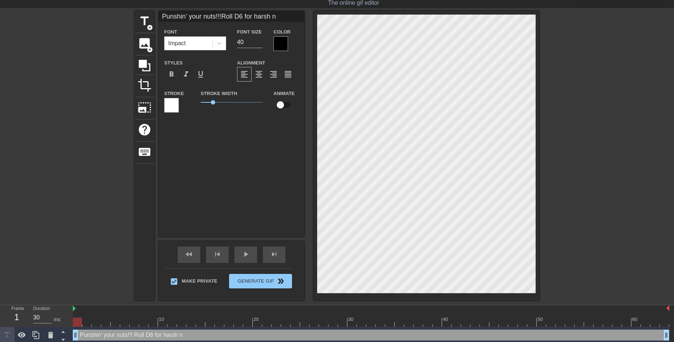
type input "Punshin' your nuts!!!Roll D6 for harsh nu"
type textarea "Punshin' your nuts!!! Roll D6 for harsh nu"
type input "Punshin' your nuts!!!Roll D6 for harsh nus"
type textarea "Punshin' your nuts!!! Roll D6 for harsh nus"
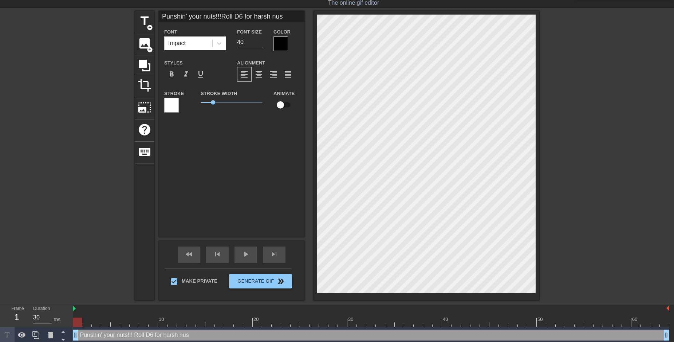
type input "Punshin' your nuts!!!Roll D6 for harsh nu"
type textarea "Punshin' your nuts!!! Roll D6 for harsh nu"
type input "Punshin' your nuts!!!Roll D6 for harsh nut"
type textarea "Punshin' your nuts!!! Roll D6 for harsh nut"
type input "Punshin' your nuts!!!Roll D6 for harsh nuts"
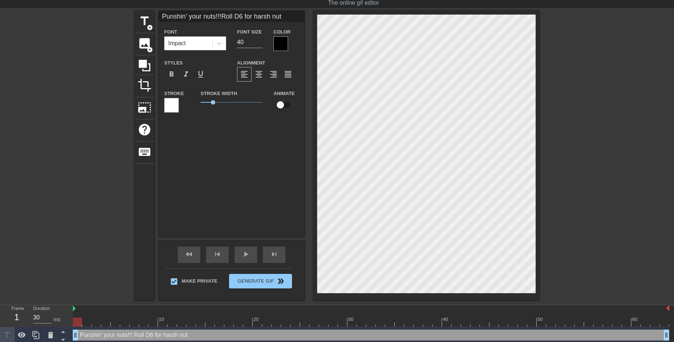
type textarea "Punshin' your nuts!!! Roll D6 for harsh nuts"
type input "Punshin' your nuts!!!Roll D6 for harsh nutsh"
type textarea "Punshin' your nuts!!! Roll D6 for harsh nutsh"
type input "Punshin' your nuts!!!Roll D6 for harsh nutsho"
type textarea "Punshin' your nuts!!! Roll D6 for harsh nutsho"
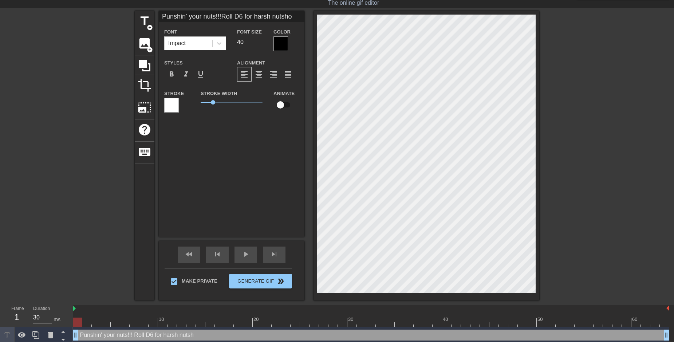
type input "Punshin' your nuts!!!Roll D6 for harsh nutshot"
type textarea "Punshin' your nuts!!! Roll D6 for harsh nutshot"
type input "Punshin' your nuts!!!Roll D6 for harsh nutshots"
type textarea "Punshin' your nuts!!! Roll D6 for harsh nutshots"
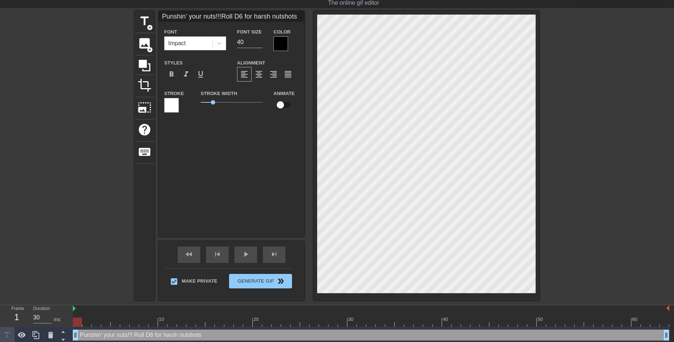
type input "Punshin' your nuts!!!Roll D6 for harsh nutshots."
type textarea "Punshin' your nuts!!! Roll D6 for harsh nutshots."
type input "Punshin' your nuts!!!Roll D6 tfor harsh nutshots."
type textarea "Punshin' your nuts!!! Roll D6 tfor harsh nutshots."
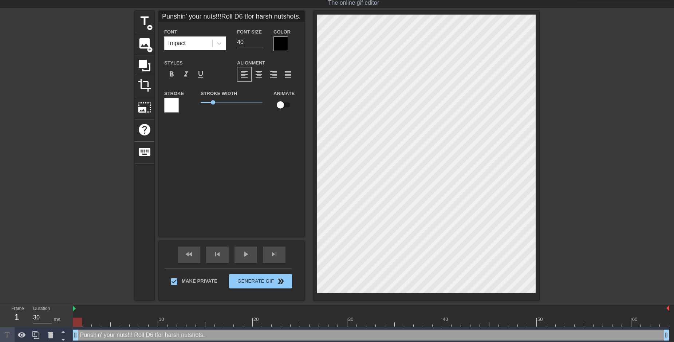
type input "Punshin' your nuts!!!Roll D6 twfor harsh nutshots."
type textarea "Punshin' your nuts!!! Roll D6 twfor harsh nutshots."
type input "Punshin' your nuts!!!Roll D6 twifor harsh nutshots."
type textarea "Punshin' your nuts!!! Roll D6 twifor harsh nutshots."
type input "Punshin' your nuts!!!Roll D6 twicfor harsh nutshots."
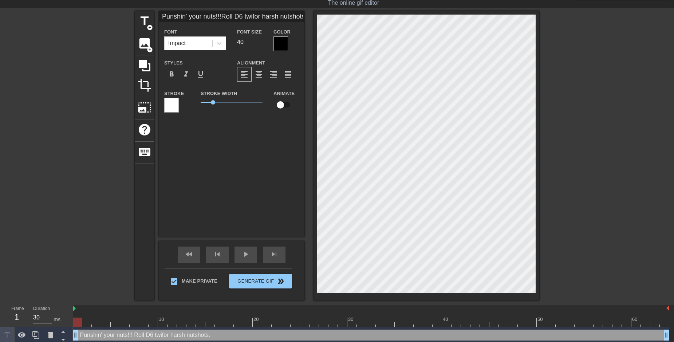
type textarea "Punshin' your nuts!!! Roll D6 twicfor harsh nutshots."
type input "Punshin' your nuts!!!Roll D6 twicefor harsh nutshots."
type textarea "Punshin' your nuts!!! Roll D6 twicefor harsh nutshots."
type input "Punshin' your nuts!!!Roll D6 twice for harsh nutshots."
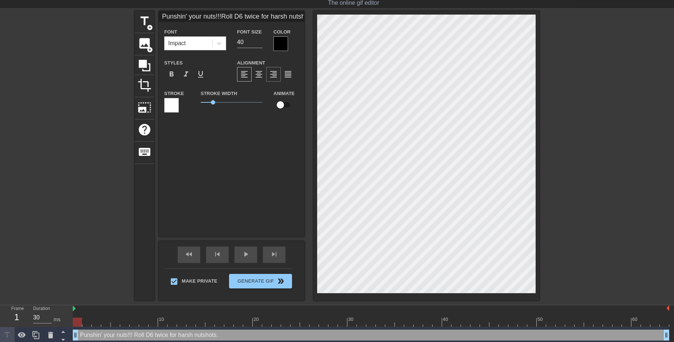
type textarea "Punshin' your nuts!!! Roll D6 twice for harsh nutshots."
click at [273, 70] on div "format_align_right" at bounding box center [273, 74] width 15 height 15
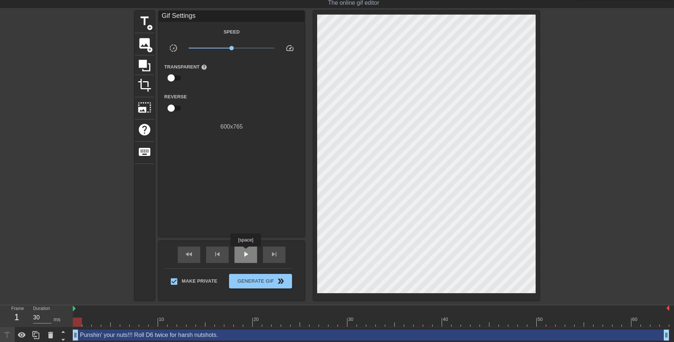
click at [245, 252] on span "play_arrow" at bounding box center [245, 254] width 9 height 9
type input "30"
click at [245, 252] on span "pause" at bounding box center [245, 254] width 9 height 9
click at [148, 92] on div "crop" at bounding box center [145, 86] width 20 height 22
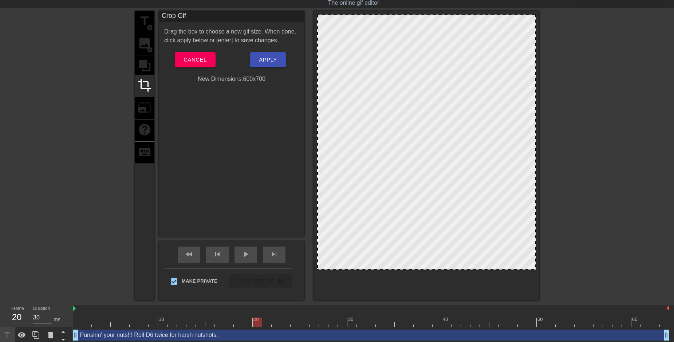
drag, startPoint x: 420, startPoint y: 292, endPoint x: 416, endPoint y: 268, distance: 24.1
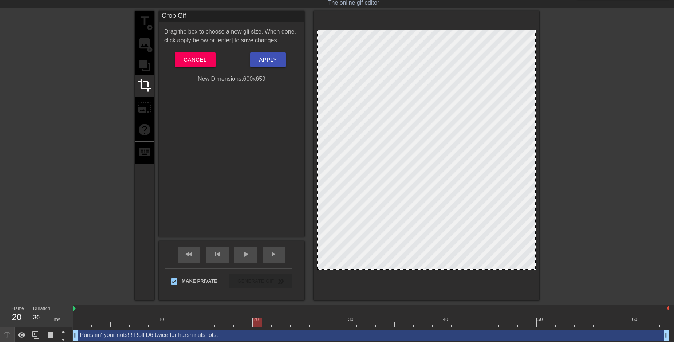
drag, startPoint x: 400, startPoint y: 15, endPoint x: 402, endPoint y: 30, distance: 15.1
click at [265, 64] on span "Apply" at bounding box center [268, 59] width 18 height 9
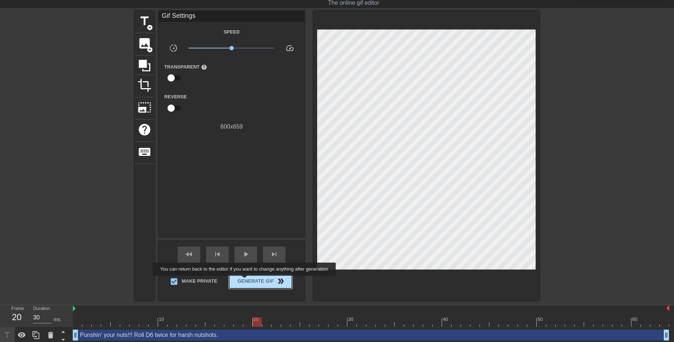
click at [245, 281] on span "Generate Gif double_arrow" at bounding box center [260, 281] width 57 height 9
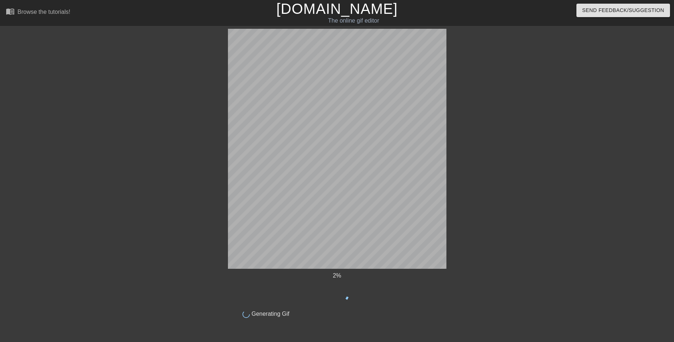
scroll to position [0, 0]
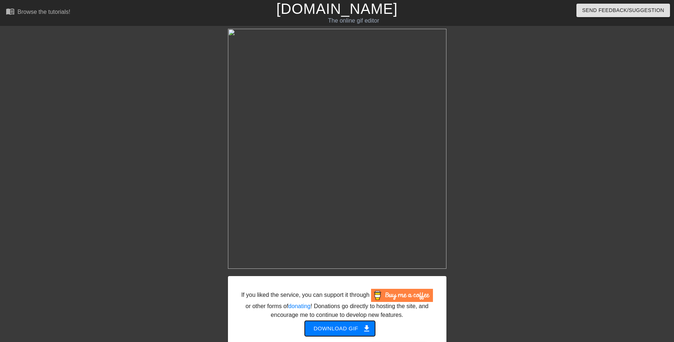
click at [331, 325] on span "Download gif get_app" at bounding box center [339, 328] width 53 height 9
click at [364, 10] on link "[DOMAIN_NAME]" at bounding box center [336, 9] width 121 height 16
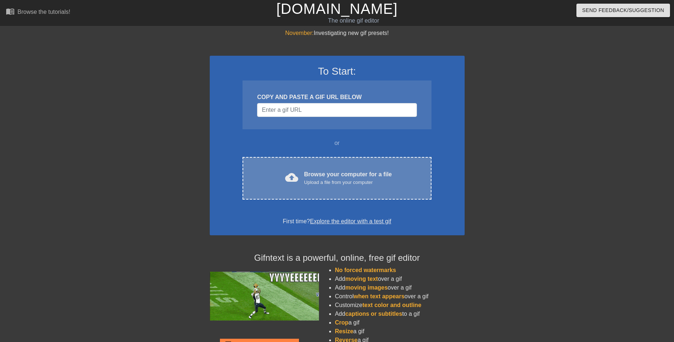
click at [318, 171] on div "Browse your computer for a file Upload a file from your computer" at bounding box center [348, 178] width 88 height 16
